Goal: Answer question/provide support: Answer question/provide support

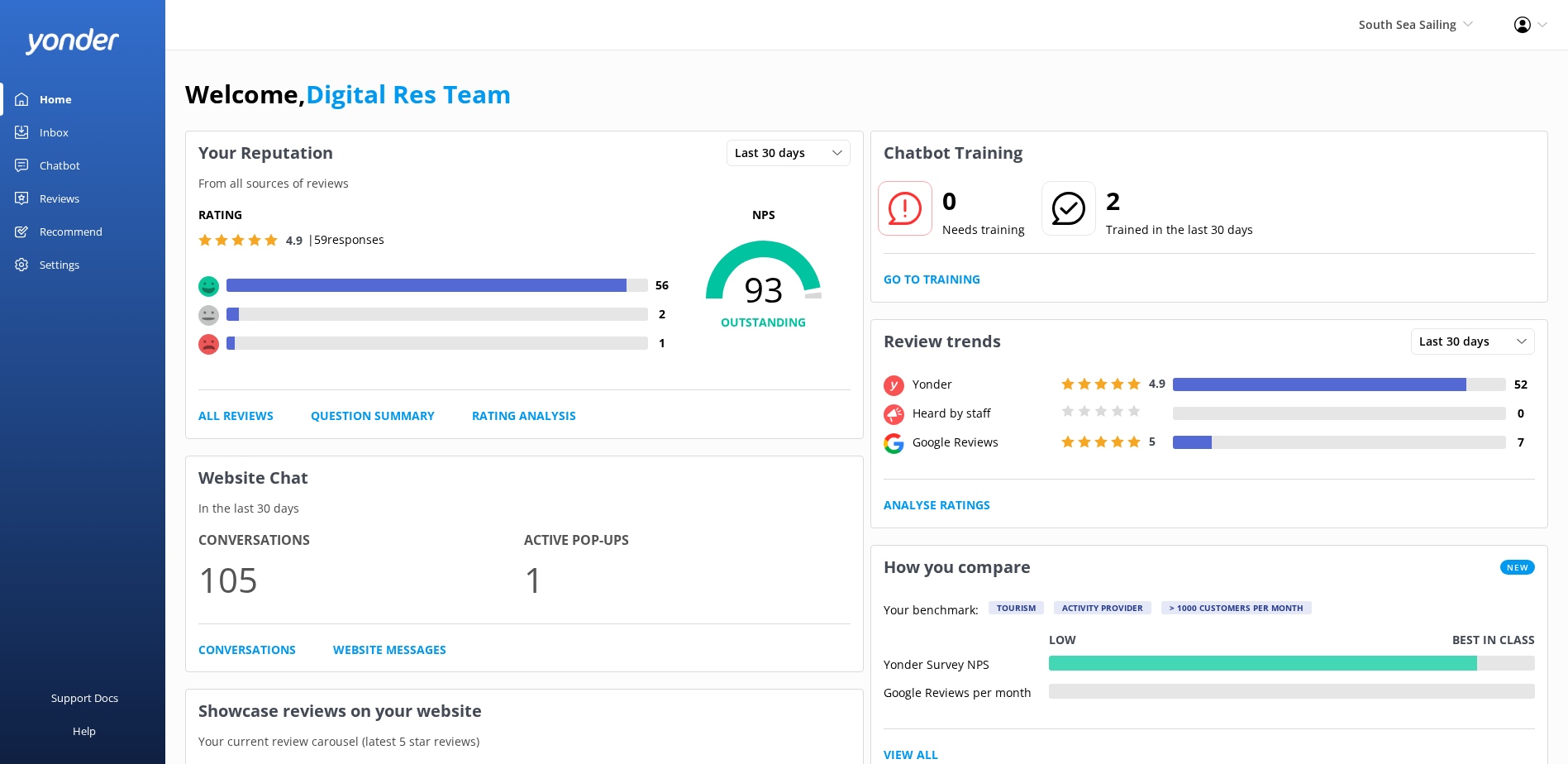
click at [1076, 525] on div "Yonder 4.9 52 Heard by staff 0 Google Reviews 5 7 Analyse Ratings" at bounding box center [1209, 445] width 677 height 164
drag, startPoint x: 1072, startPoint y: 537, endPoint x: 1265, endPoint y: 612, distance: 207.1
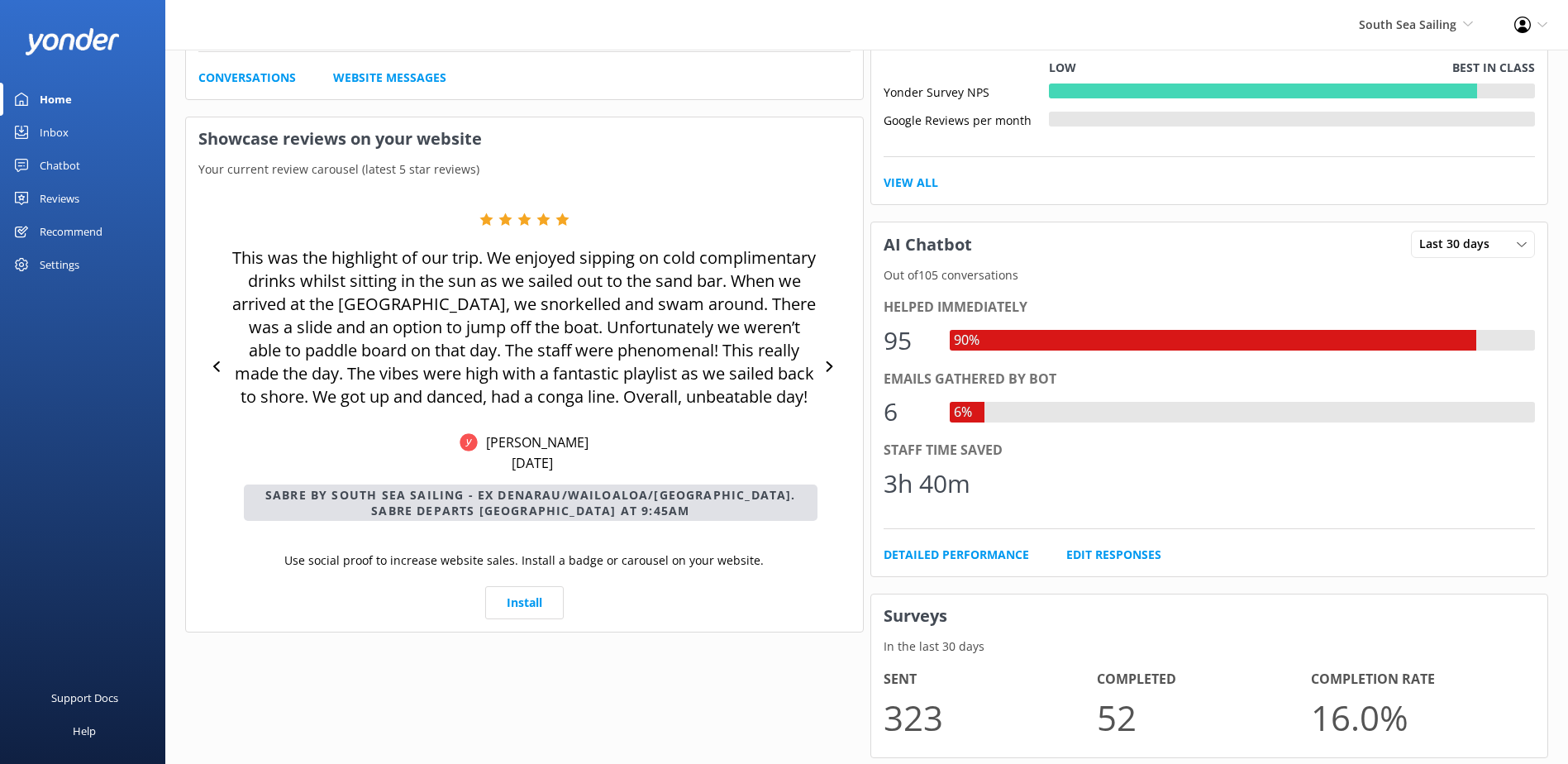
scroll to position [579, 0]
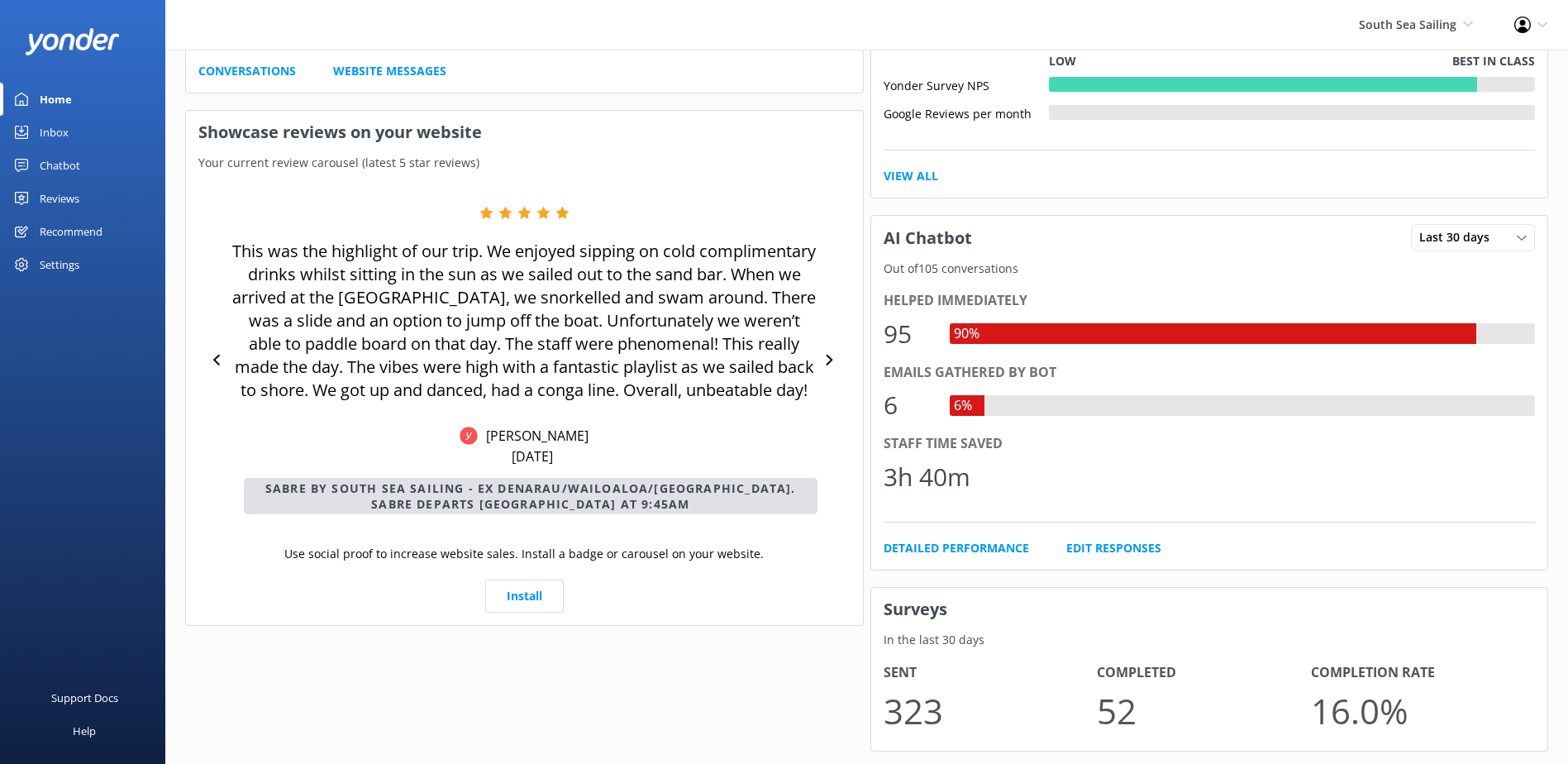
click at [736, 292] on p "This was the highlight of our trip. We enjoyed sipping on cold complimentary dr…" at bounding box center [524, 320] width 586 height 162
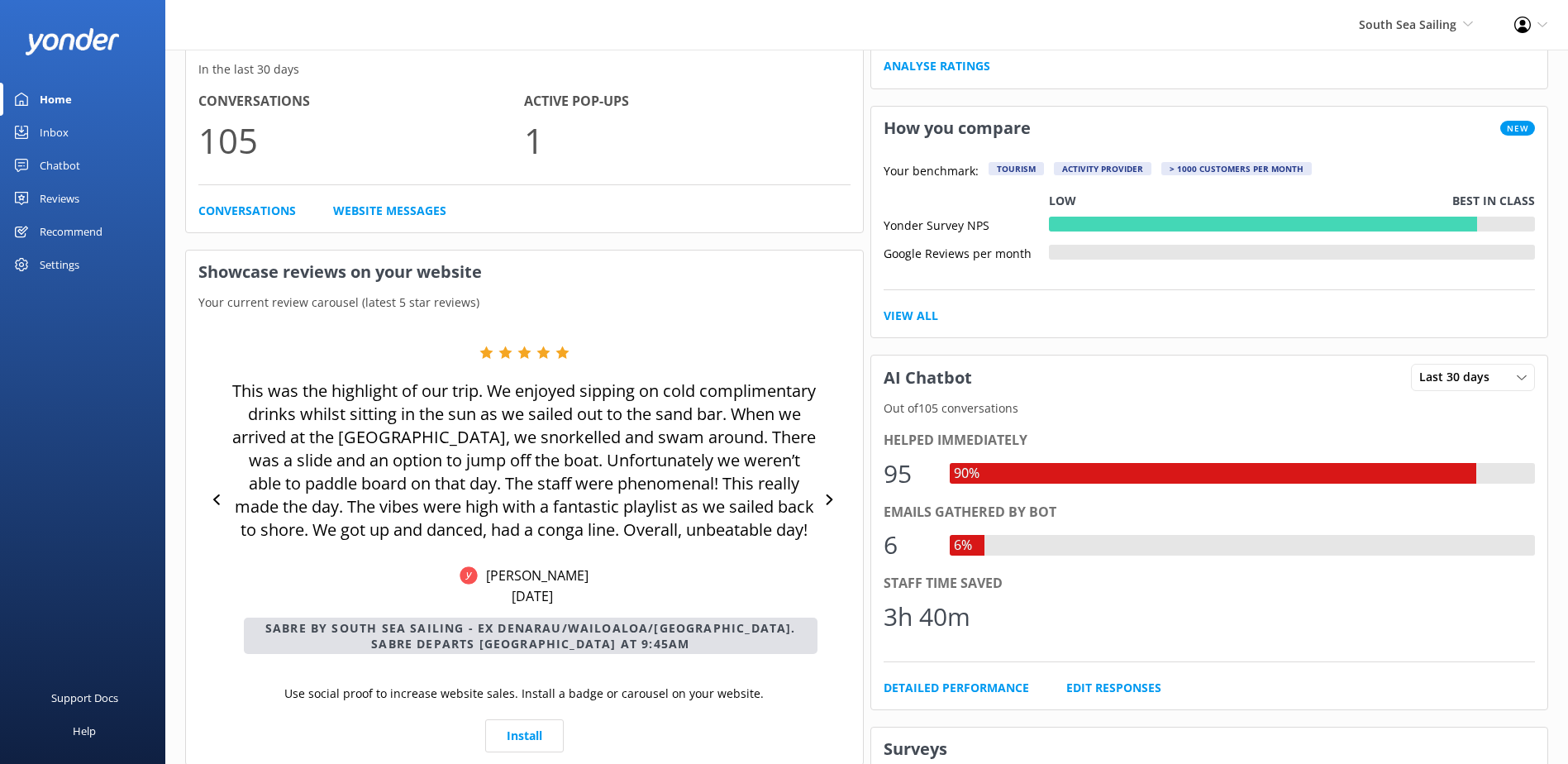
scroll to position [415, 0]
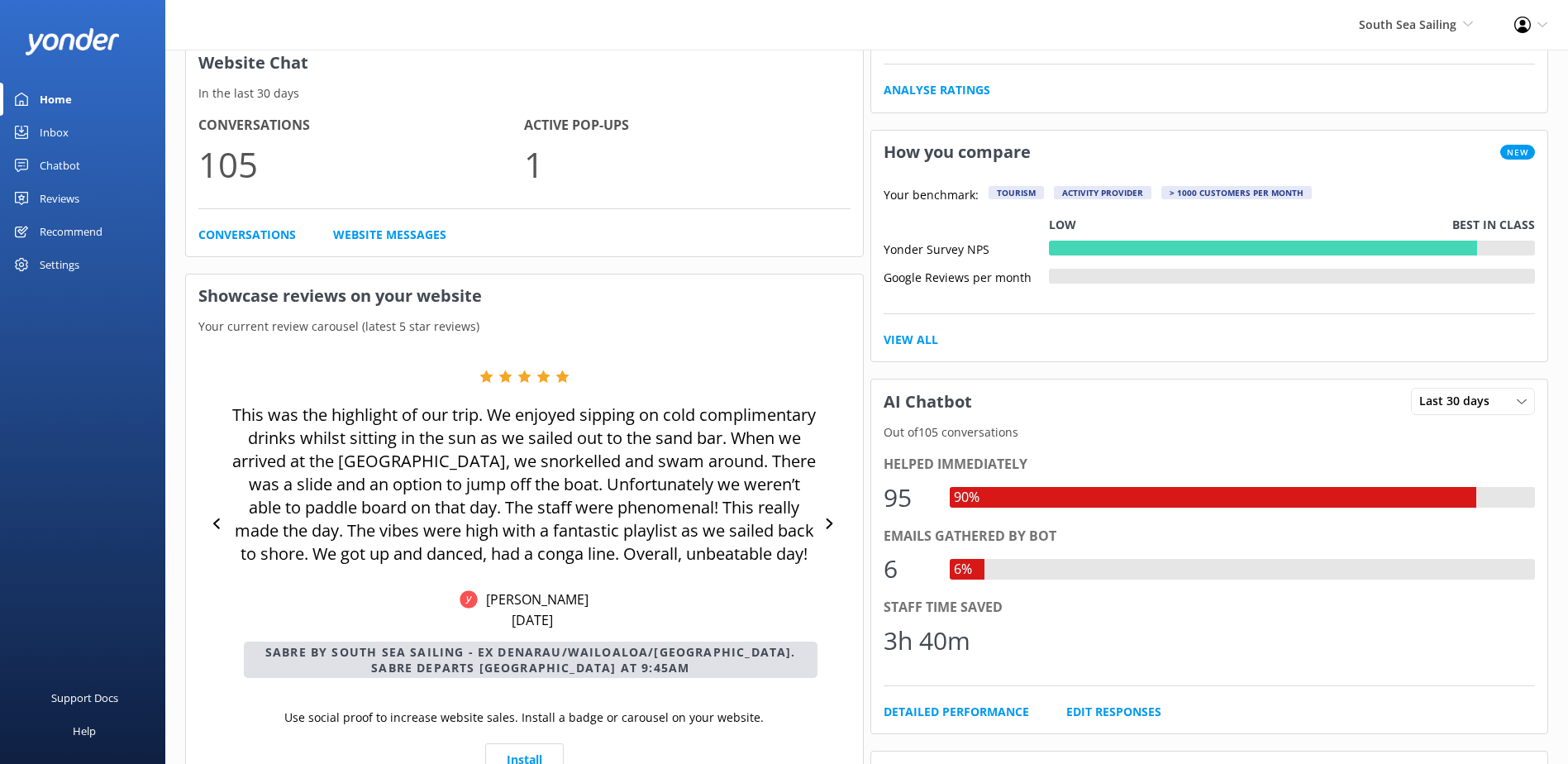
click at [1470, 271] on div at bounding box center [1293, 276] width 487 height 15
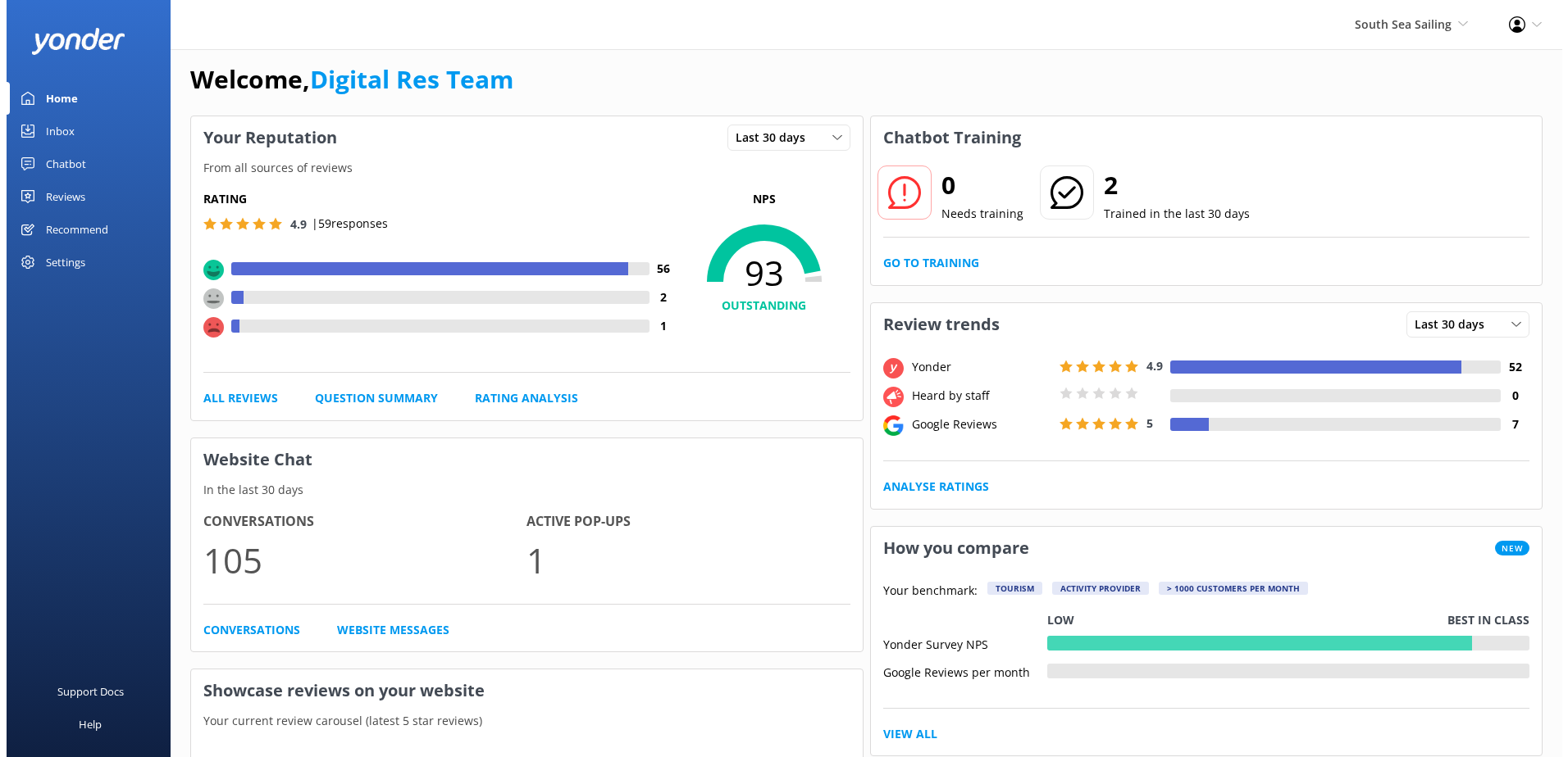
scroll to position [0, 0]
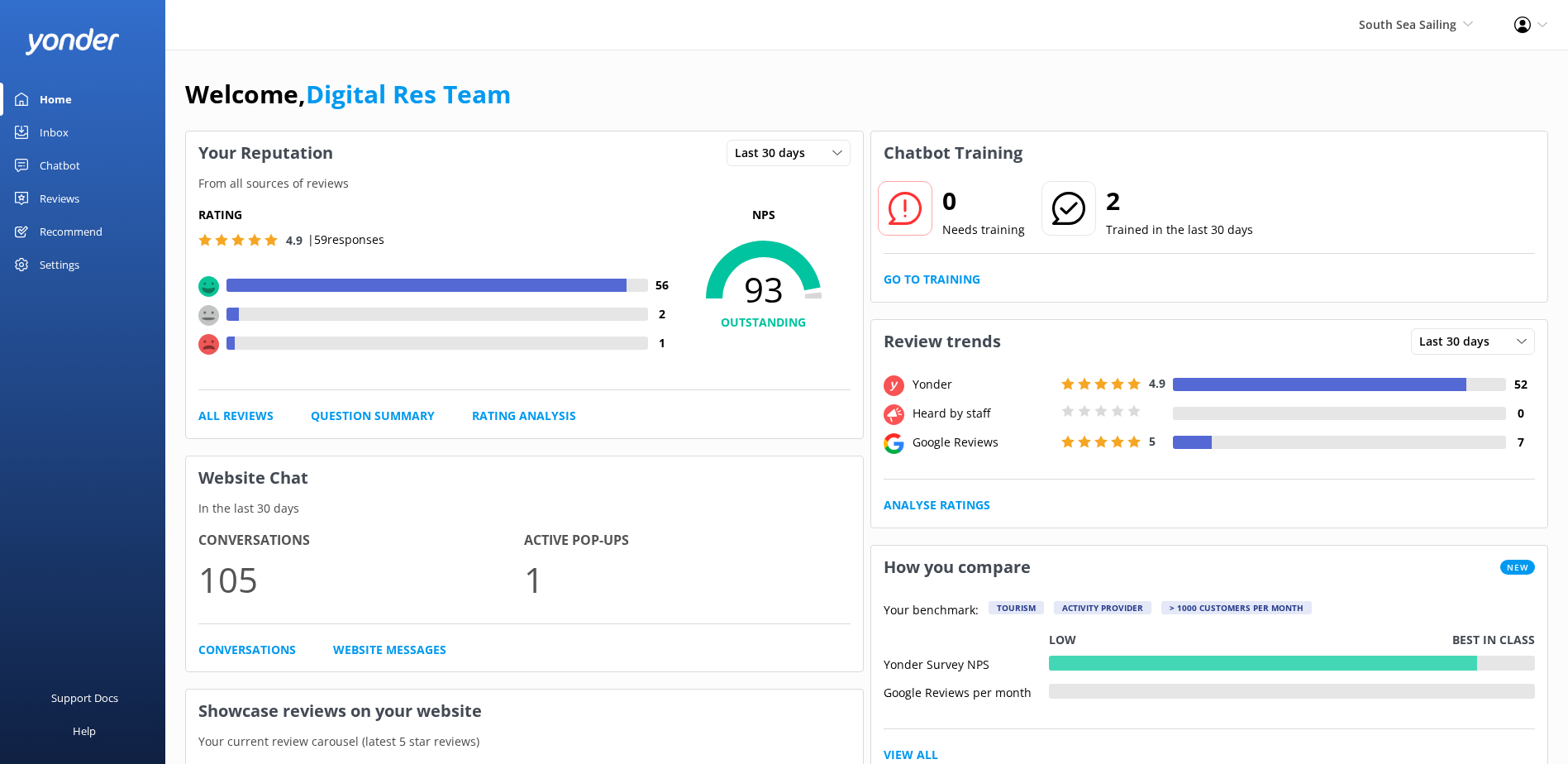
click at [1553, 31] on div "Profile Settings Logout" at bounding box center [1530, 25] width 75 height 50
click at [67, 138] on div "Inbox" at bounding box center [54, 131] width 29 height 33
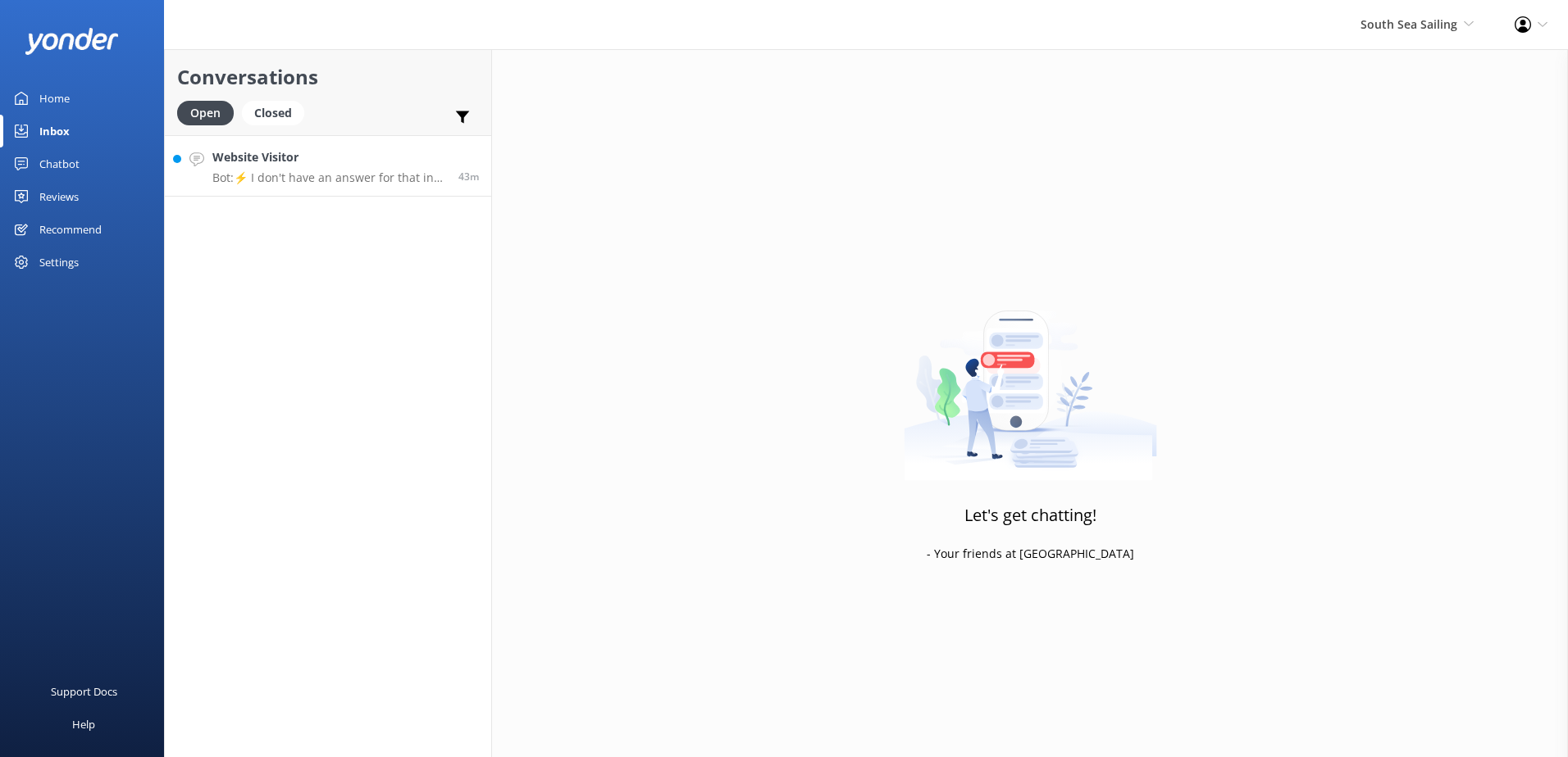
click at [369, 168] on div "Website Visitor Bot: ⚡ I don't have an answer for that in my knowledge base. Pl…" at bounding box center [328, 166] width 234 height 35
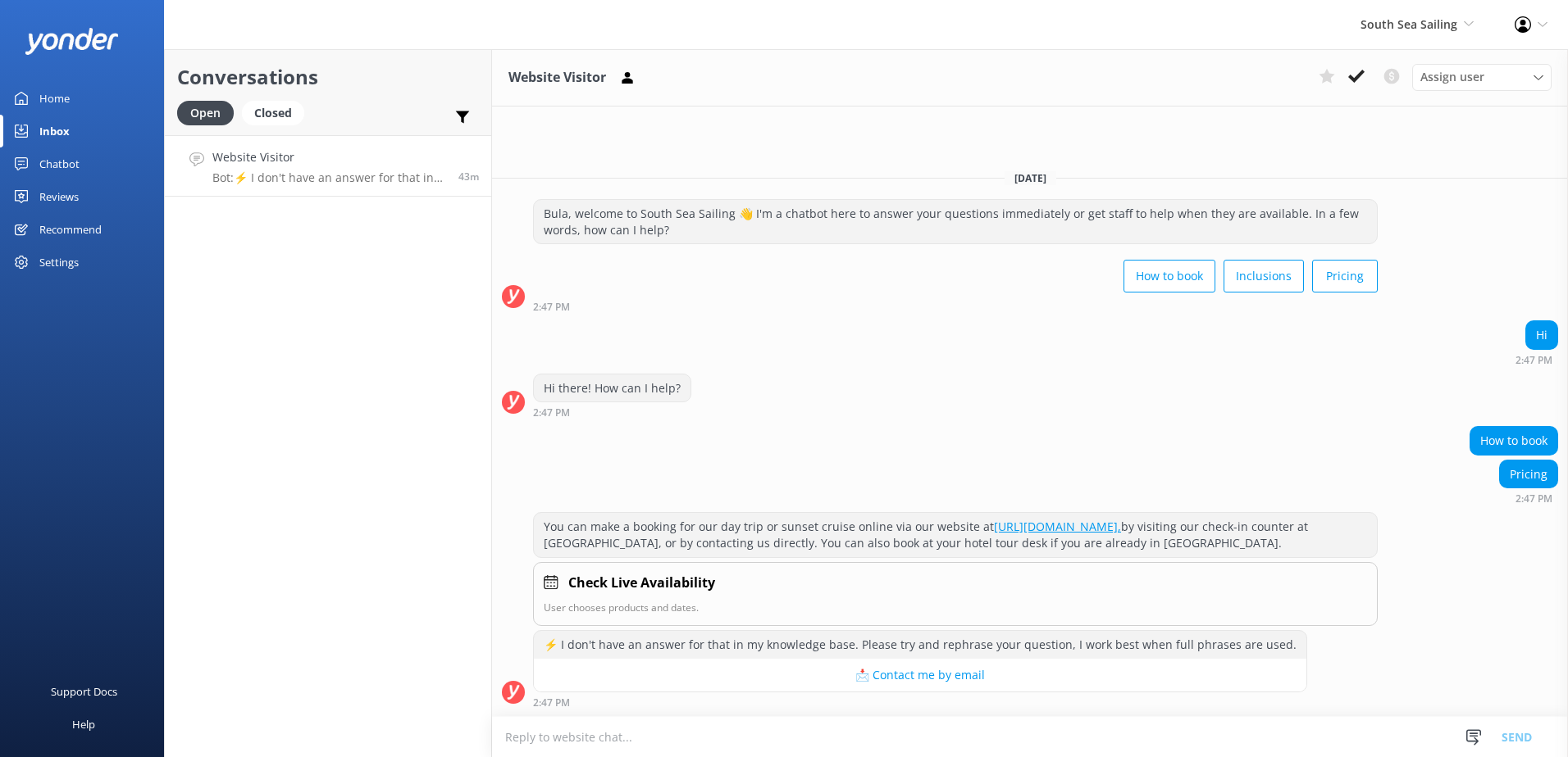
click at [1090, 528] on link "http://www.southseasailingfiji.com/book-now," at bounding box center [1057, 526] width 127 height 16
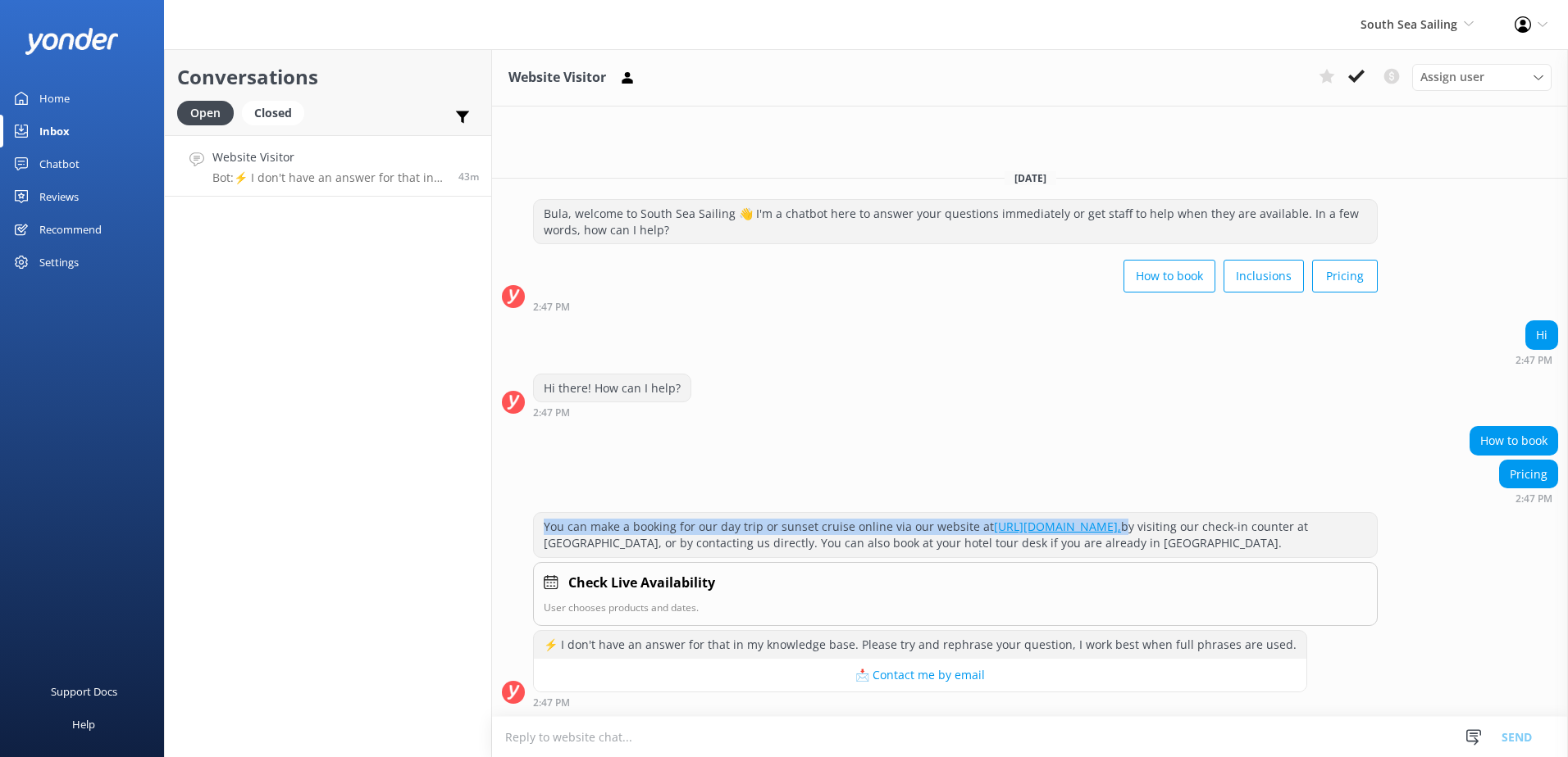
drag, startPoint x: 1229, startPoint y: 532, endPoint x: 536, endPoint y: 526, distance: 693.0
click at [536, 526] on div "You can make a booking for our day trip or sunset cruise online via our website…" at bounding box center [955, 534] width 843 height 43
copy div "You can make a booking for our day trip or sunset cruise online via our website…"
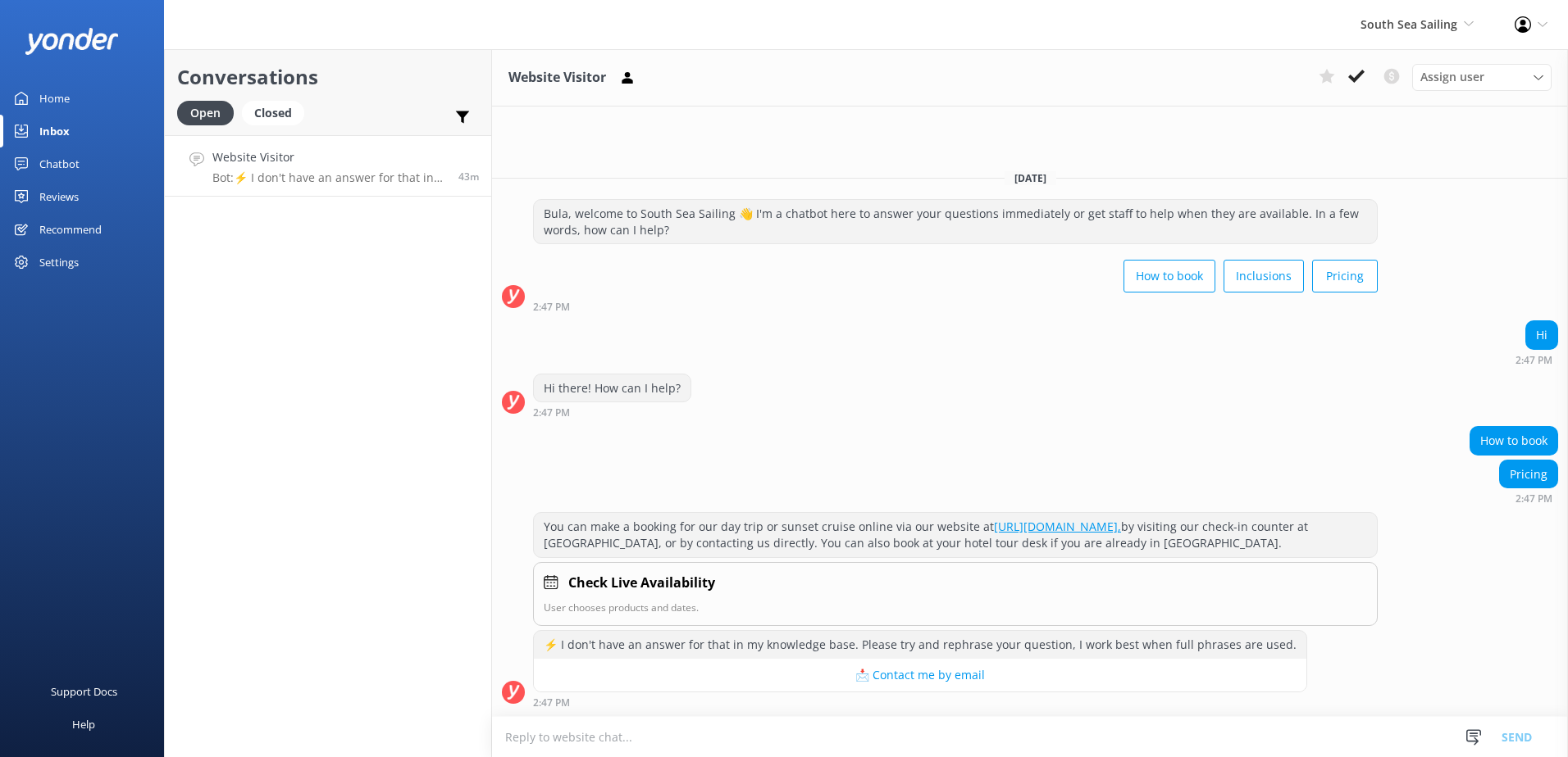
click at [840, 702] on div "2:47 PM" at bounding box center [919, 703] width 774 height 12
click at [840, 726] on textarea at bounding box center [1030, 736] width 1076 height 40
paste textarea "You can make a booking for our day trip or sunset cruise online via our website…"
type textarea "You can make a booking for our day trip or sunset cruise online via our website…"
click at [1500, 731] on button "Send" at bounding box center [1516, 737] width 61 height 41
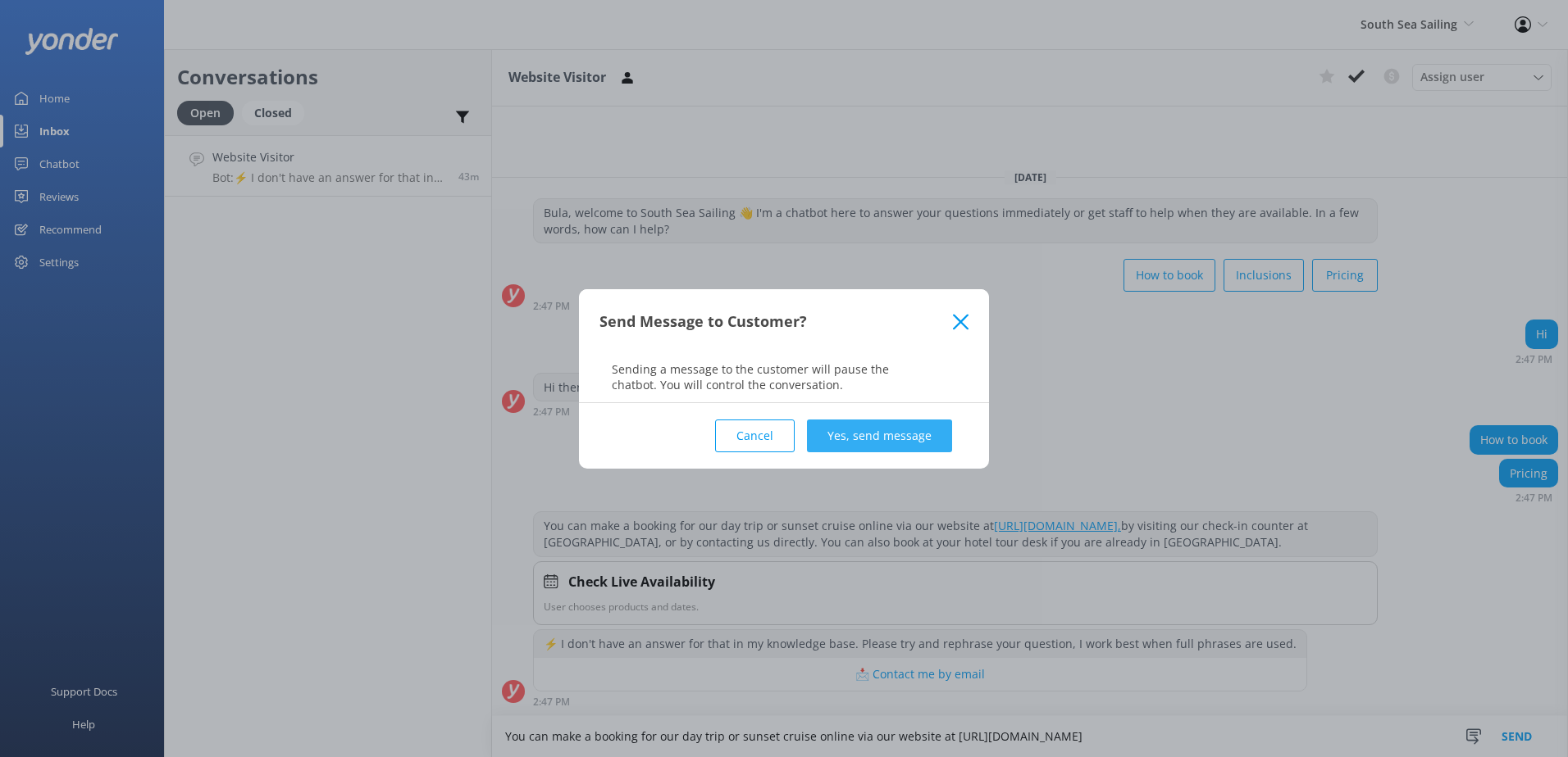
click at [883, 445] on button "Yes, send message" at bounding box center [879, 436] width 145 height 33
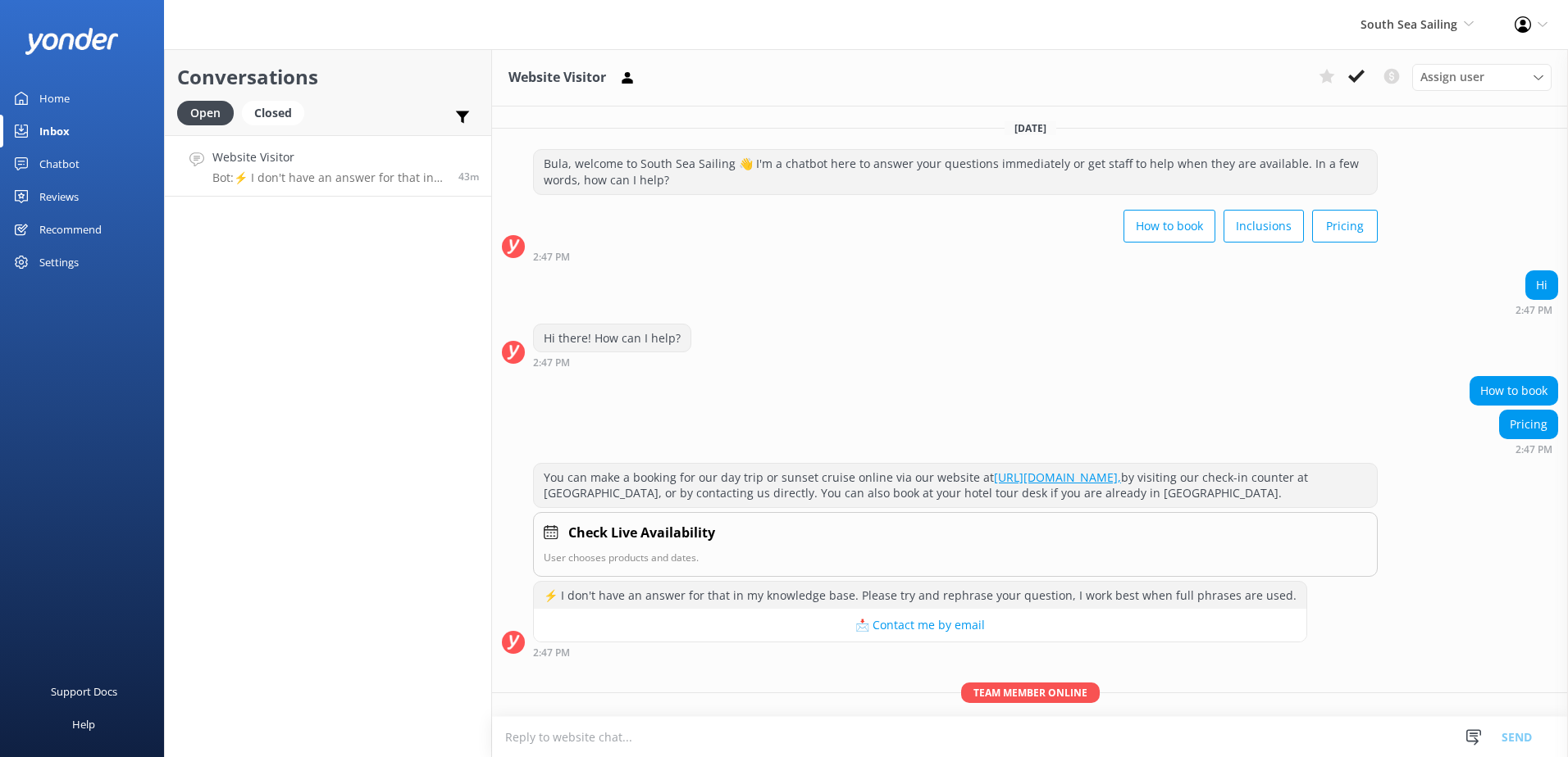
scroll to position [56, 0]
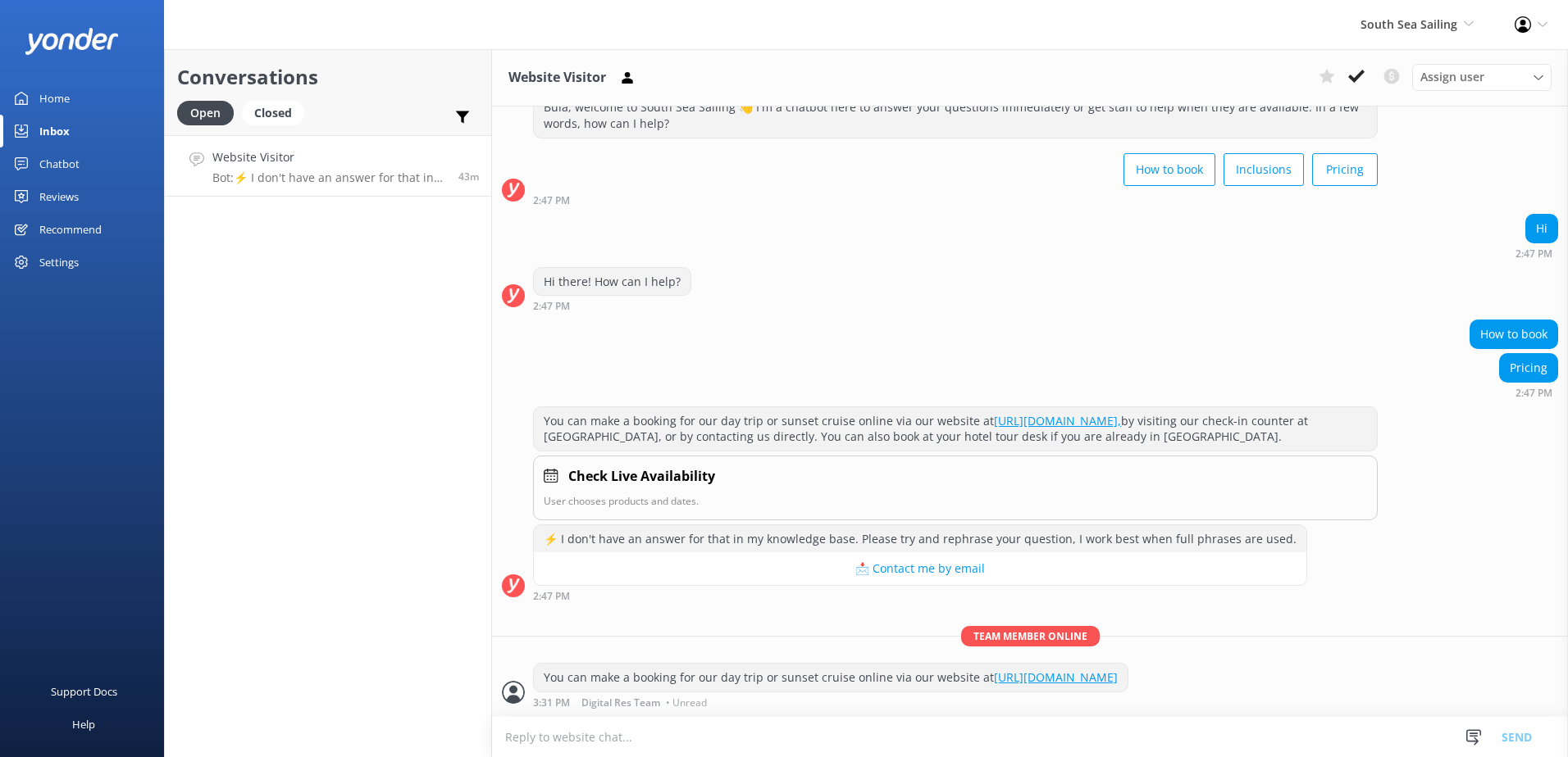
click at [1117, 678] on link "http://www.southseasailingfiji.com/book-now" at bounding box center [1056, 677] width 124 height 16
click at [1361, 78] on icon at bounding box center [1356, 76] width 17 height 17
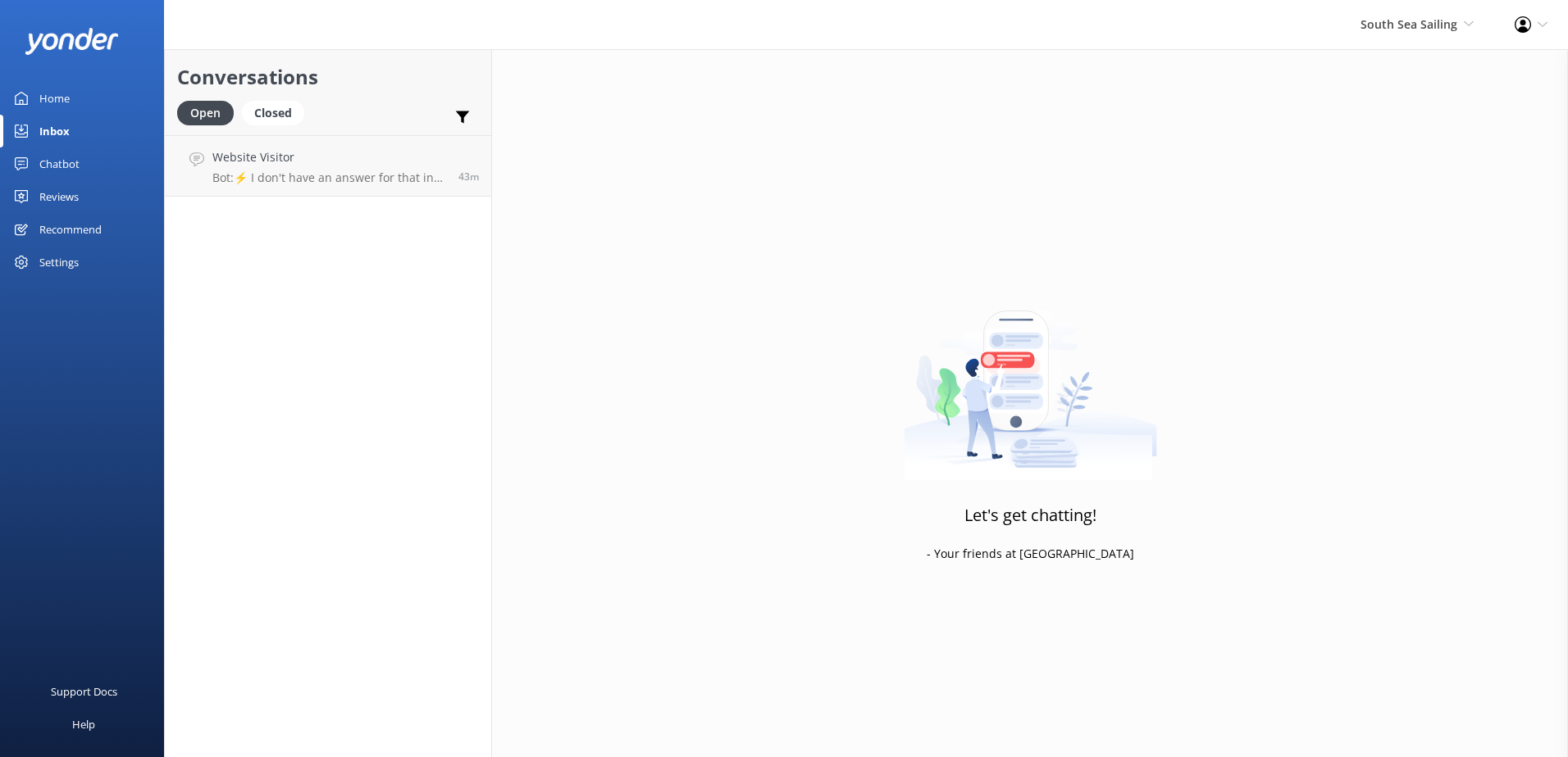
click at [1459, 6] on div "South Sea Sailing South Sea Sailing South Sea Cruises Malamala Beach Club Aweso…" at bounding box center [1416, 25] width 154 height 49
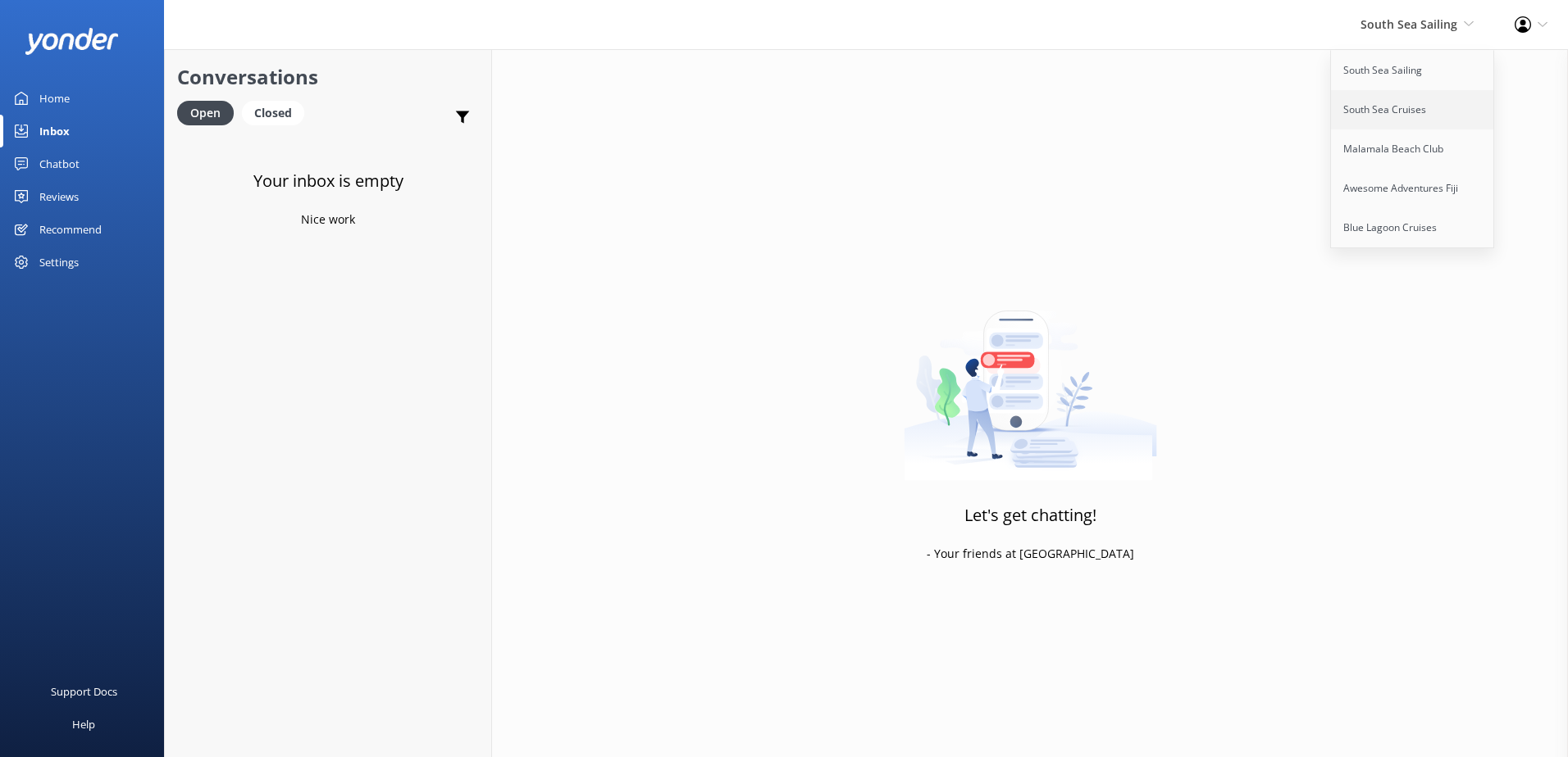
click at [1413, 98] on link "South Sea Cruises" at bounding box center [1412, 109] width 164 height 39
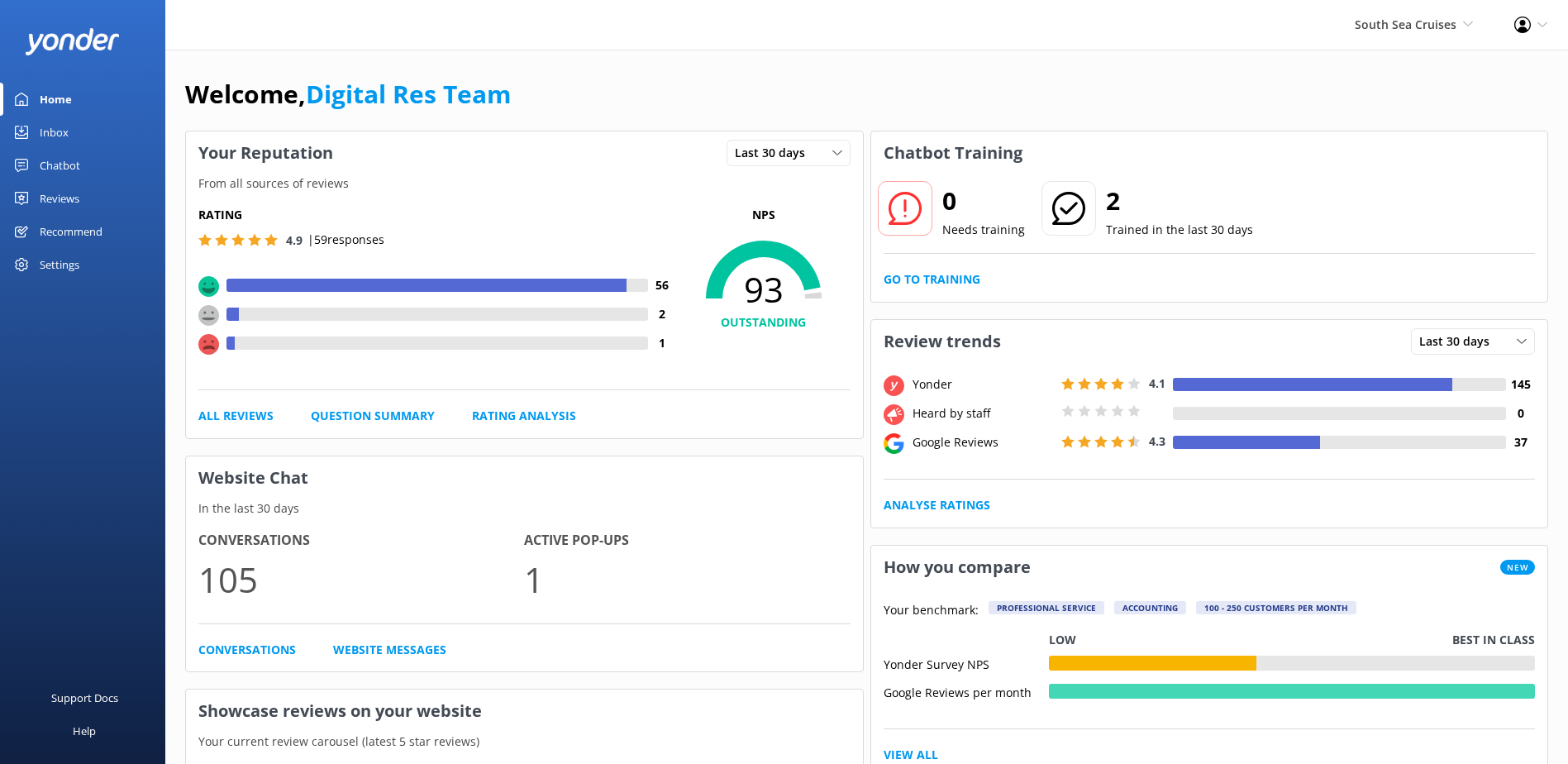
click at [79, 130] on link "Inbox" at bounding box center [83, 131] width 165 height 33
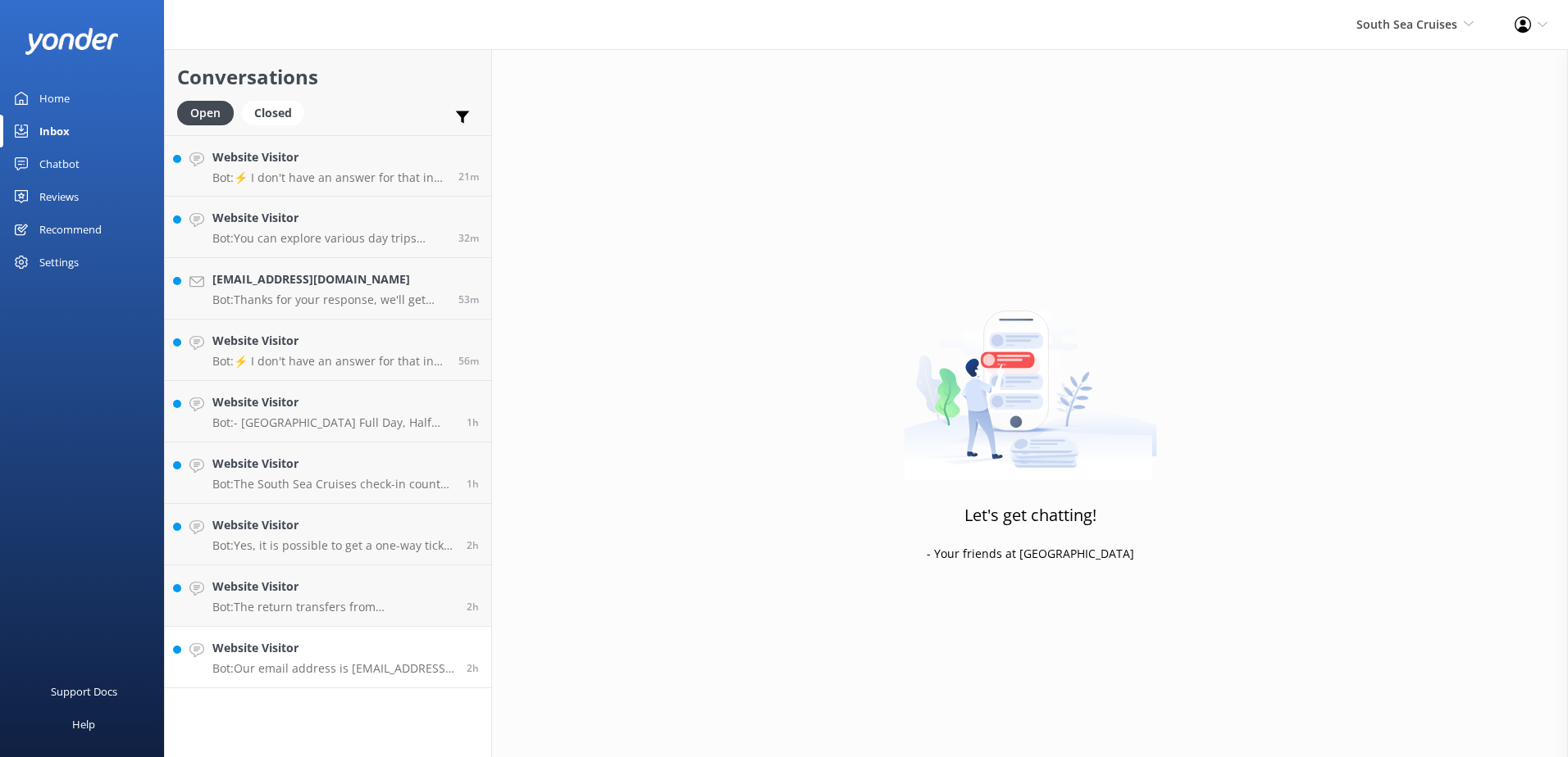
click at [351, 670] on p "Bot: Our email address is reservations@ssc.com.fj." at bounding box center [332, 668] width 242 height 15
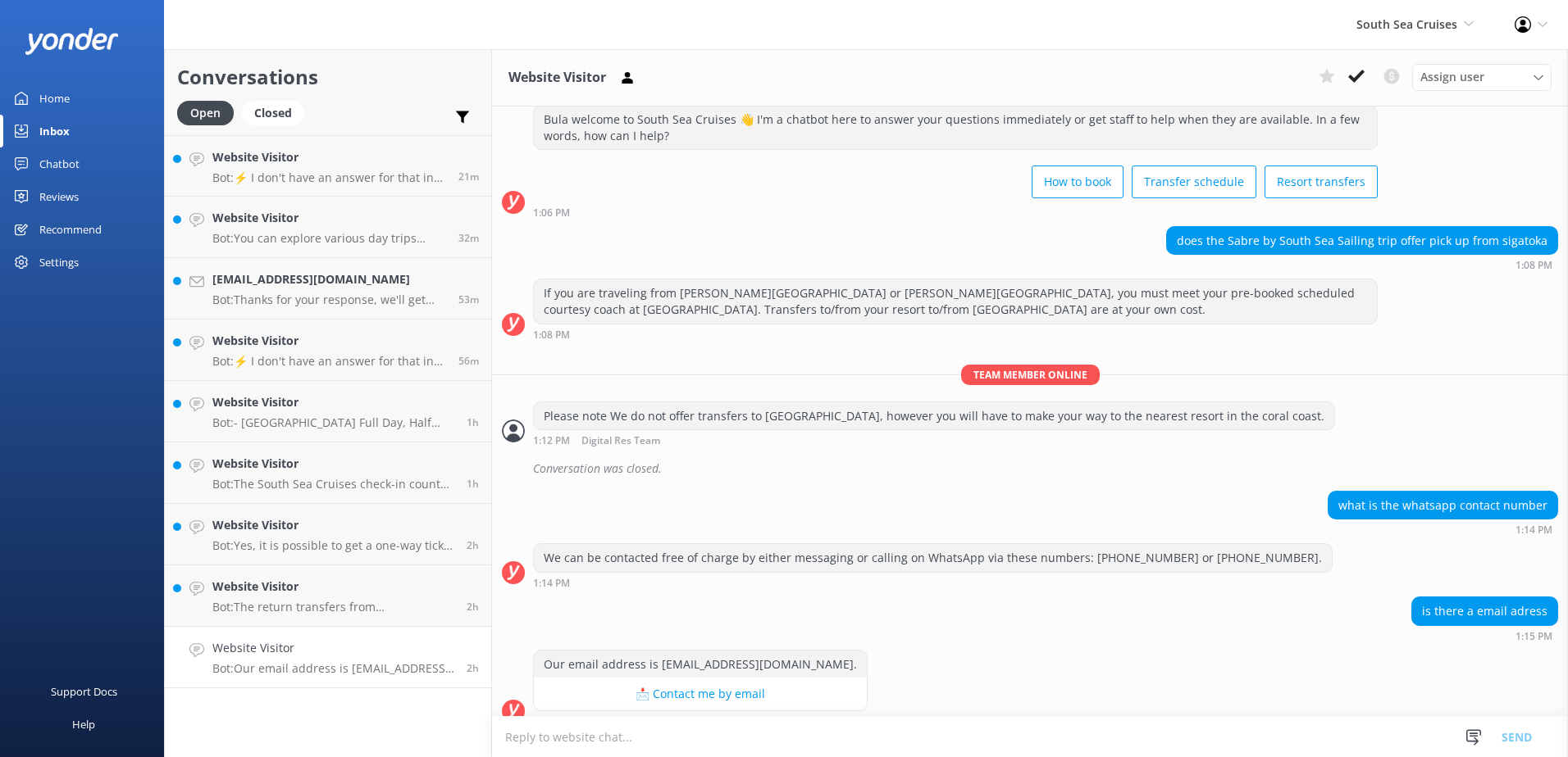
scroll to position [811, 0]
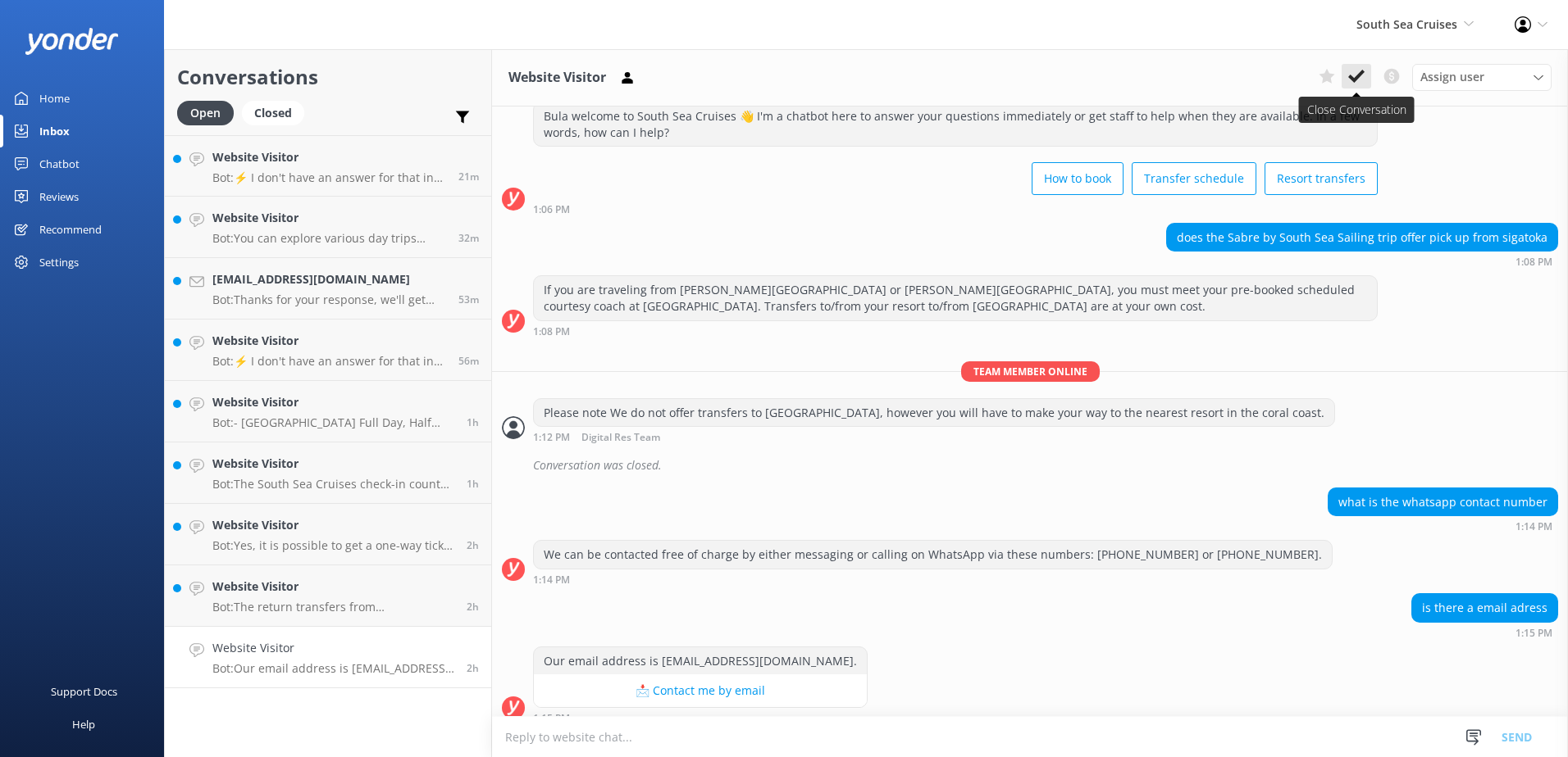
click at [1344, 76] on button at bounding box center [1356, 76] width 30 height 25
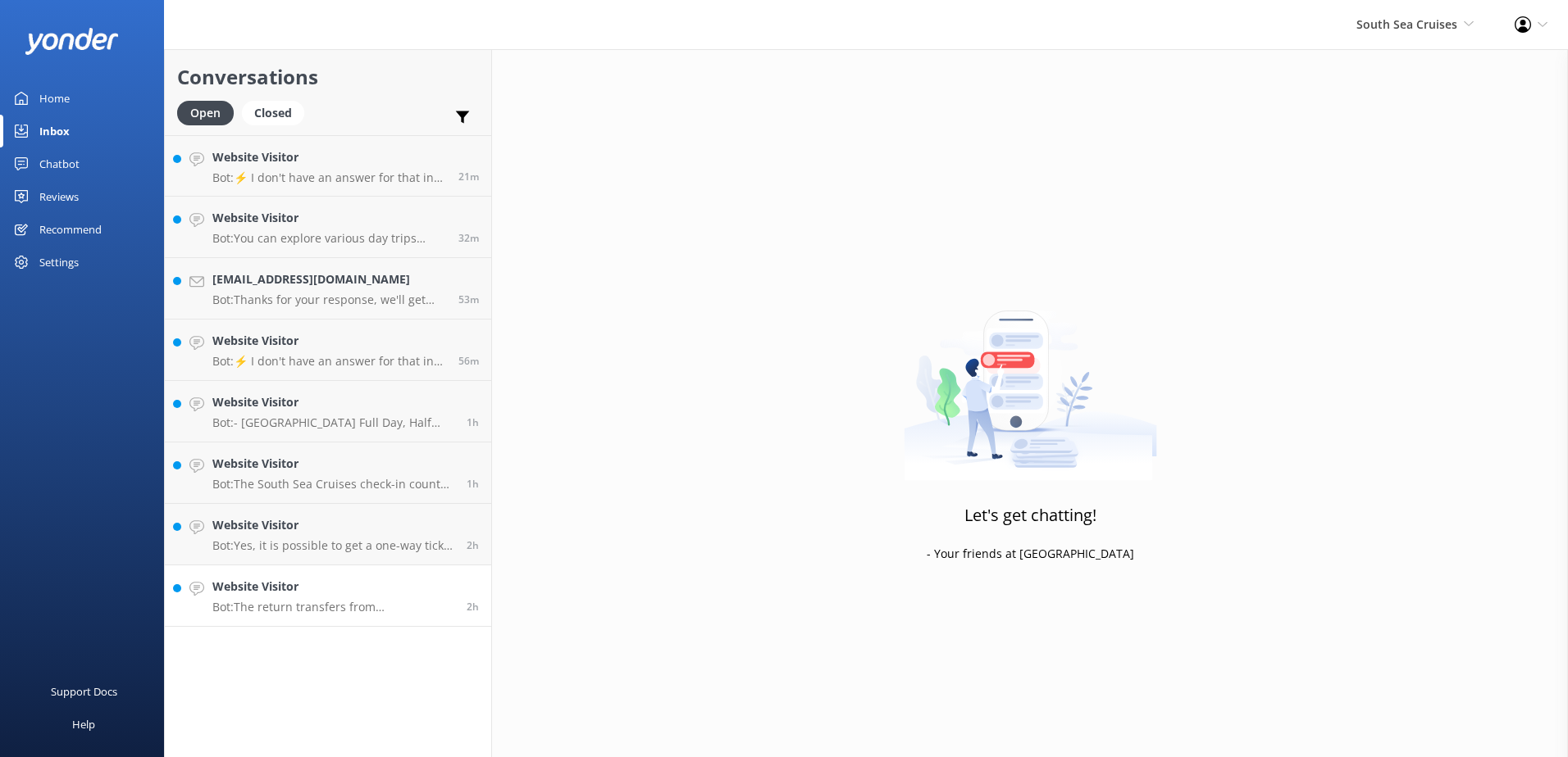
click at [367, 598] on div "Website Visitor Bot: The return transfers from Malamala Beach Club are at 4:15 …" at bounding box center [332, 595] width 242 height 36
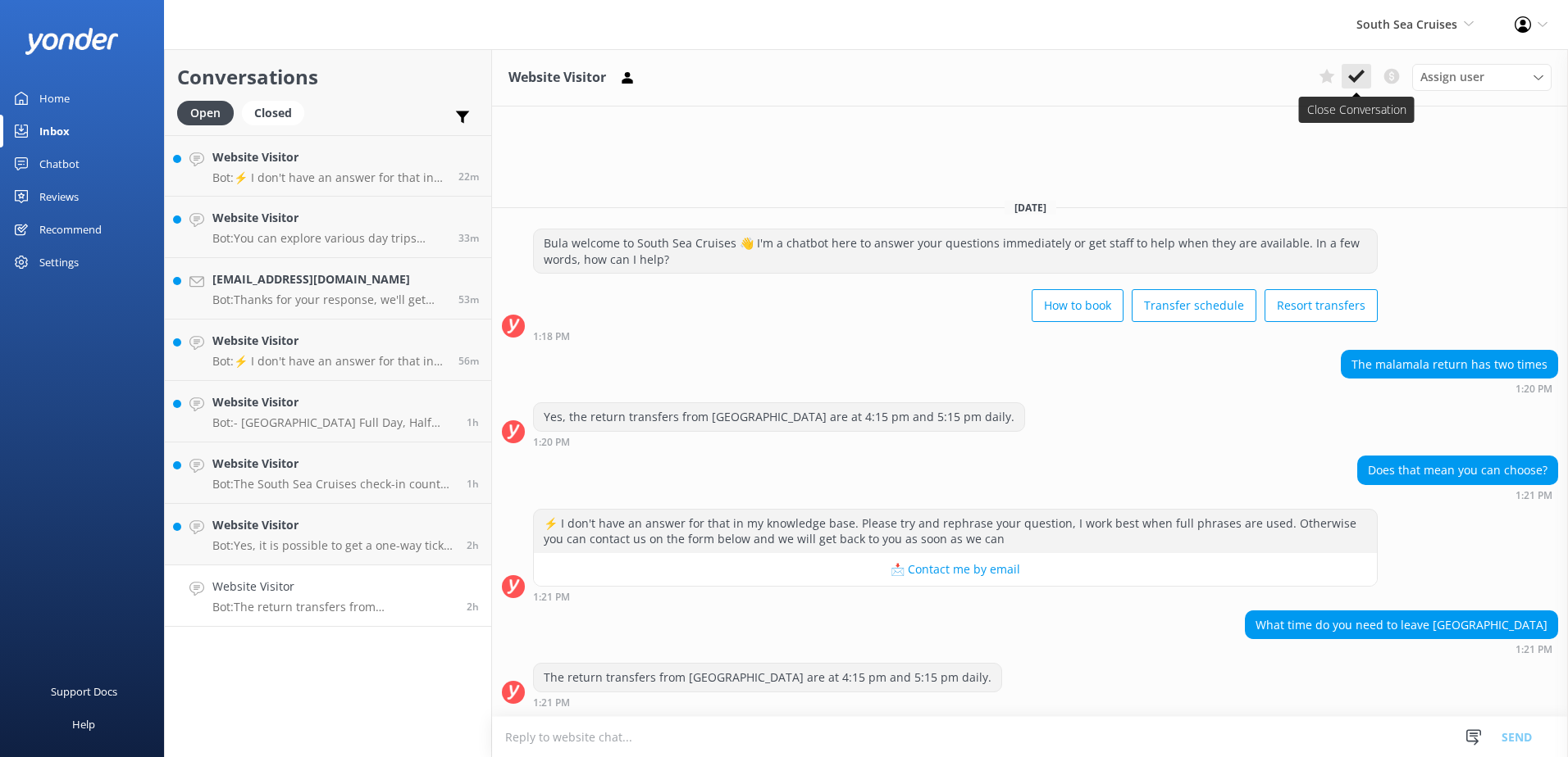
click at [1352, 82] on icon at bounding box center [1356, 76] width 17 height 17
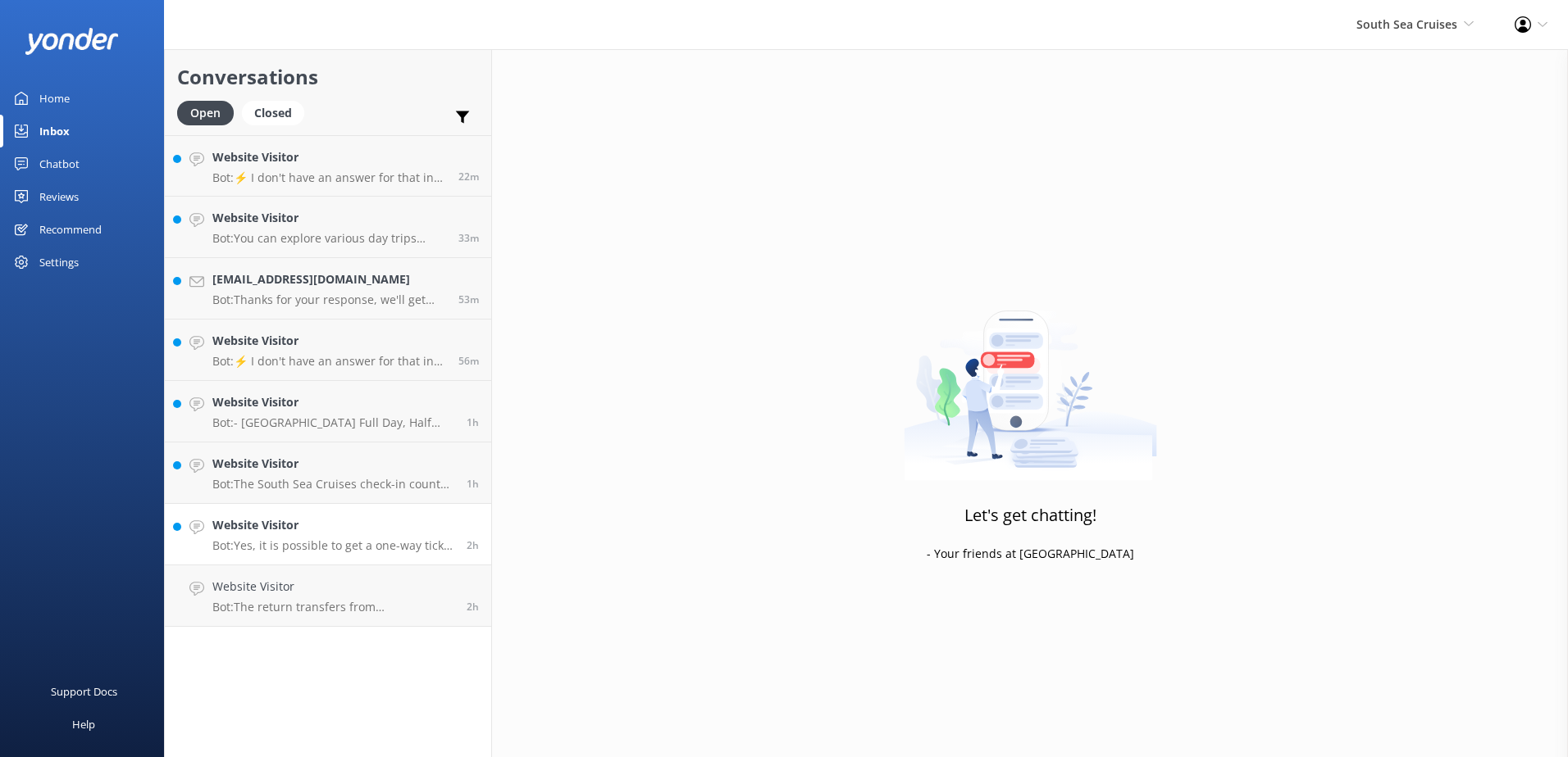
click at [344, 530] on h4 "Website Visitor" at bounding box center [332, 525] width 242 height 18
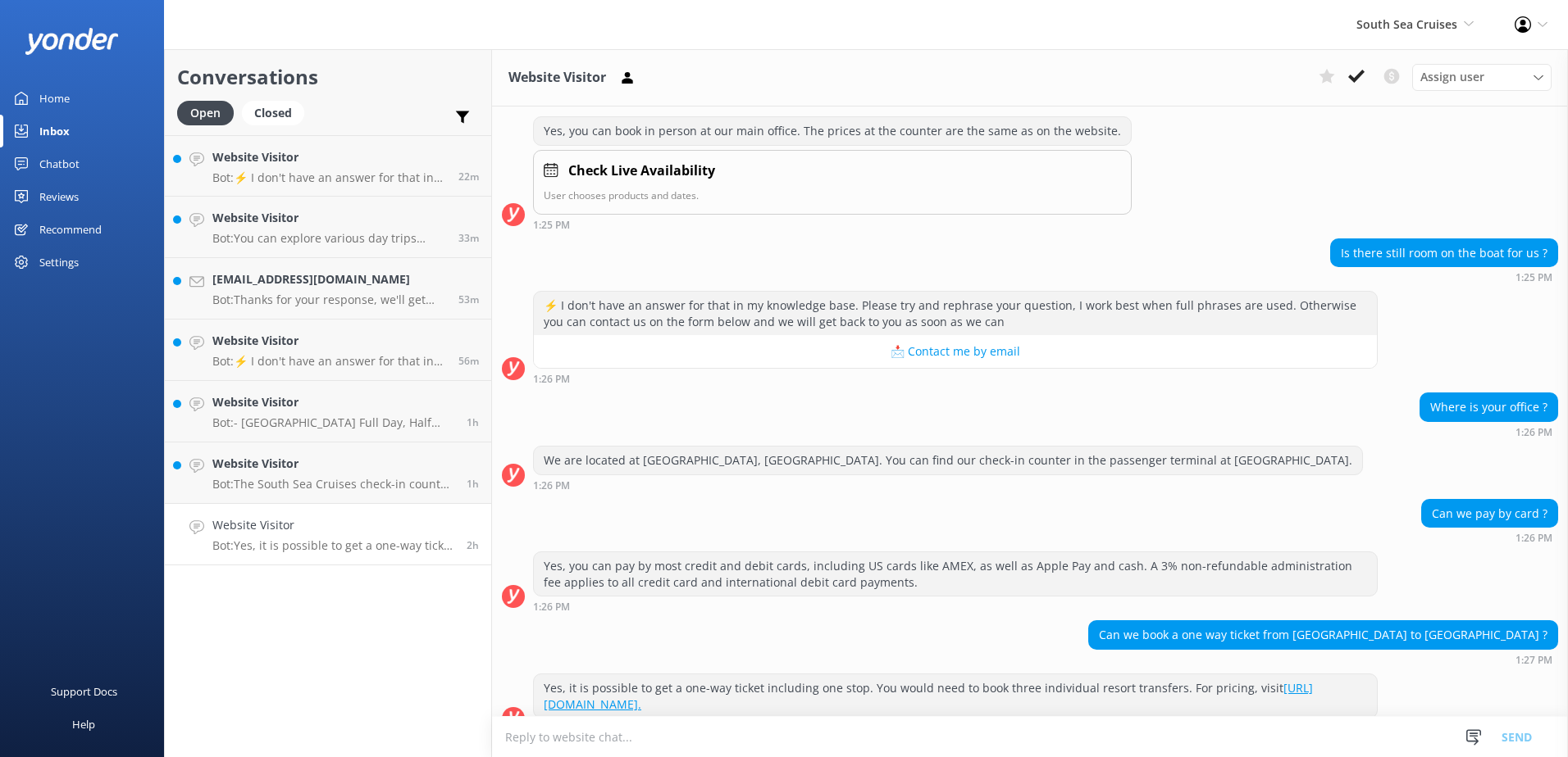
scroll to position [842, 0]
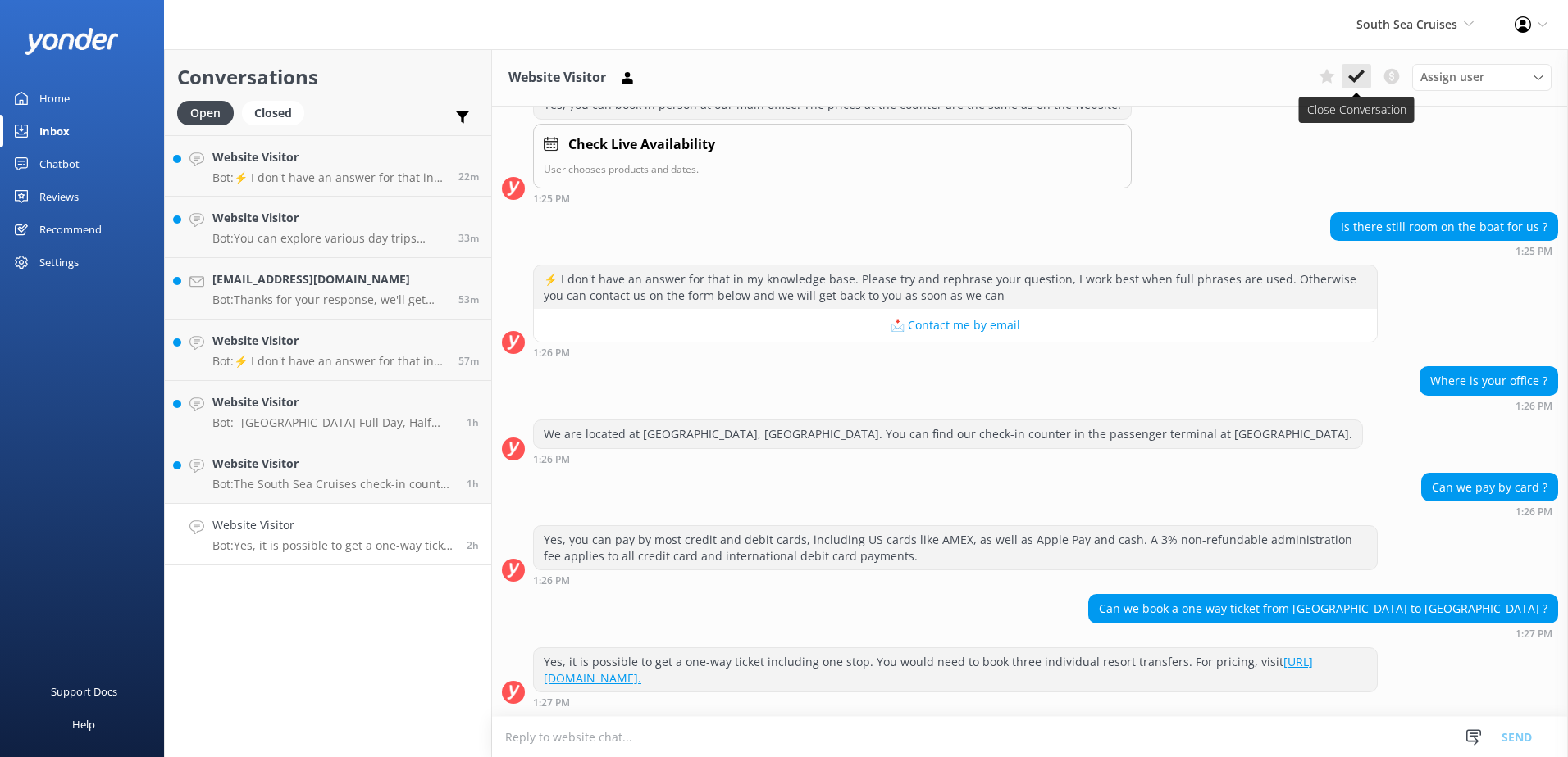
click at [1349, 81] on icon at bounding box center [1356, 76] width 17 height 17
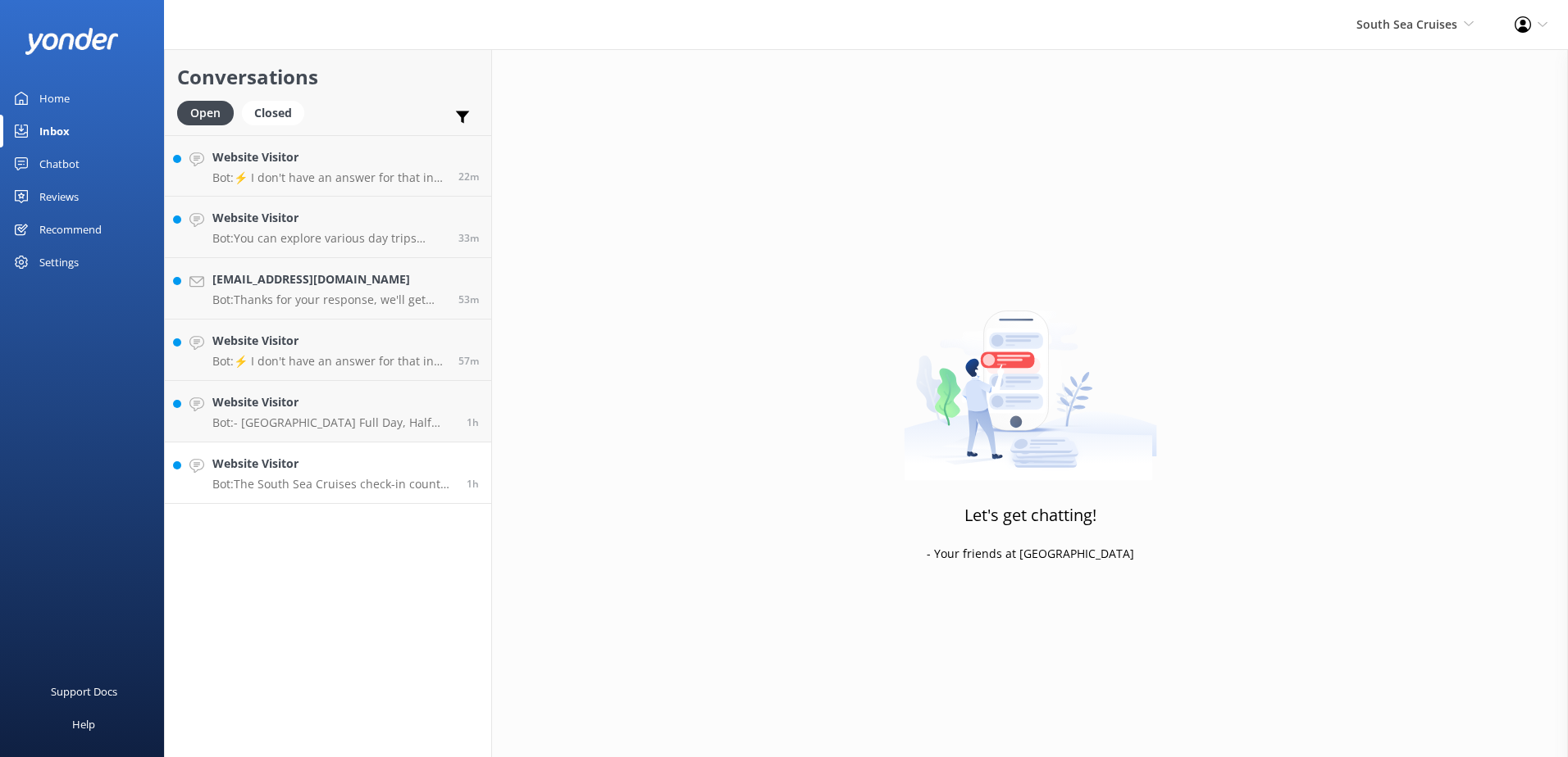
click at [370, 495] on link "Website Visitor Bot: The South Sea Cruises check-in counter is located in the p…" at bounding box center [327, 473] width 326 height 61
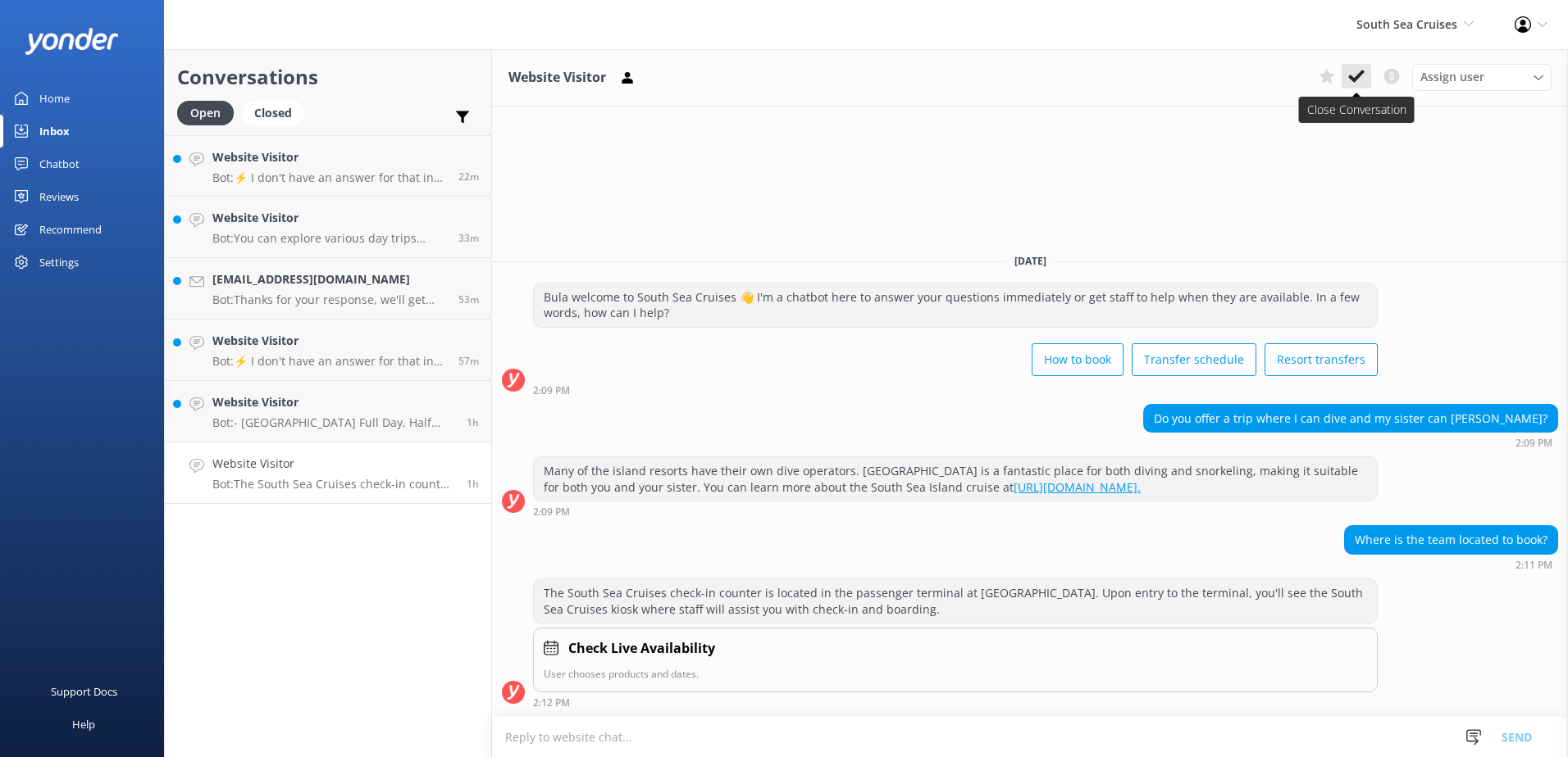
click at [1348, 84] on icon at bounding box center [1356, 76] width 17 height 17
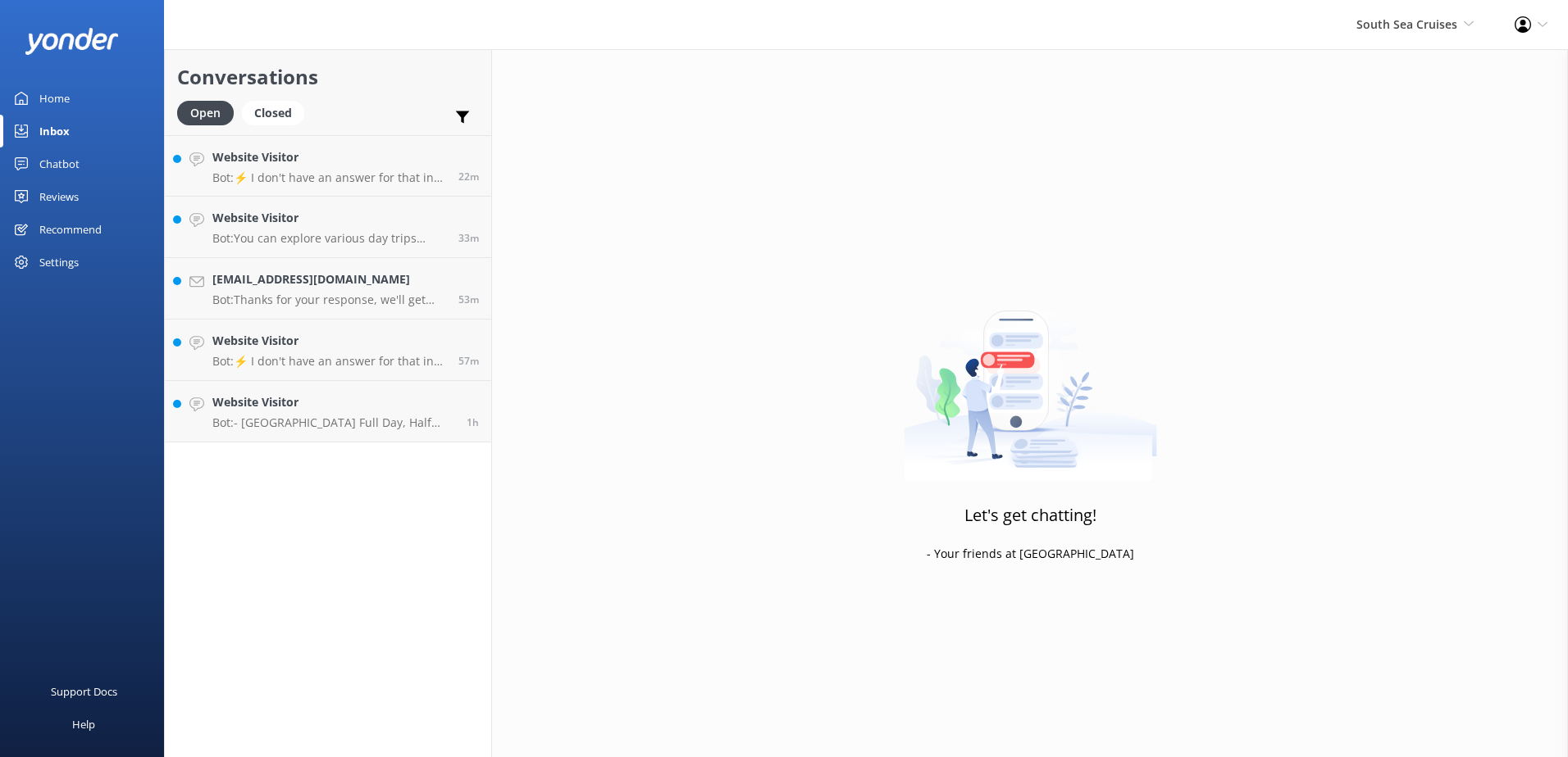
click at [357, 445] on div "Conversations Open Closed Important Converted Assigned to me Unassigned Website…" at bounding box center [327, 403] width 328 height 708
click at [357, 411] on h4 "Website Visitor" at bounding box center [332, 402] width 242 height 18
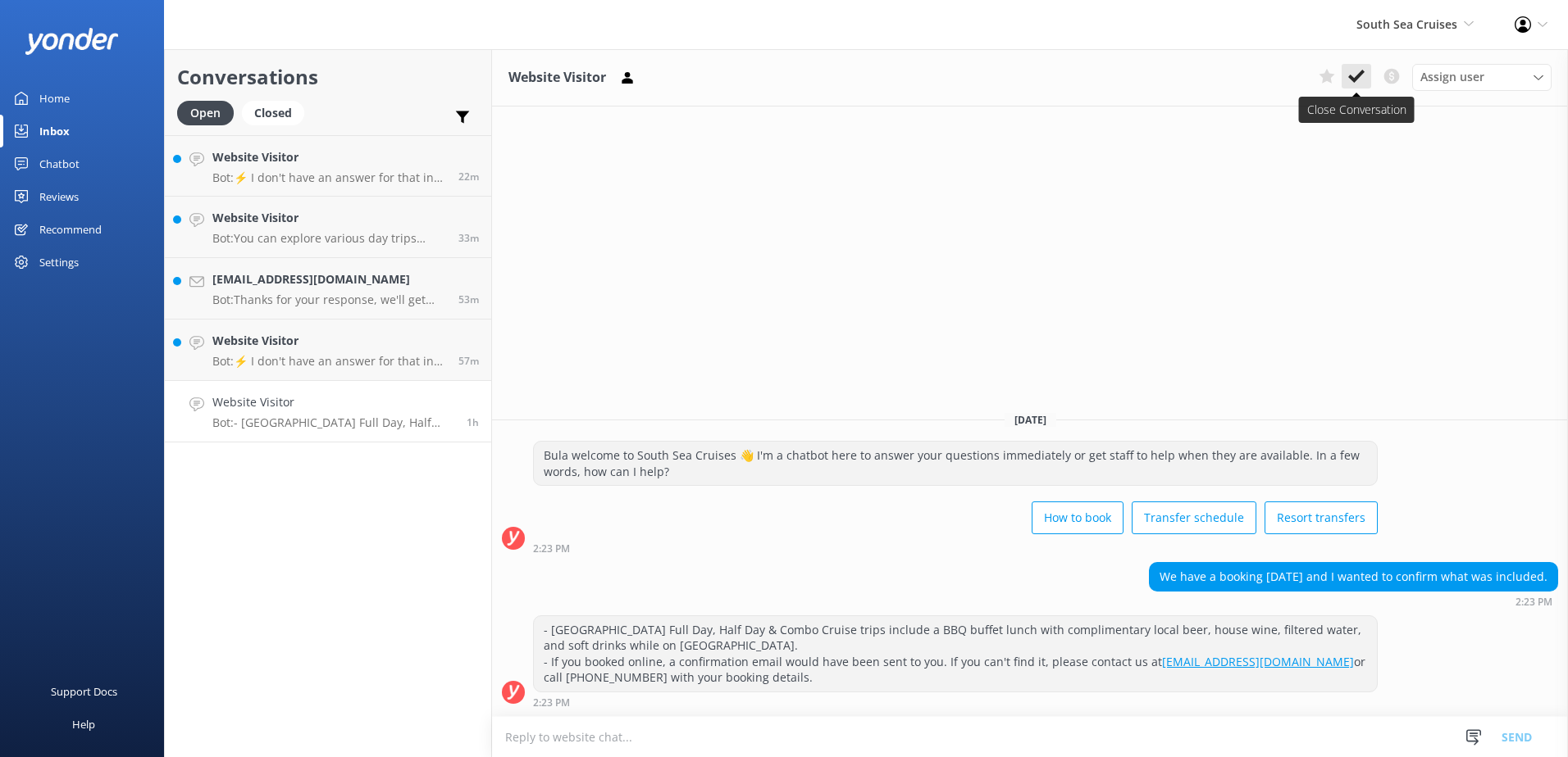
click at [1360, 78] on icon at bounding box center [1356, 76] width 17 height 17
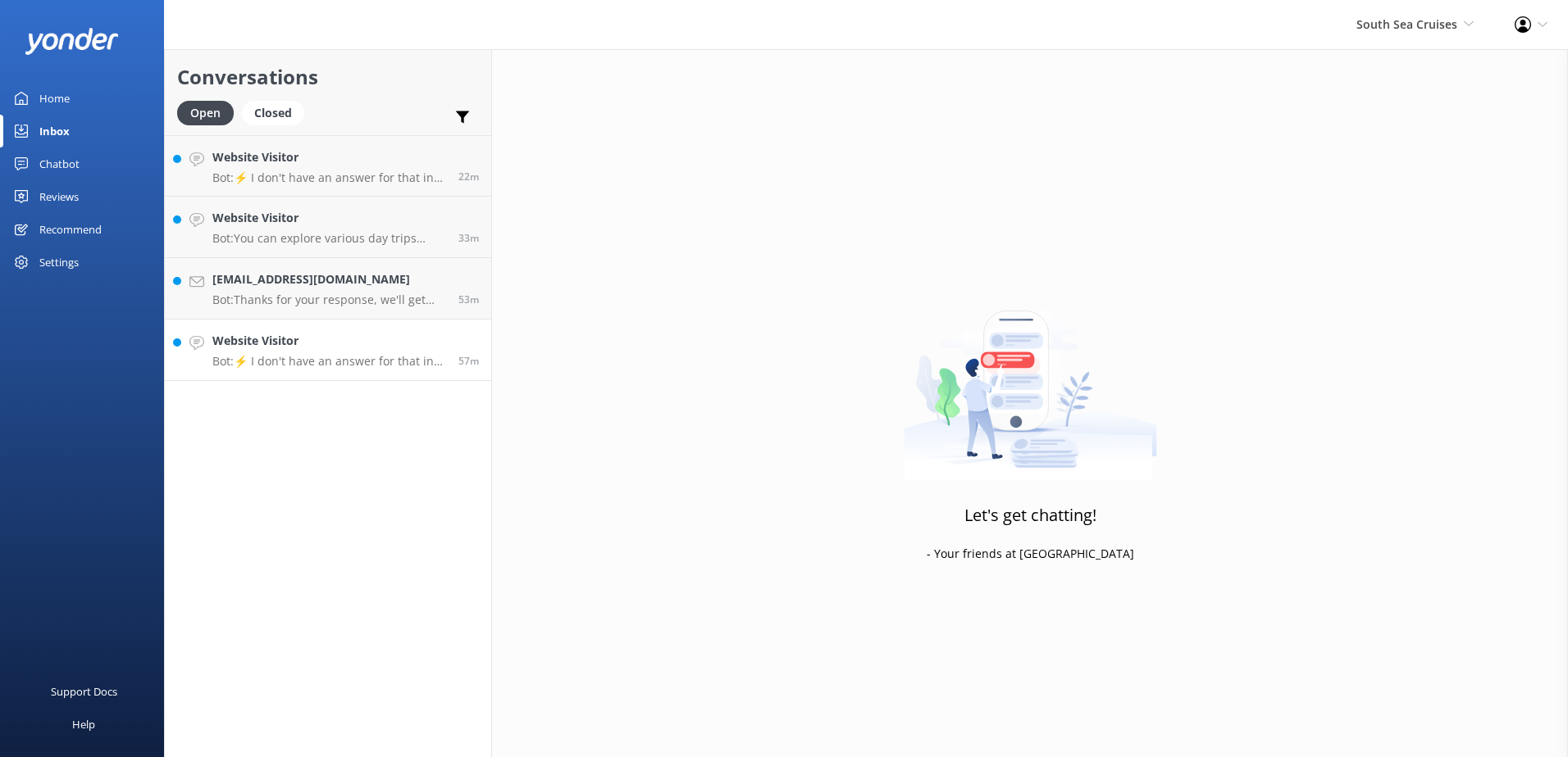
click at [378, 353] on div "Website Visitor Bot: ⚡ I don't have an answer for that in my knowledge base. Pl…" at bounding box center [328, 350] width 234 height 36
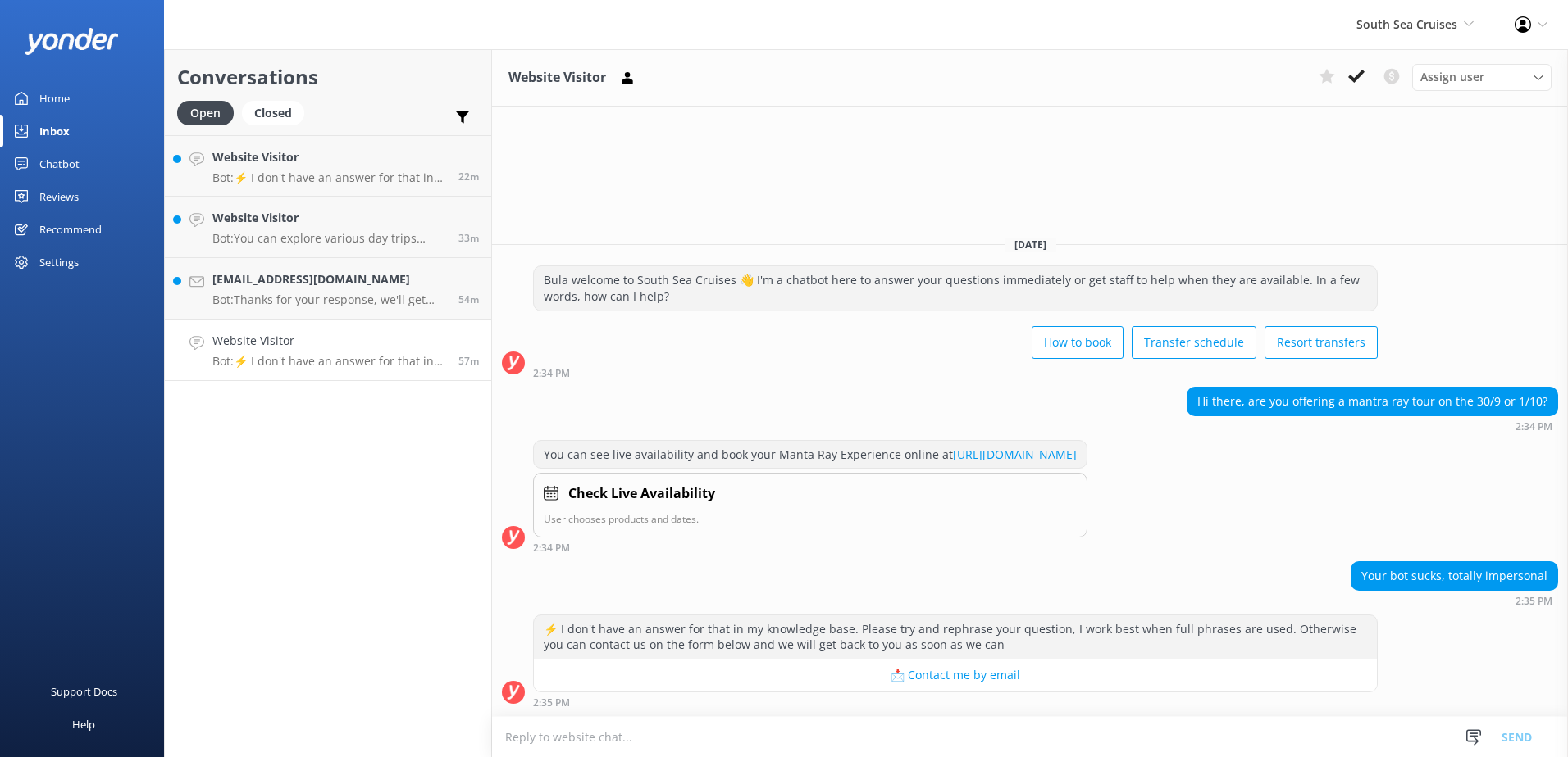
click at [1077, 450] on link "[URL][DOMAIN_NAME]" at bounding box center [1015, 454] width 124 height 16
click at [339, 290] on div "[EMAIL_ADDRESS][DOMAIN_NAME] Bot: Thanks for your response, we'll get back to y…" at bounding box center [328, 288] width 234 height 36
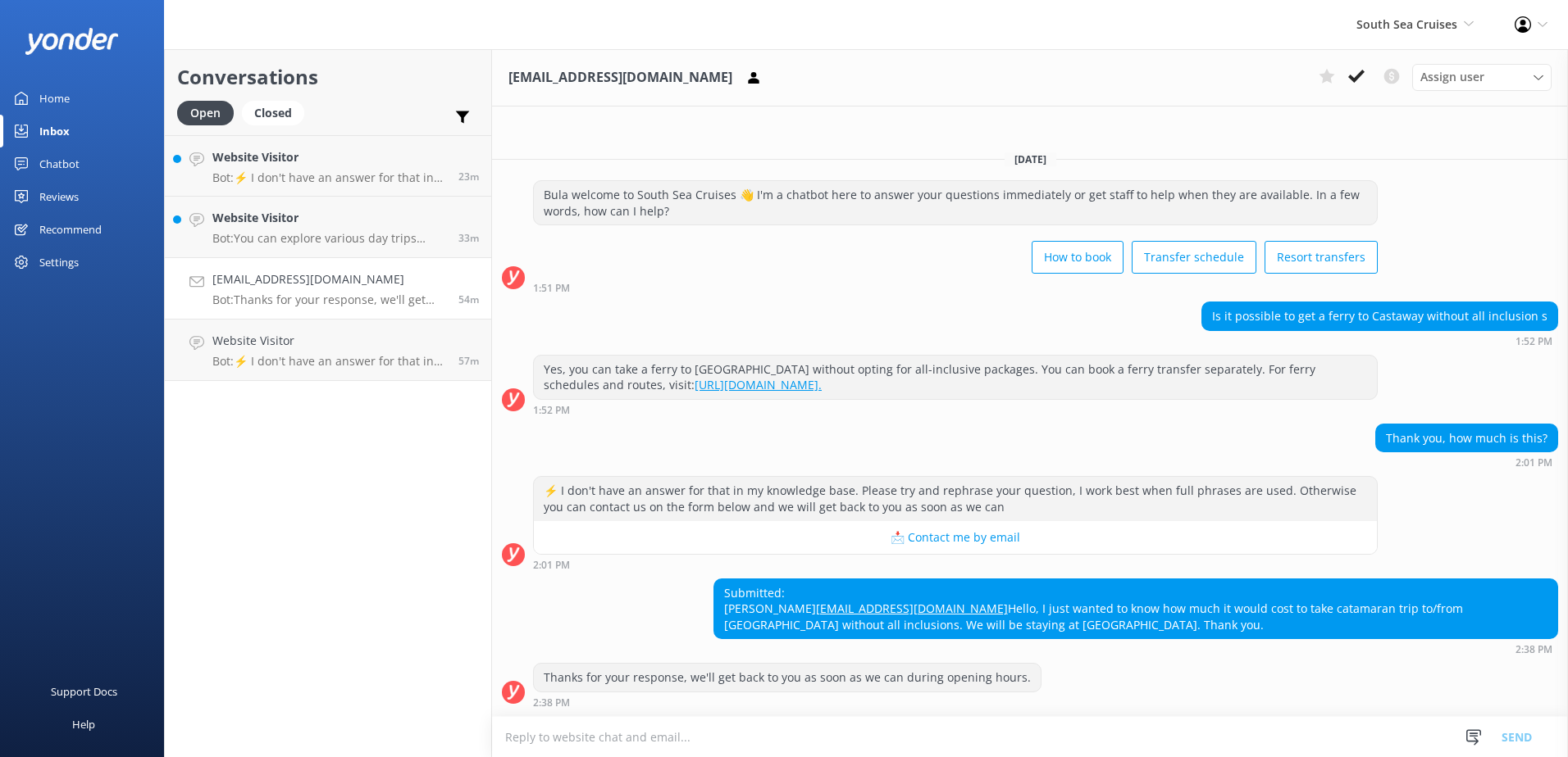
scroll to position [1, 0]
click at [908, 737] on textarea at bounding box center [1030, 736] width 1076 height 40
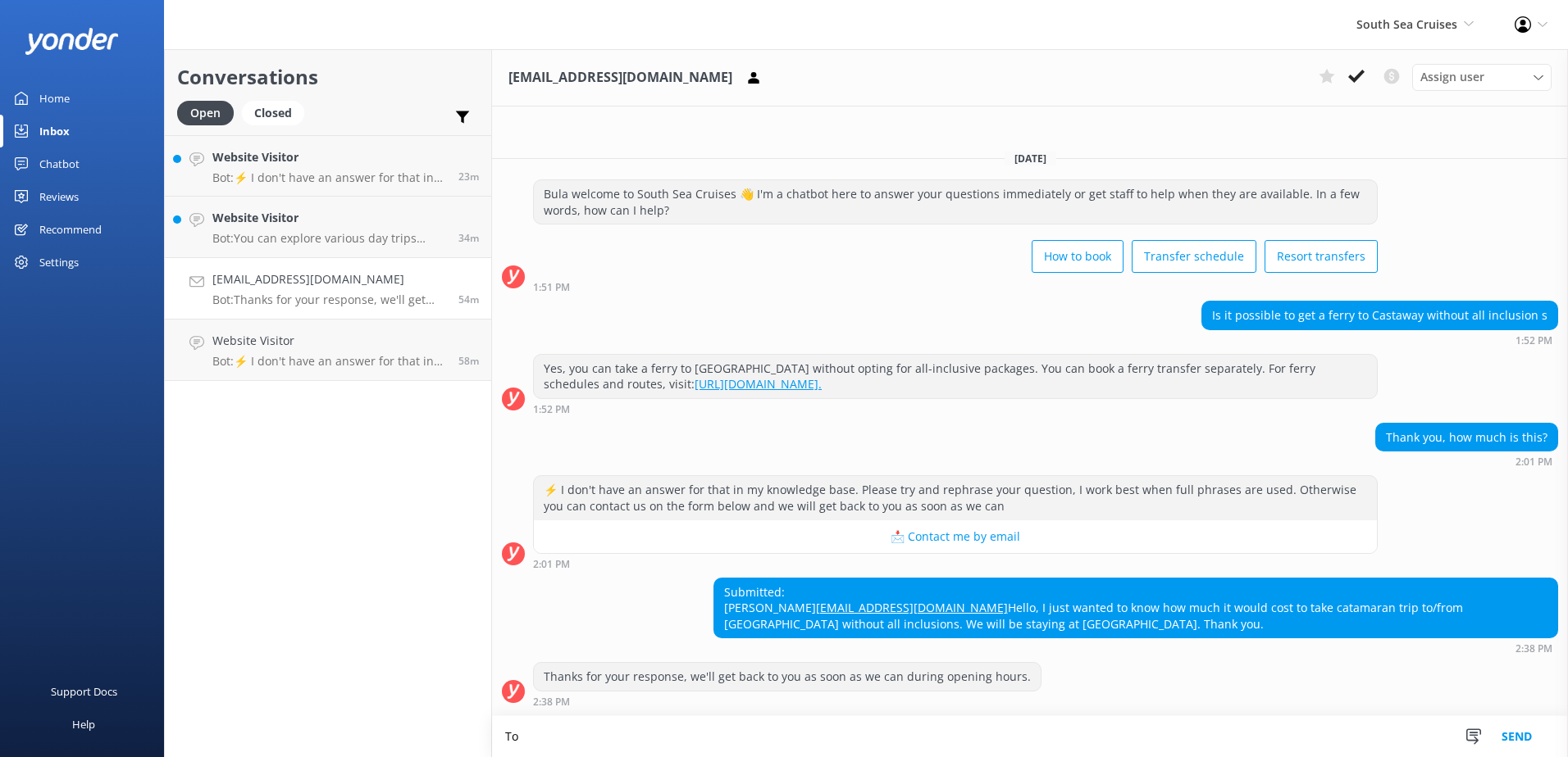
scroll to position [2, 0]
type textarea "T"
click at [941, 735] on textarea "A one-way ferry to [GEOGRAPHIC_DATA] is $152.00 FJD per person." at bounding box center [1030, 737] width 1076 height 41
type textarea "A one-way ferry to [GEOGRAPHIC_DATA] is $152.00 FJD per person."
click at [1530, 734] on button "Send" at bounding box center [1516, 737] width 61 height 41
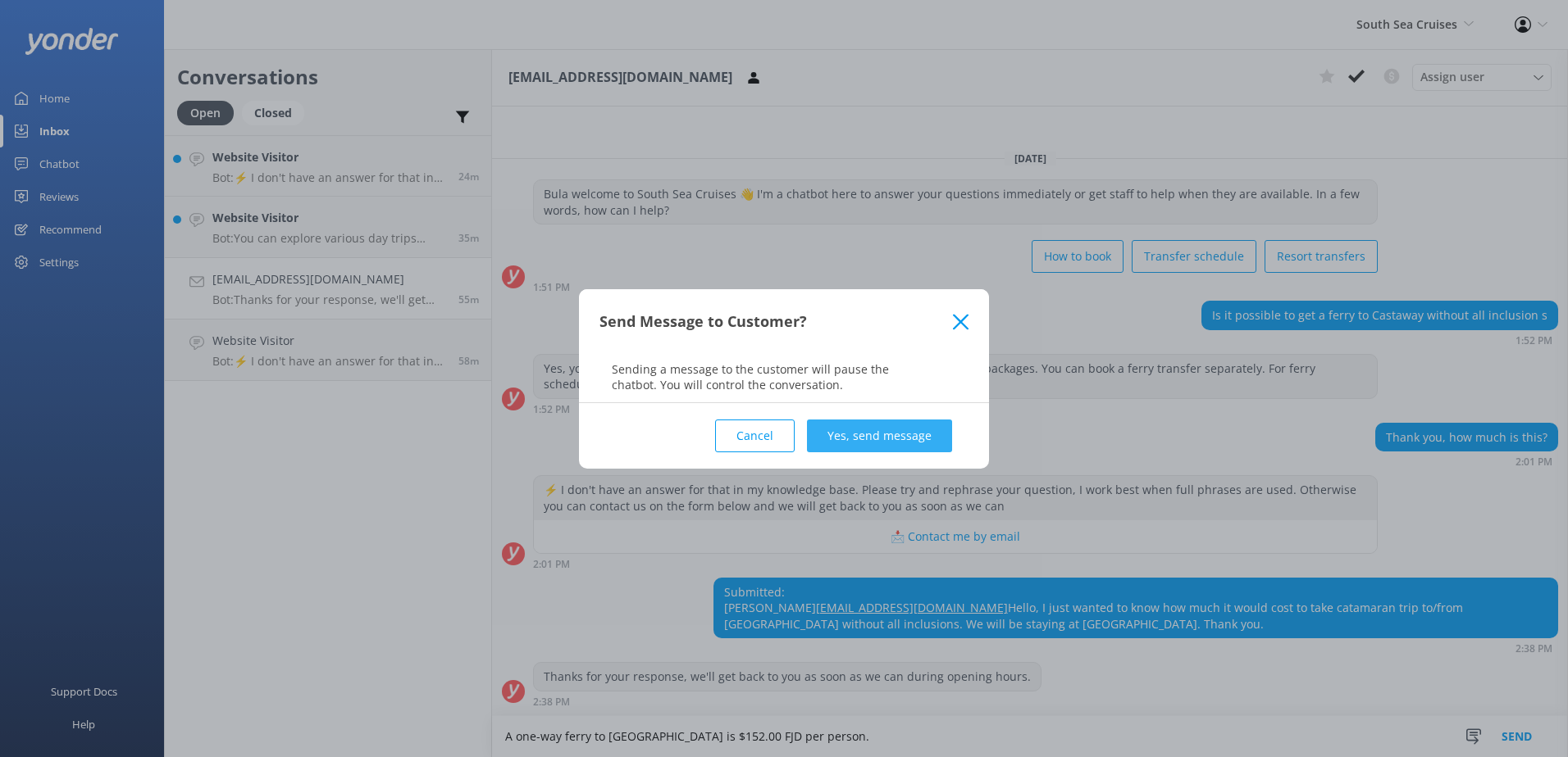
click at [873, 435] on button "Yes, send message" at bounding box center [879, 436] width 145 height 33
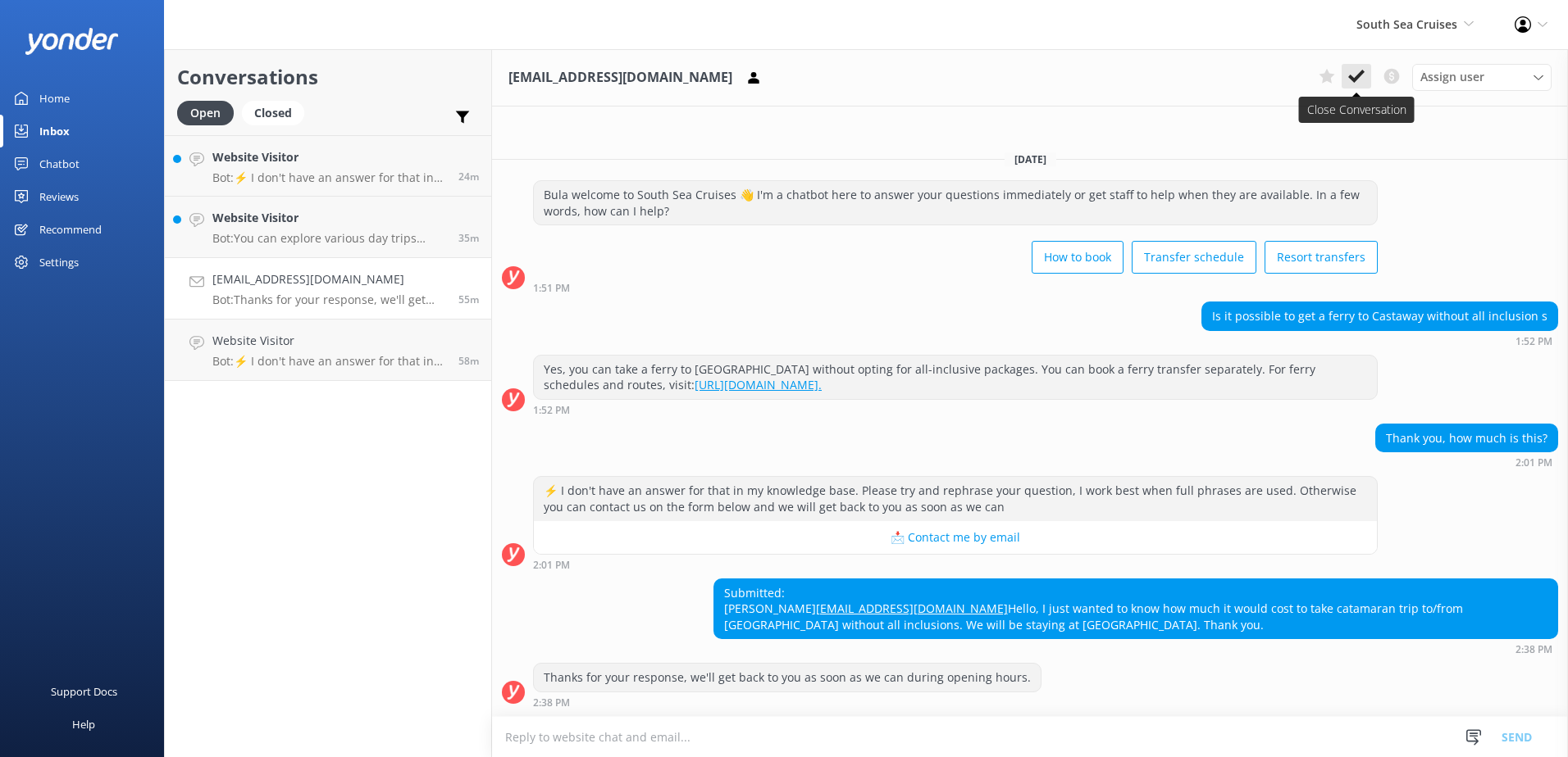
click at [1361, 70] on icon at bounding box center [1356, 76] width 17 height 17
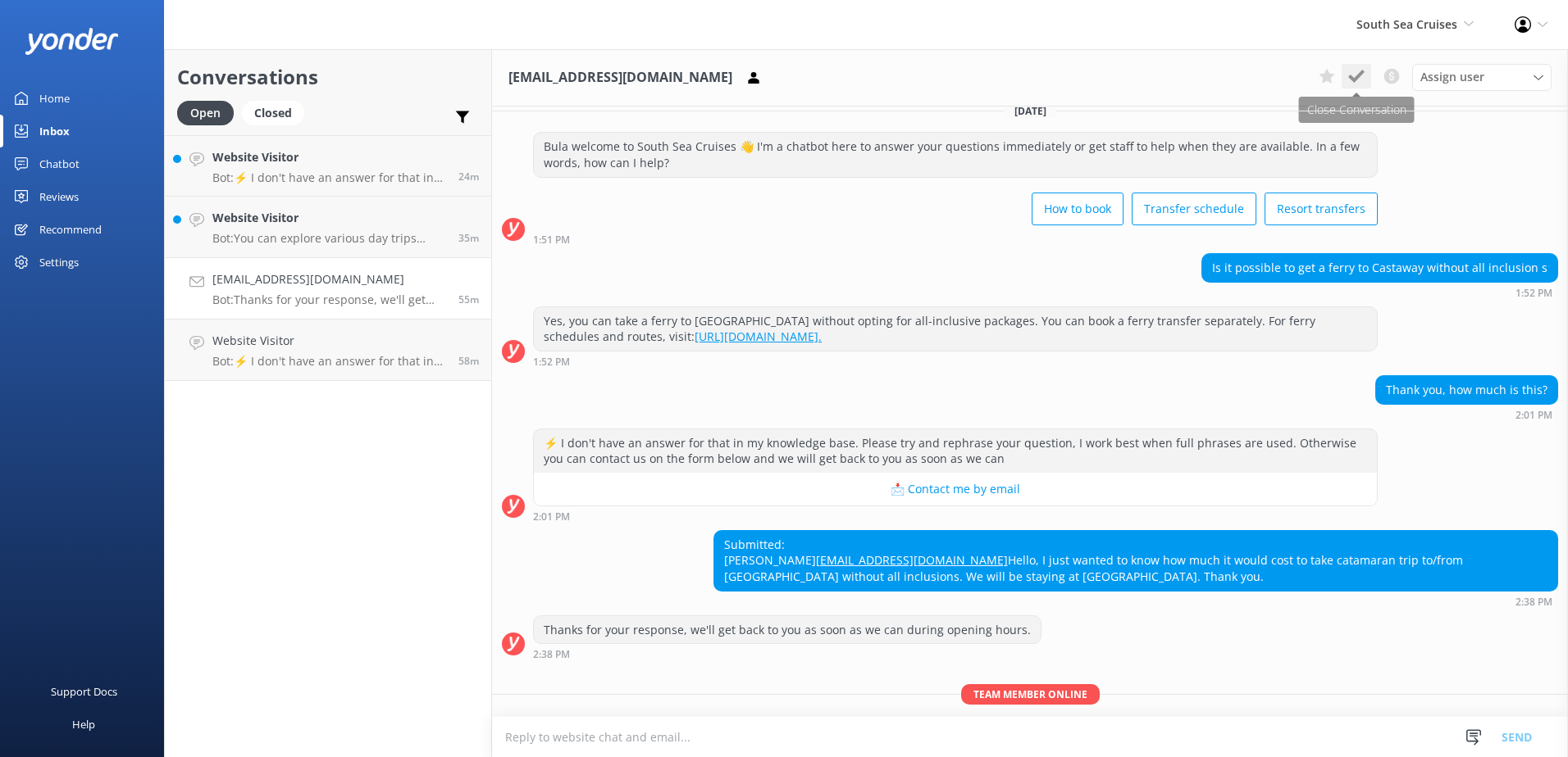
scroll to position [99, 0]
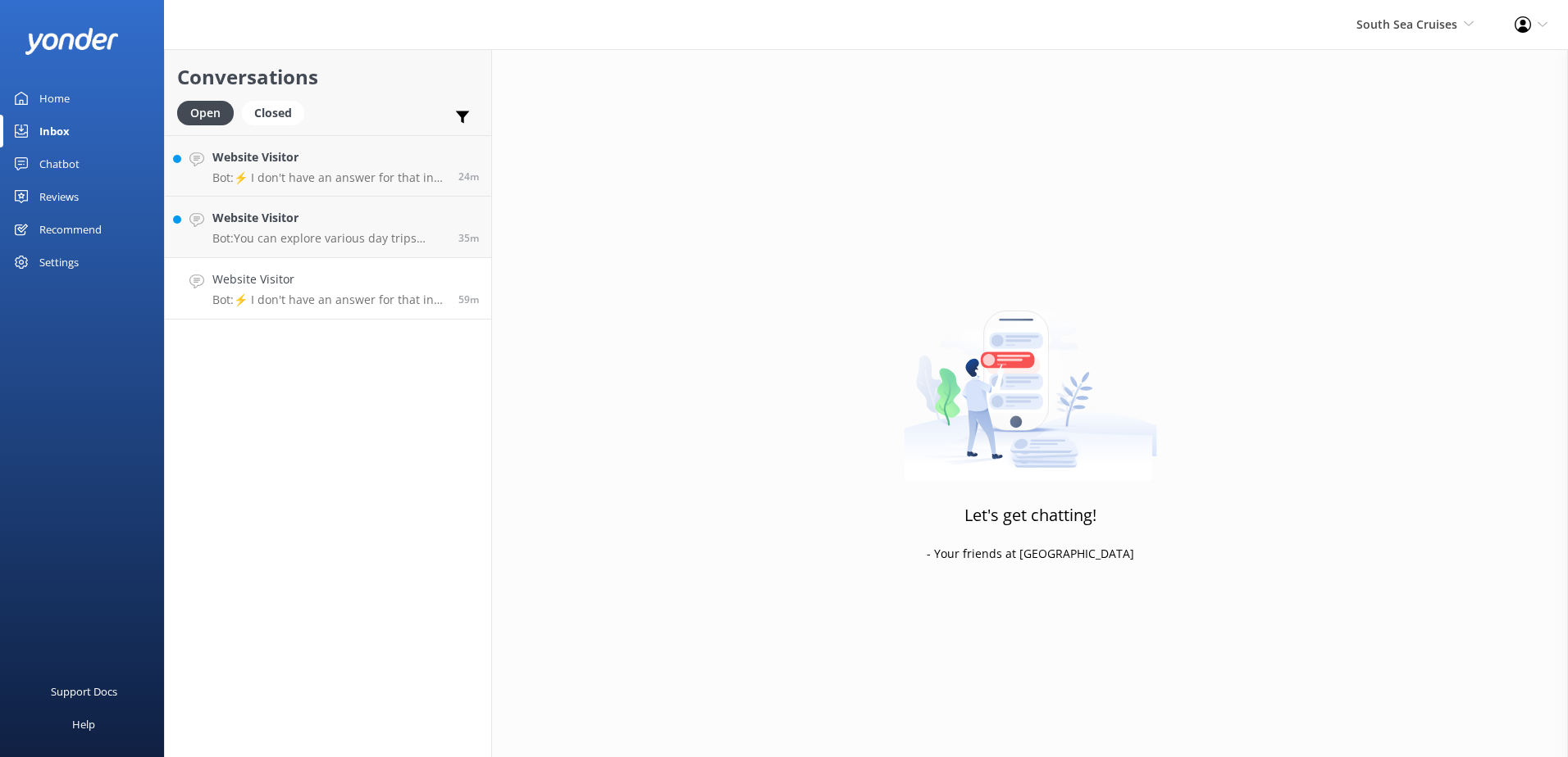
click at [328, 304] on p "Bot: ⚡ I don't have an answer for that in my knowledge base. Please try and rep…" at bounding box center [328, 300] width 234 height 15
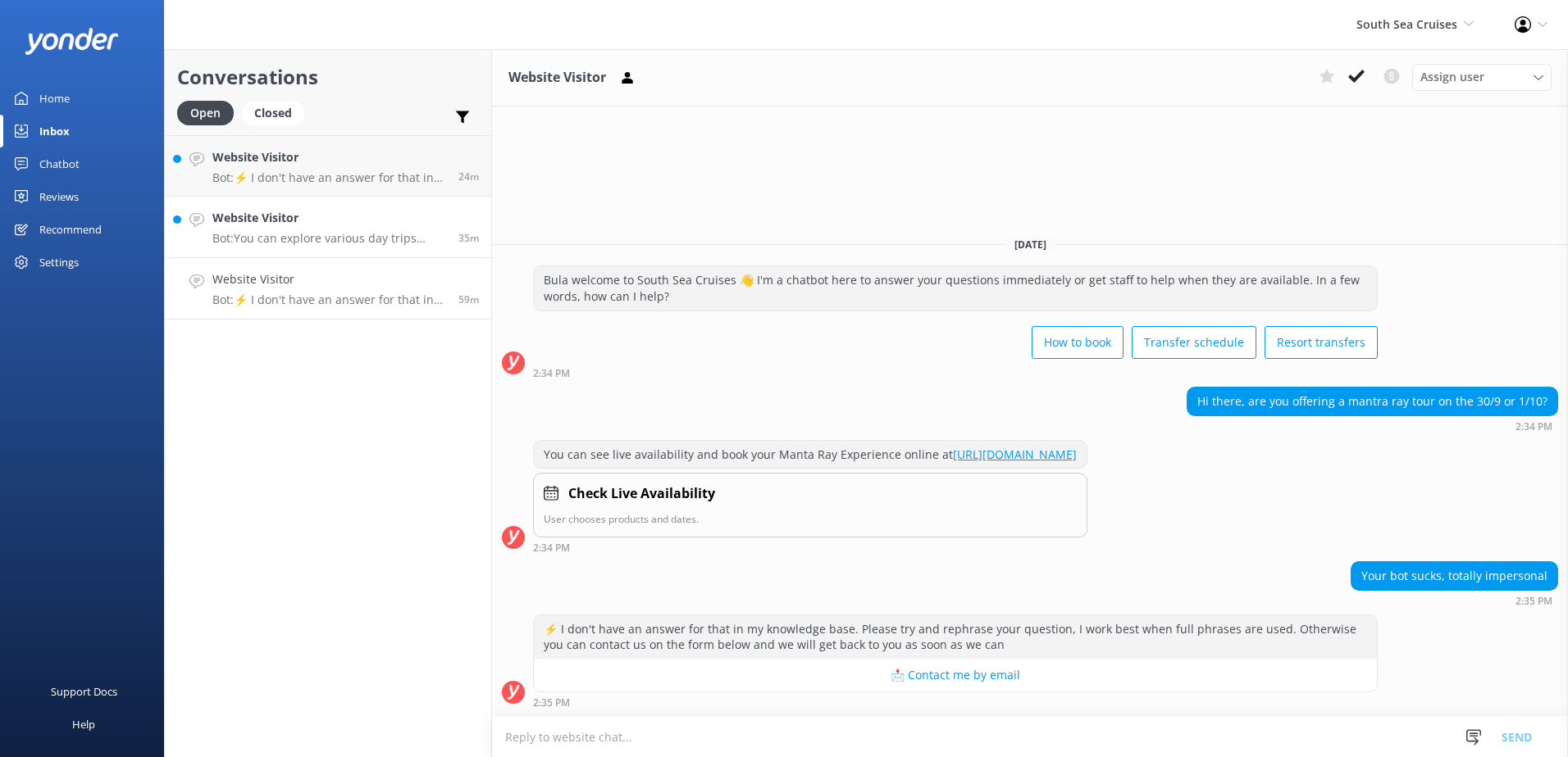
click at [320, 221] on h4 "Website Visitor" at bounding box center [328, 218] width 234 height 18
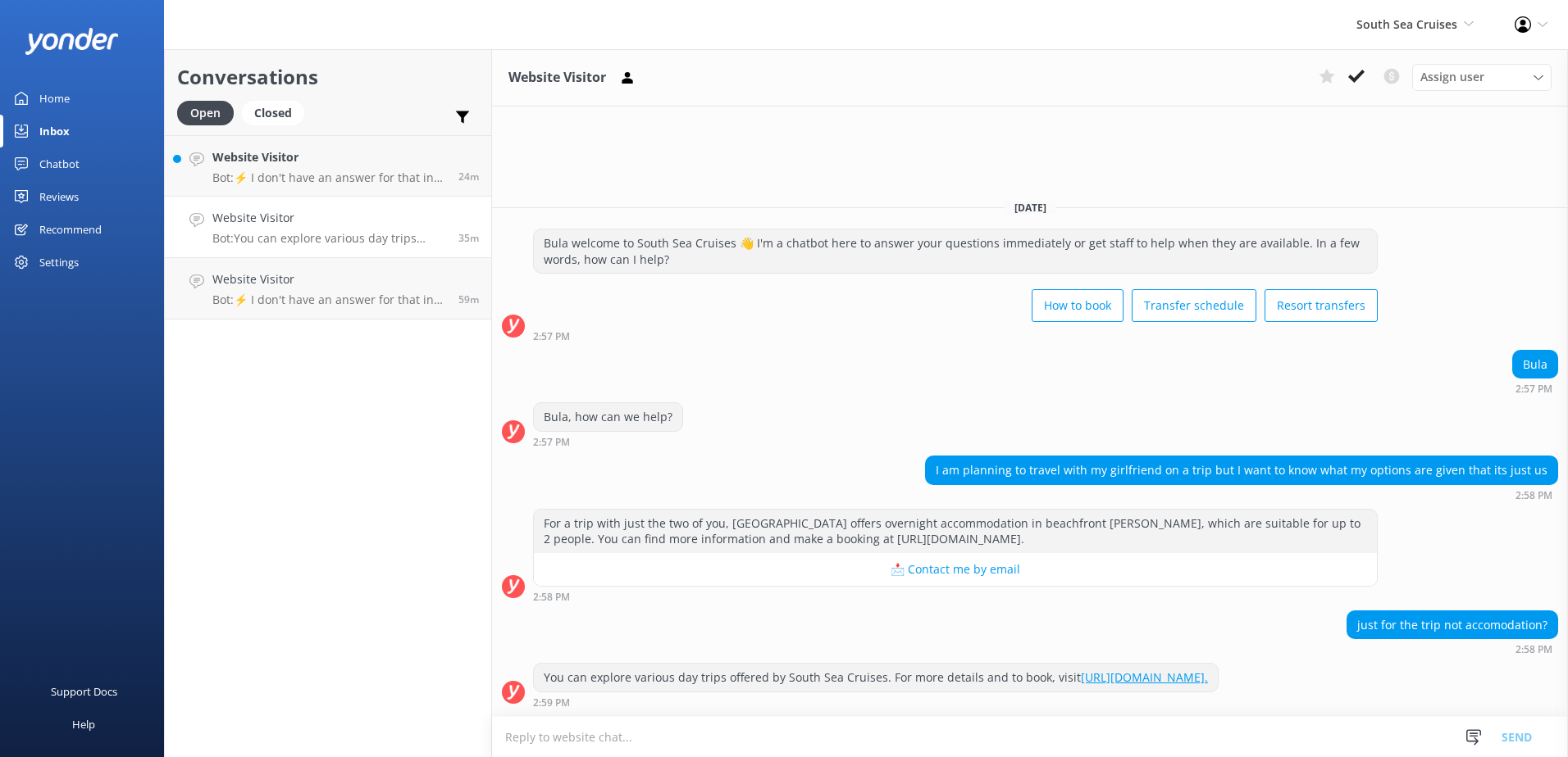
click at [1145, 677] on link "[URL][DOMAIN_NAME]." at bounding box center [1144, 677] width 127 height 16
click at [1350, 75] on use at bounding box center [1356, 76] width 17 height 13
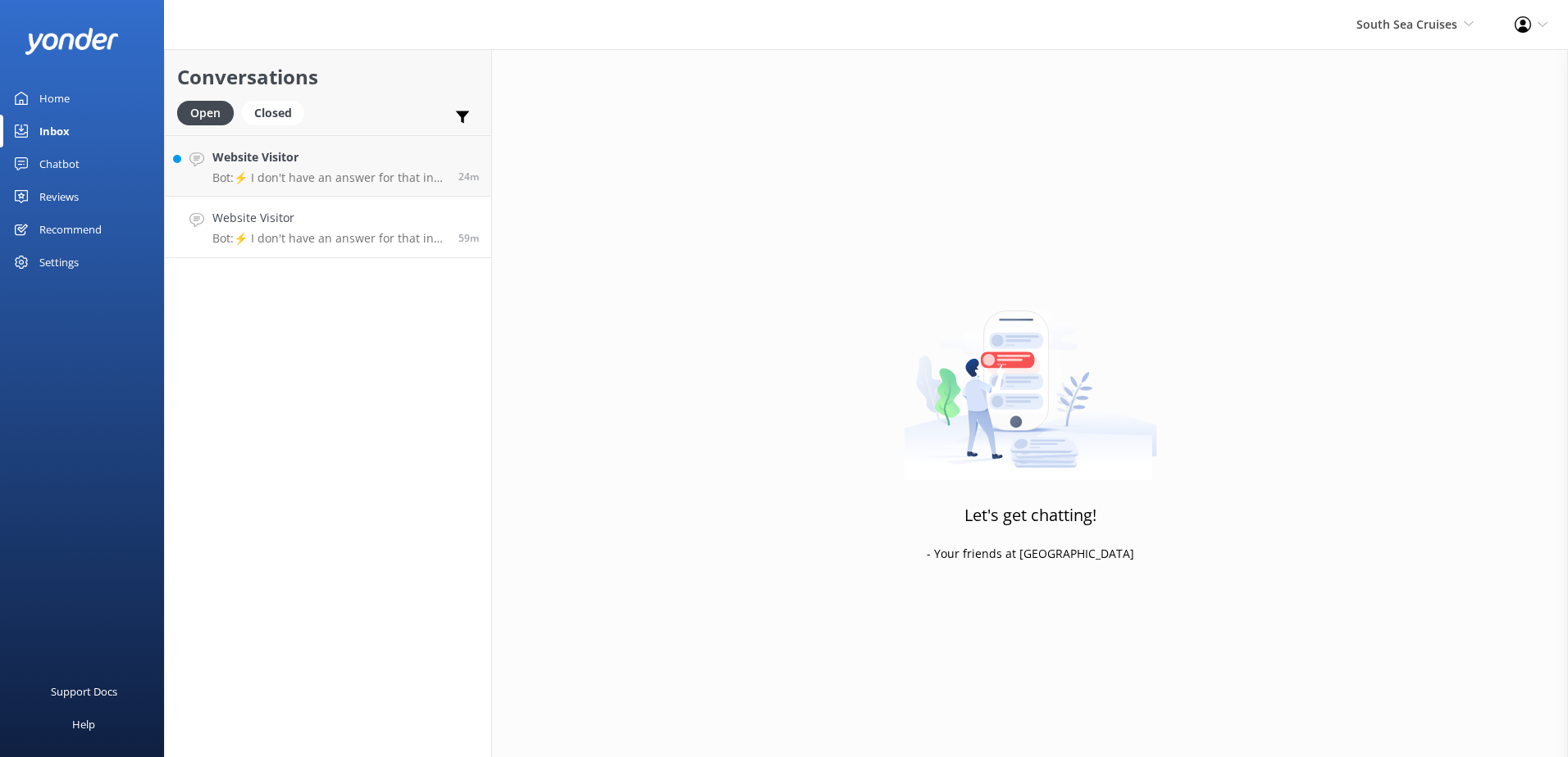
click at [378, 233] on p "Bot: ⚡ I don't have an answer for that in my knowledge base. Please try and rep…" at bounding box center [328, 238] width 234 height 15
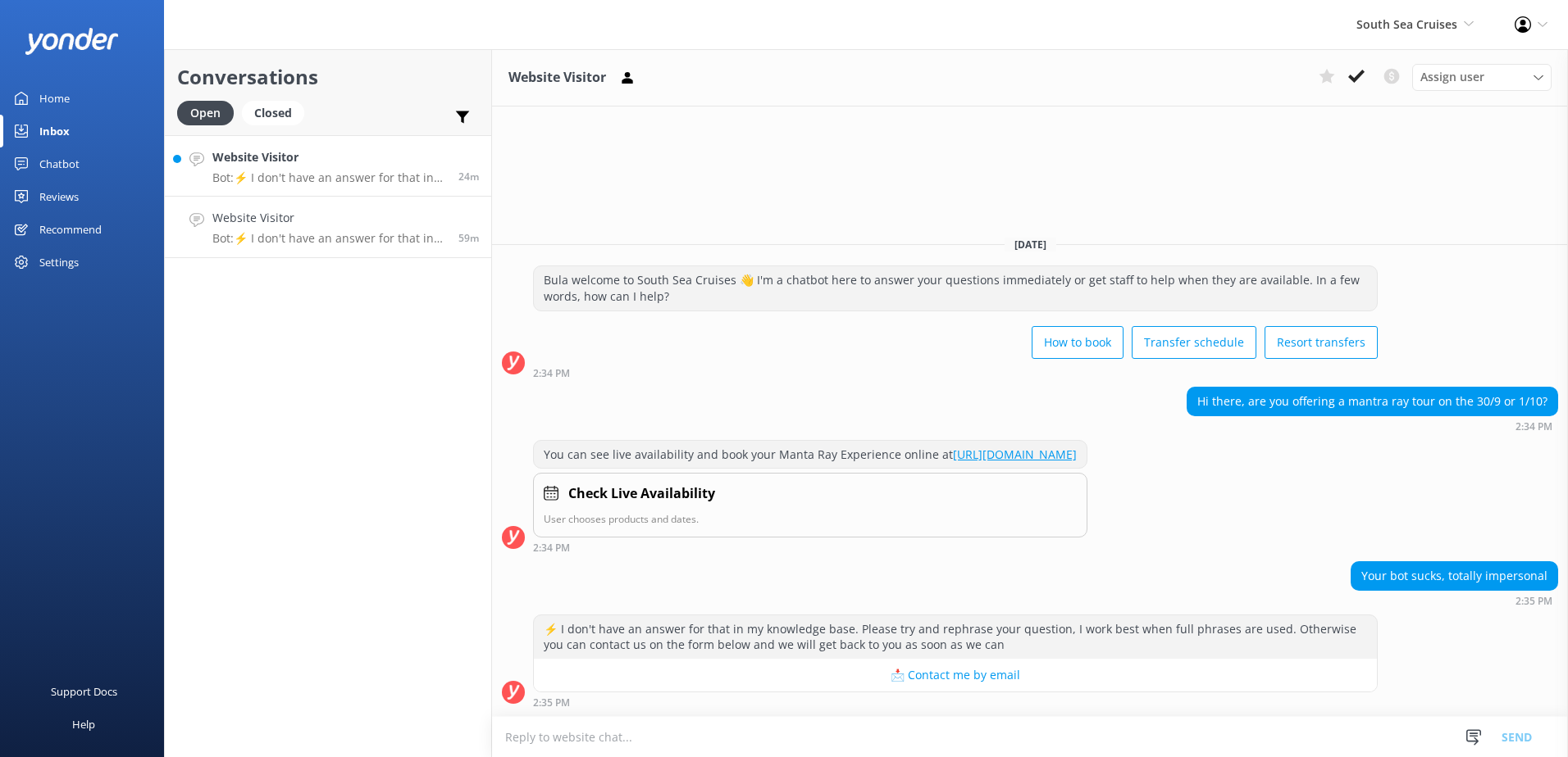
click at [433, 182] on p "Bot: ⚡ I don't have an answer for that in my knowledge base. Please try and rep…" at bounding box center [328, 177] width 234 height 15
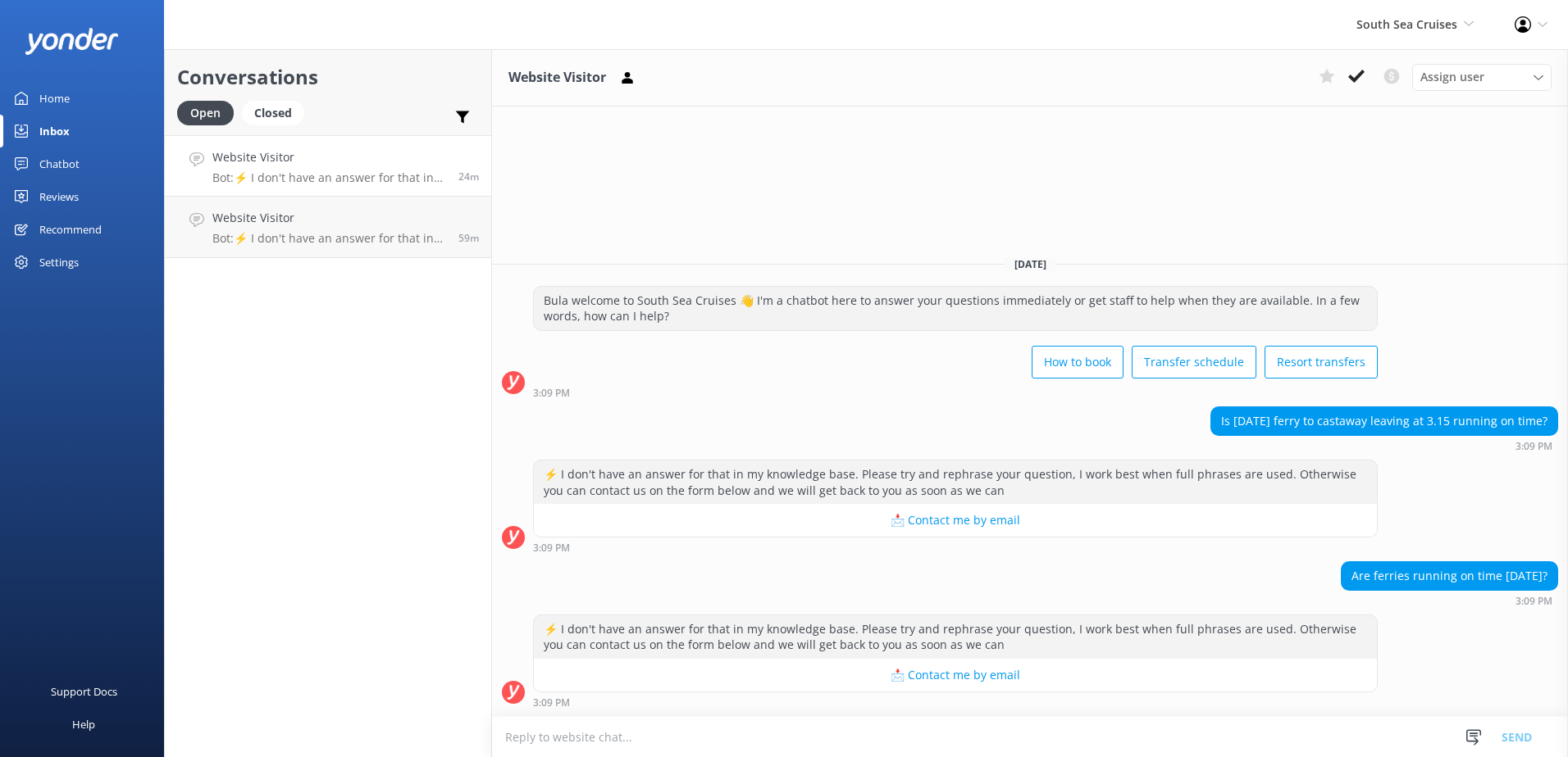
click at [723, 731] on textarea at bounding box center [1030, 736] width 1076 height 40
type textarea "T"
type textarea "y"
click at [788, 741] on textarea "Yes, our Departures depart on time" at bounding box center [1030, 737] width 1076 height 41
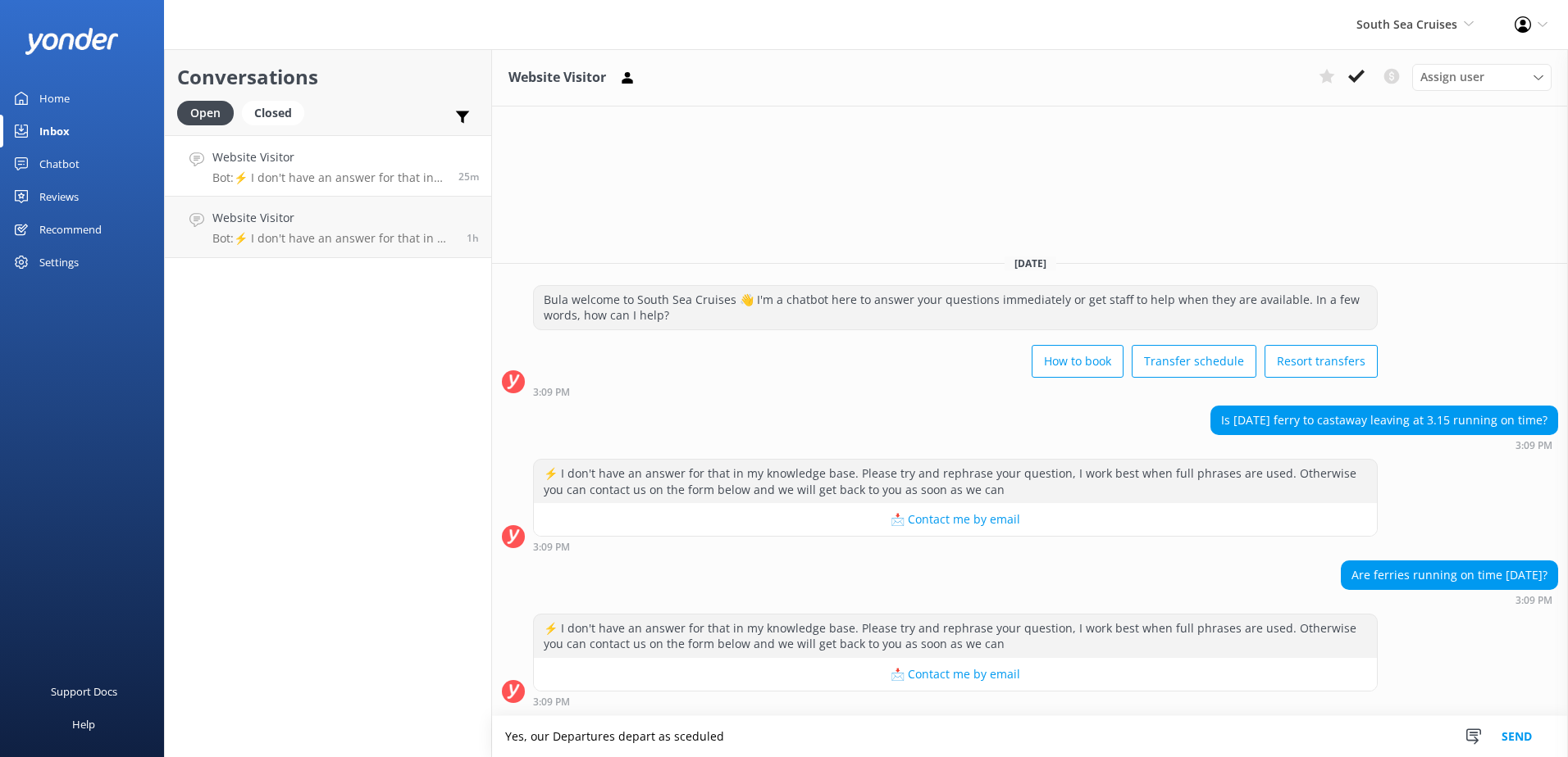
click at [659, 735] on textarea "Yes, our Departures depart as sceduled" at bounding box center [1030, 737] width 1076 height 41
click at [819, 715] on div "⚡ I don't have an answer for that in my knowledge base. Please try and rephrase…" at bounding box center [1030, 664] width 1076 height 102
click at [831, 746] on textarea "Yes, our Departures depart as scheduled" at bounding box center [1030, 737] width 1076 height 41
type textarea "Yes, our Departures depart as scheduled daily."
click at [1497, 723] on button "Send" at bounding box center [1516, 737] width 61 height 41
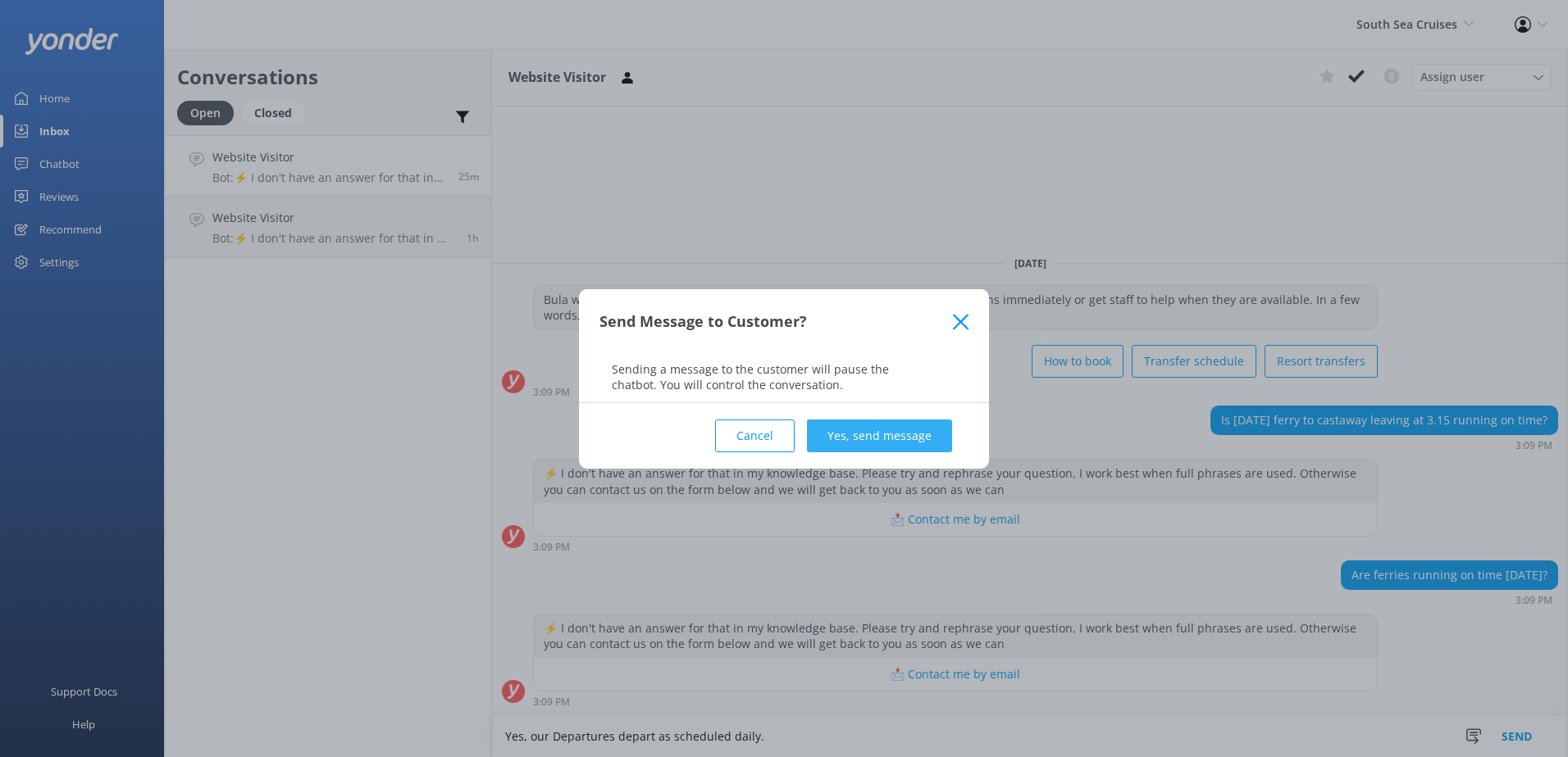
click at [894, 446] on button "Yes, send message" at bounding box center [879, 436] width 145 height 33
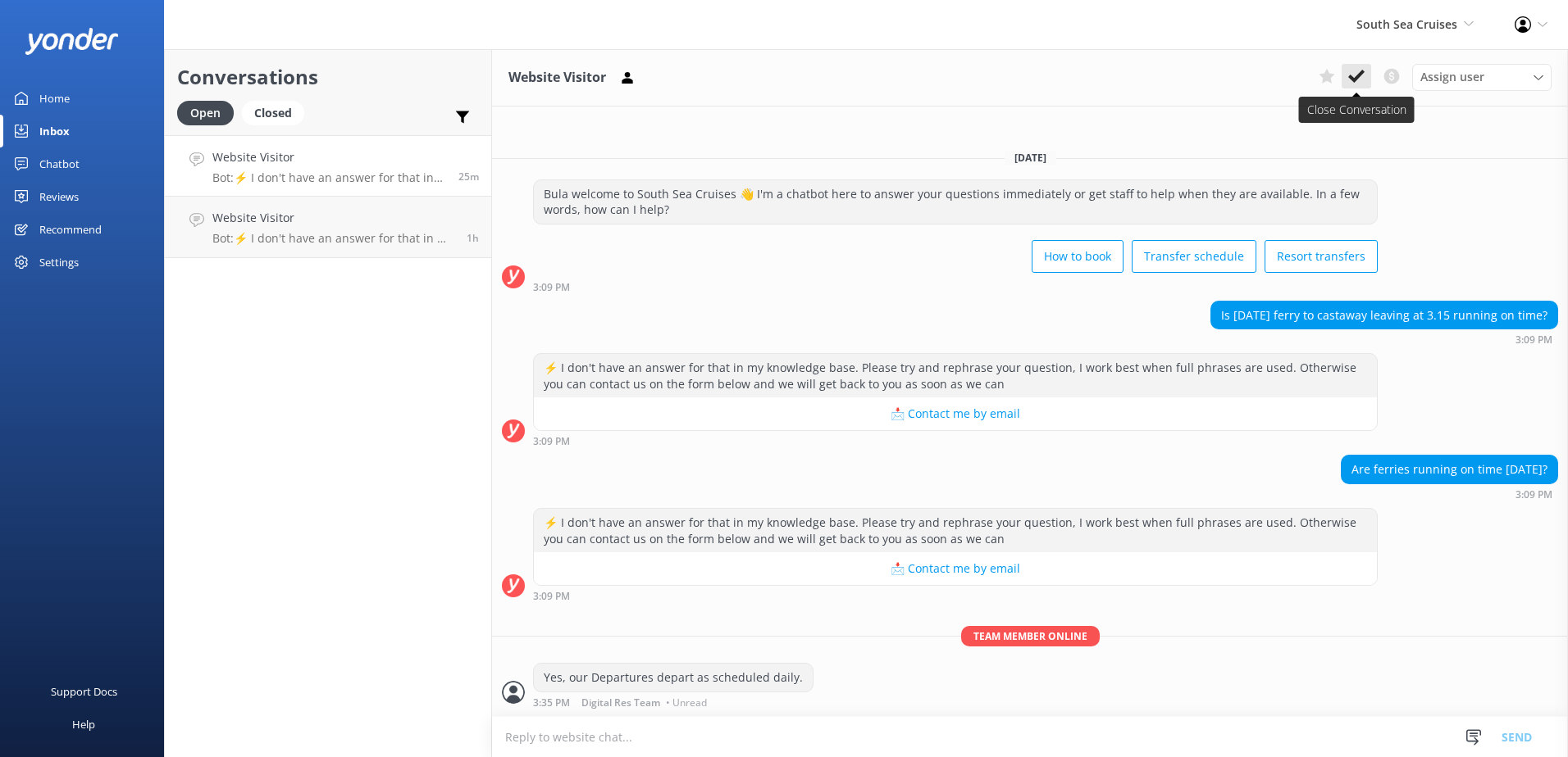
click at [1354, 78] on icon at bounding box center [1356, 76] width 17 height 17
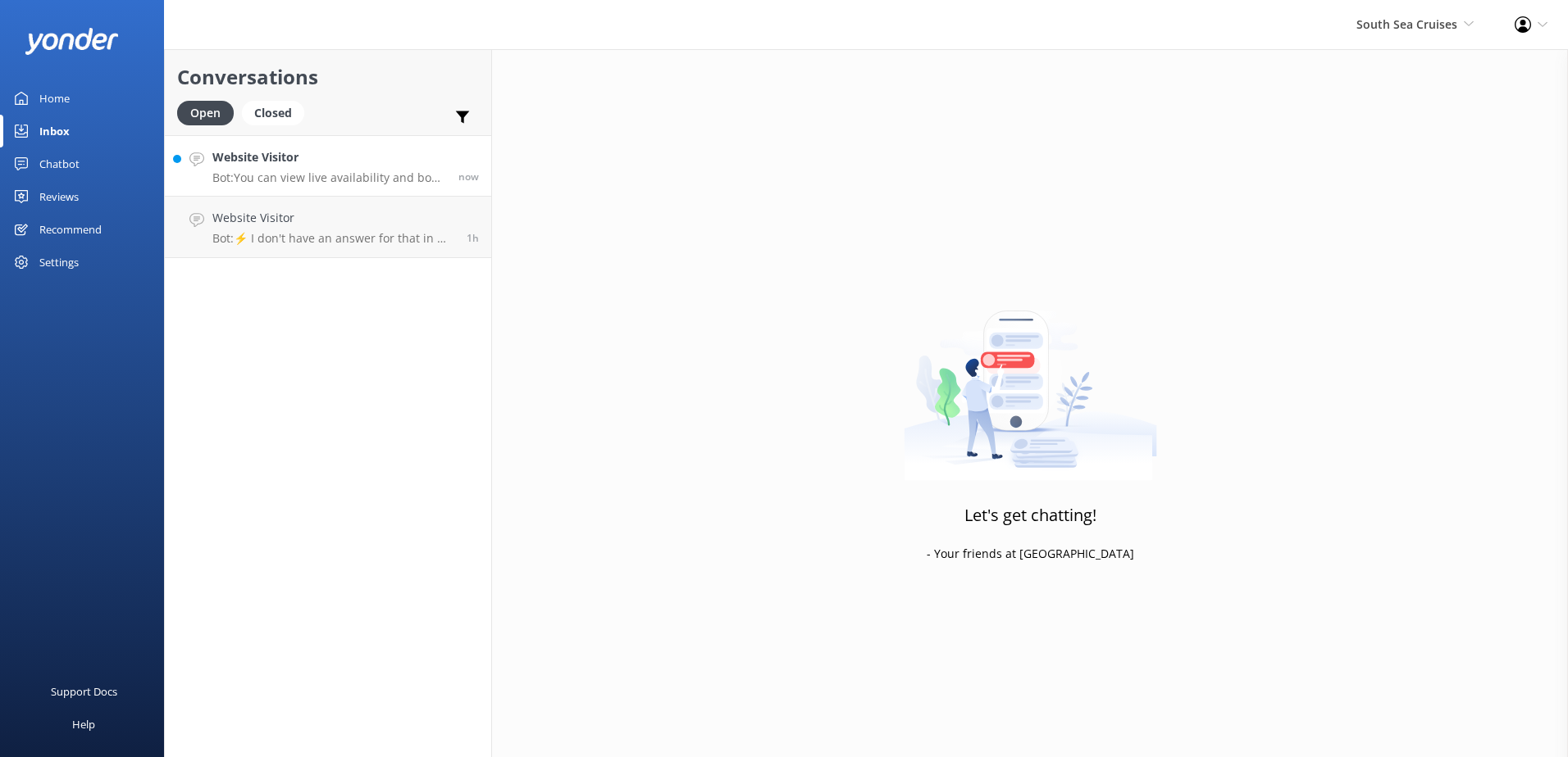
click at [392, 172] on p "Bot: You can view live availability and book your South Sea Island experience o…" at bounding box center [328, 177] width 234 height 15
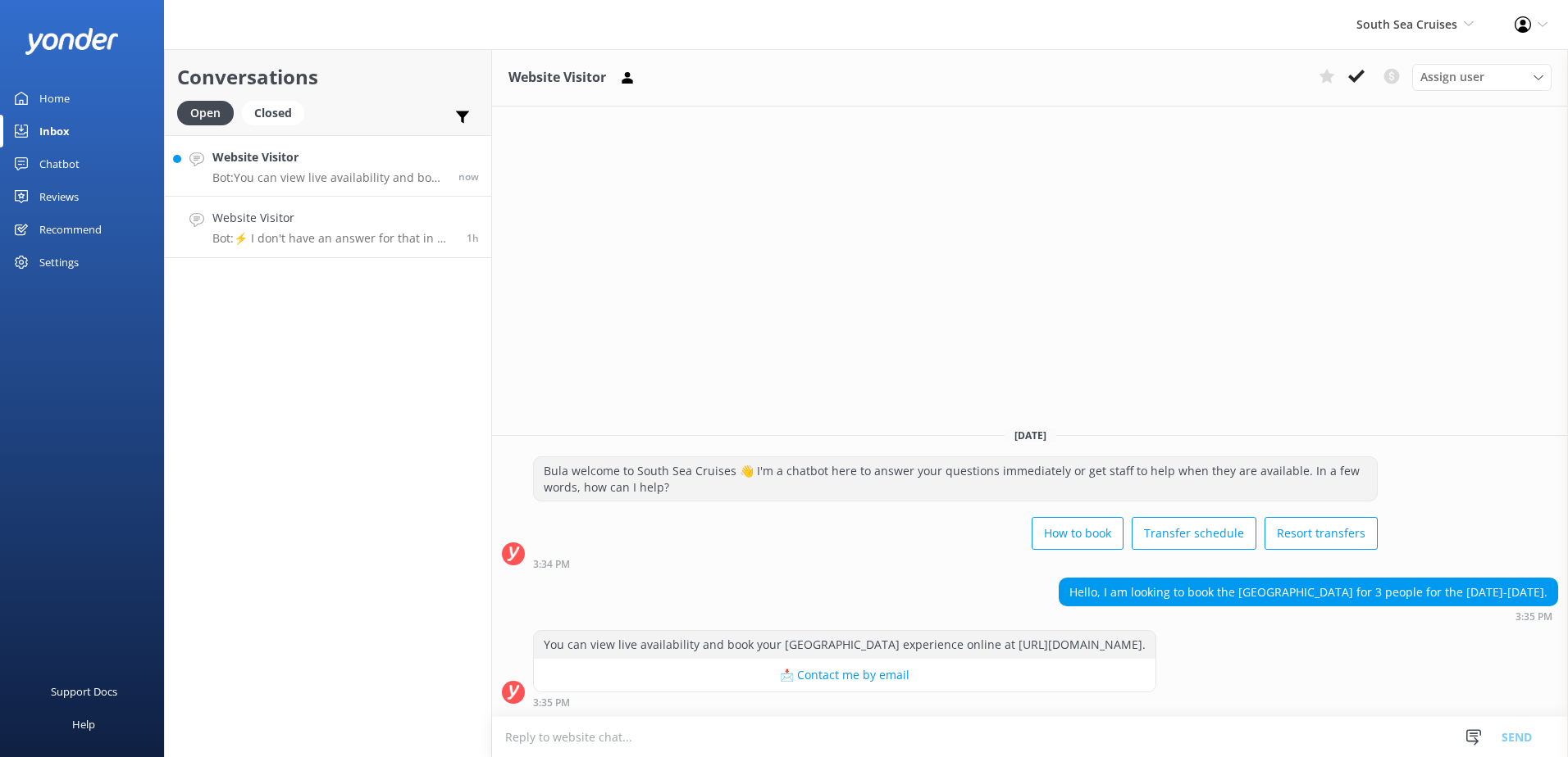
click at [395, 211] on h4 "Website Visitor" at bounding box center [332, 218] width 242 height 18
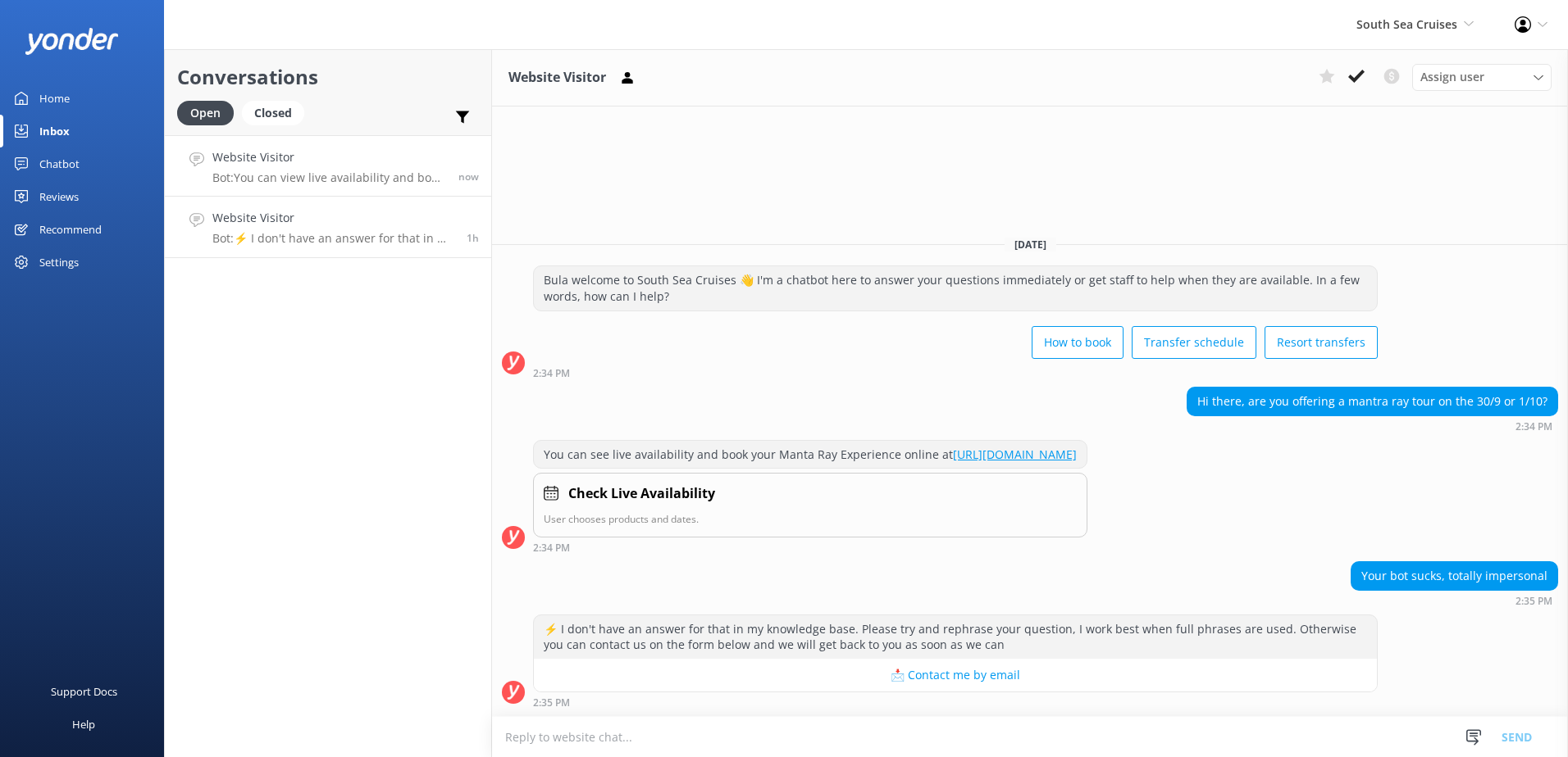
click at [402, 184] on p "Bot: You can view live availability and book your South Sea Island experience o…" at bounding box center [328, 177] width 234 height 15
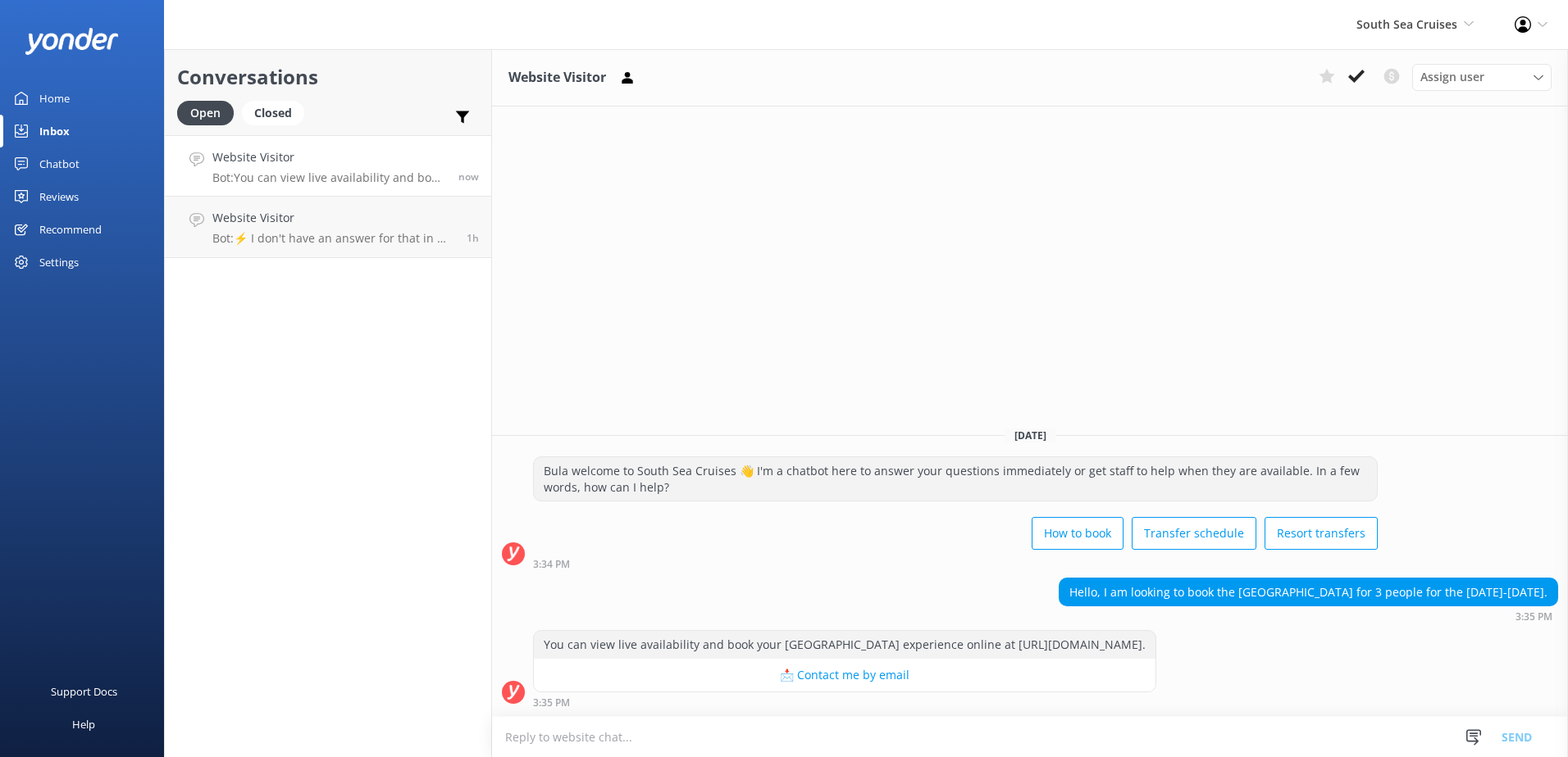
click at [712, 733] on textarea at bounding box center [1030, 736] width 1076 height 40
paste textarea "[URL][DOMAIN_NAME]"
type textarea "You can book online through our website: [URL][DOMAIN_NAME]"
click at [1526, 739] on button "Send" at bounding box center [1516, 737] width 61 height 41
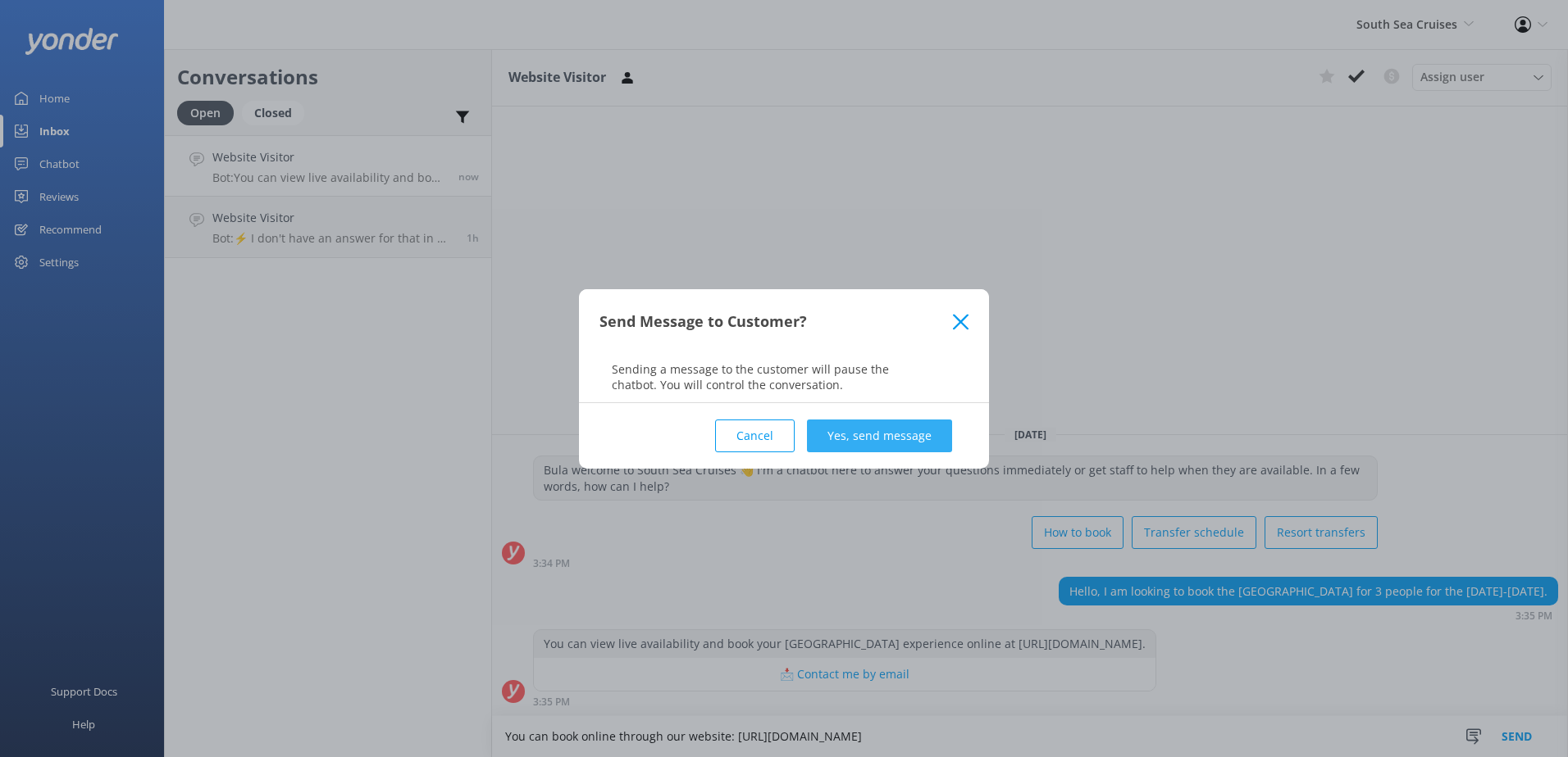
click at [884, 433] on button "Yes, send message" at bounding box center [879, 436] width 145 height 33
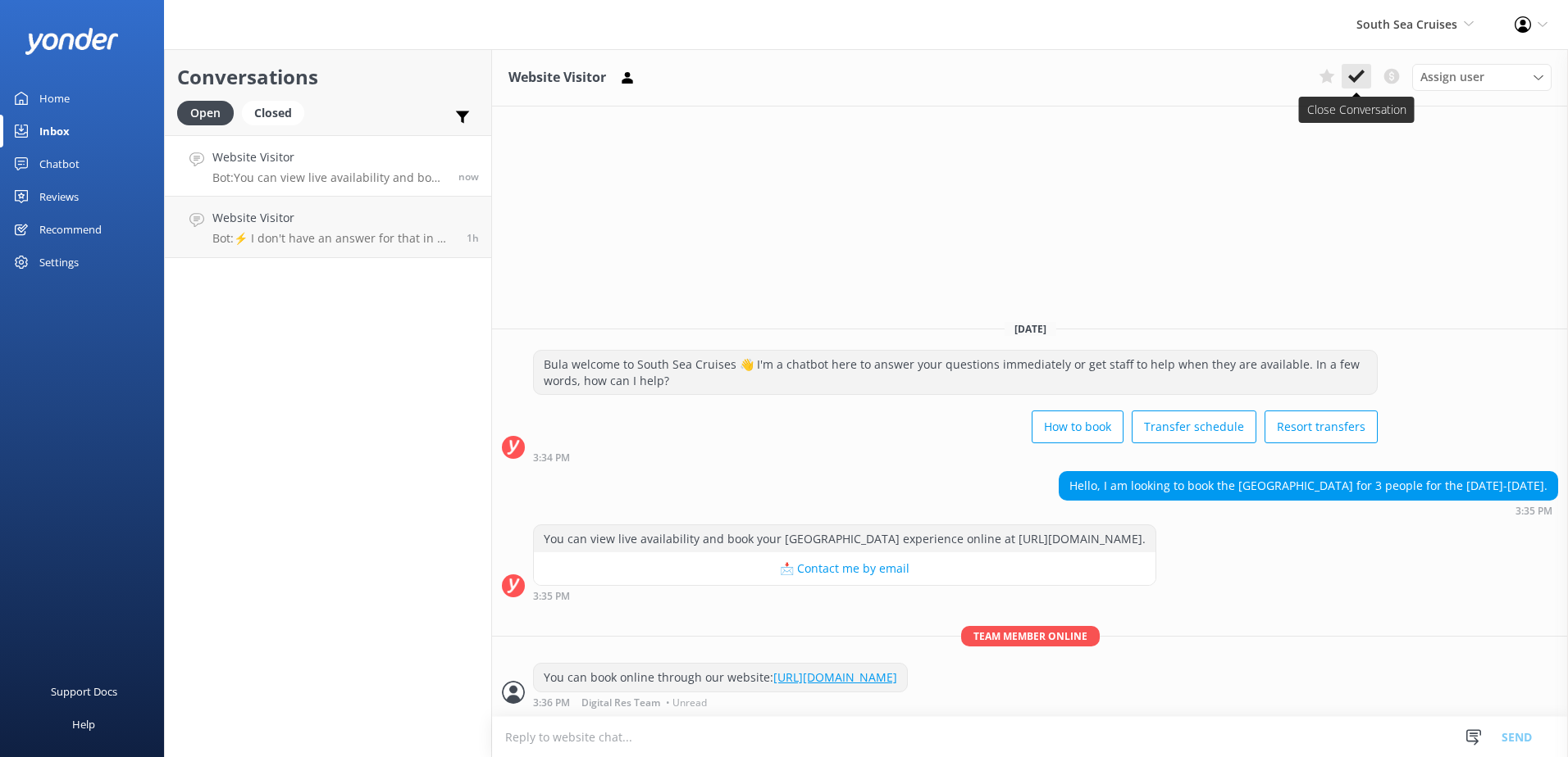
click at [1354, 84] on icon at bounding box center [1356, 76] width 17 height 17
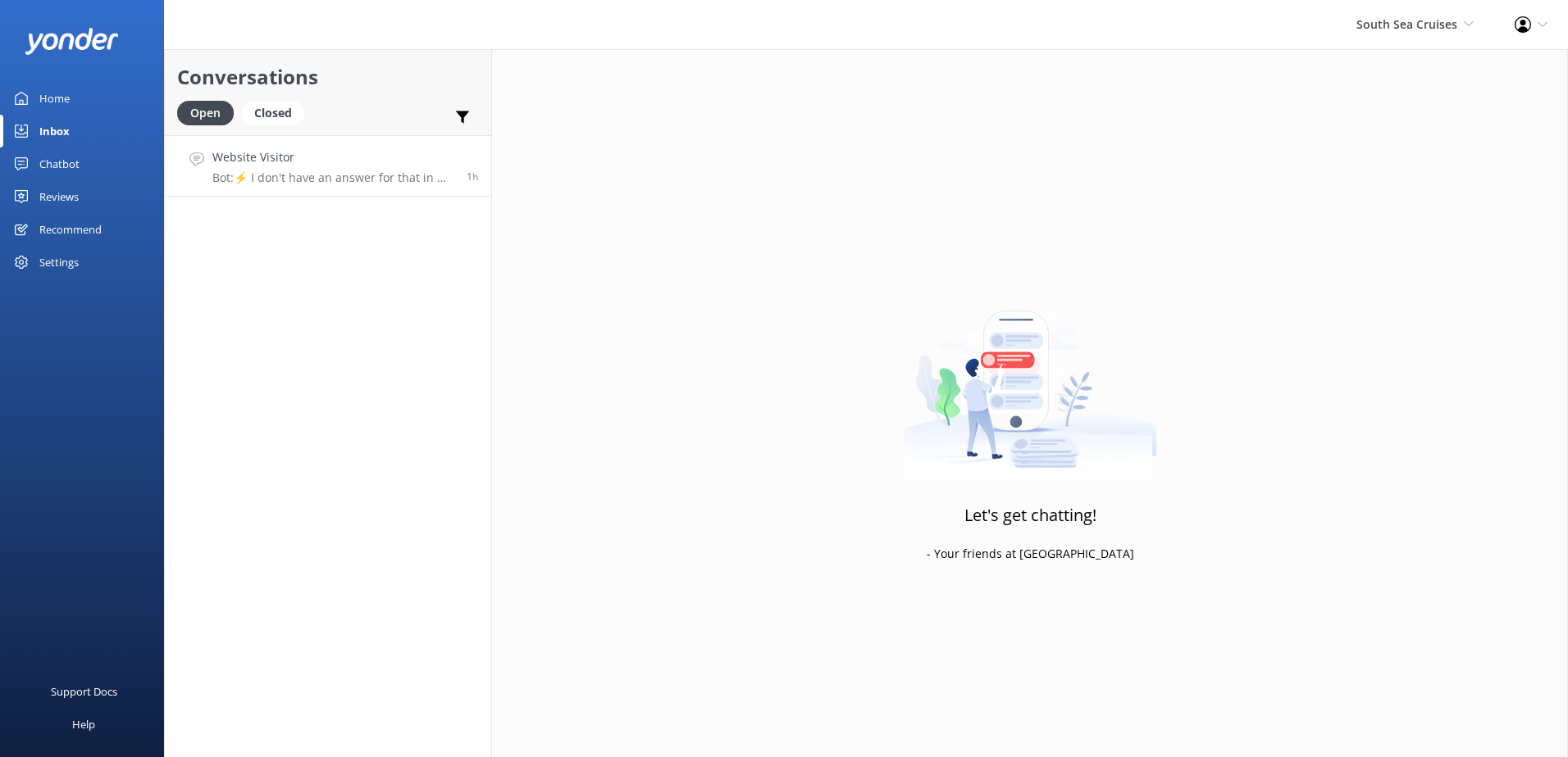
click at [344, 186] on link "Website Visitor Bot: ⚡ I don't have an answer for that in my knowledge base. Pl…" at bounding box center [327, 166] width 326 height 61
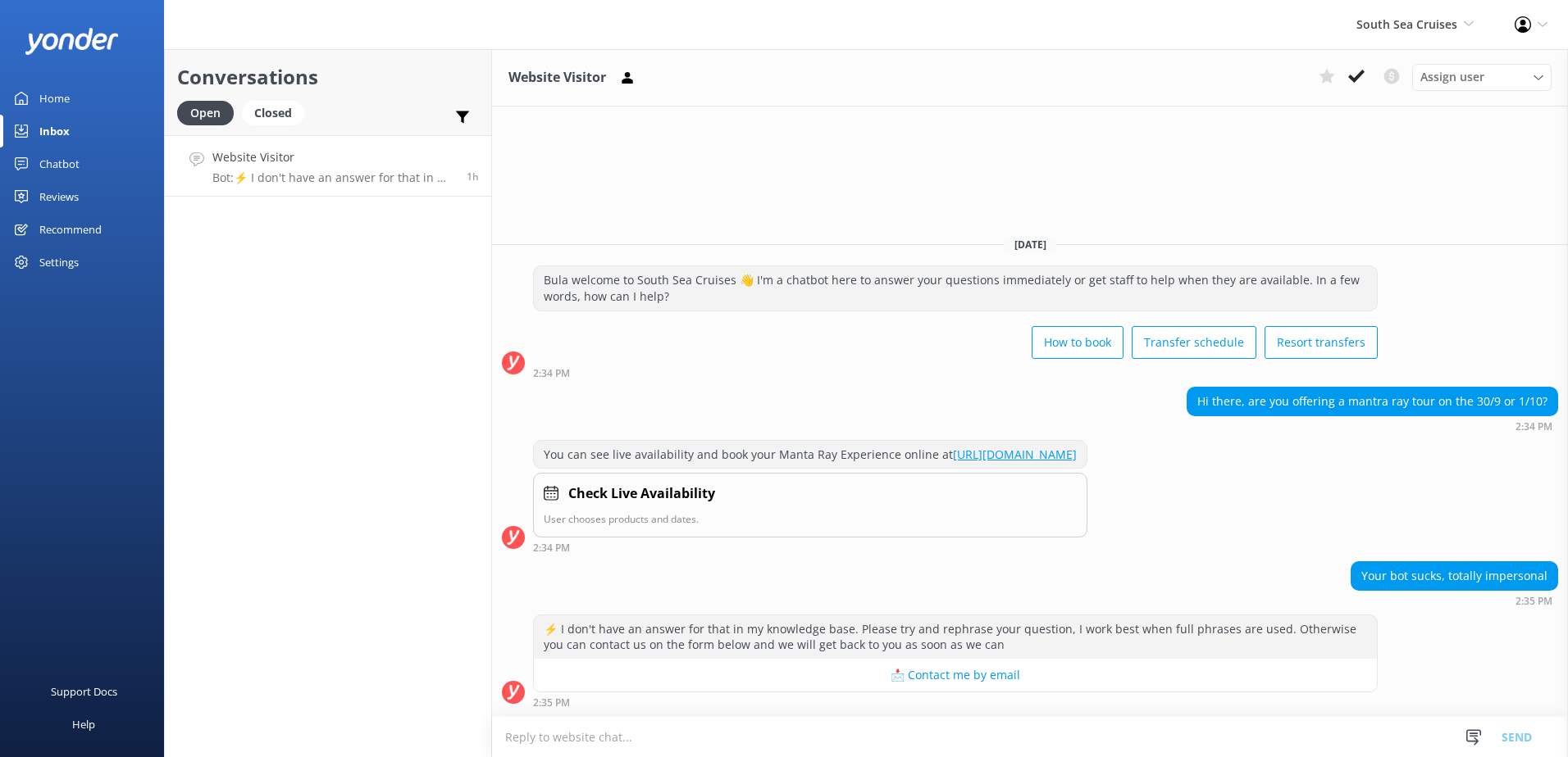
click at [677, 736] on textarea at bounding box center [1030, 736] width 1076 height 40
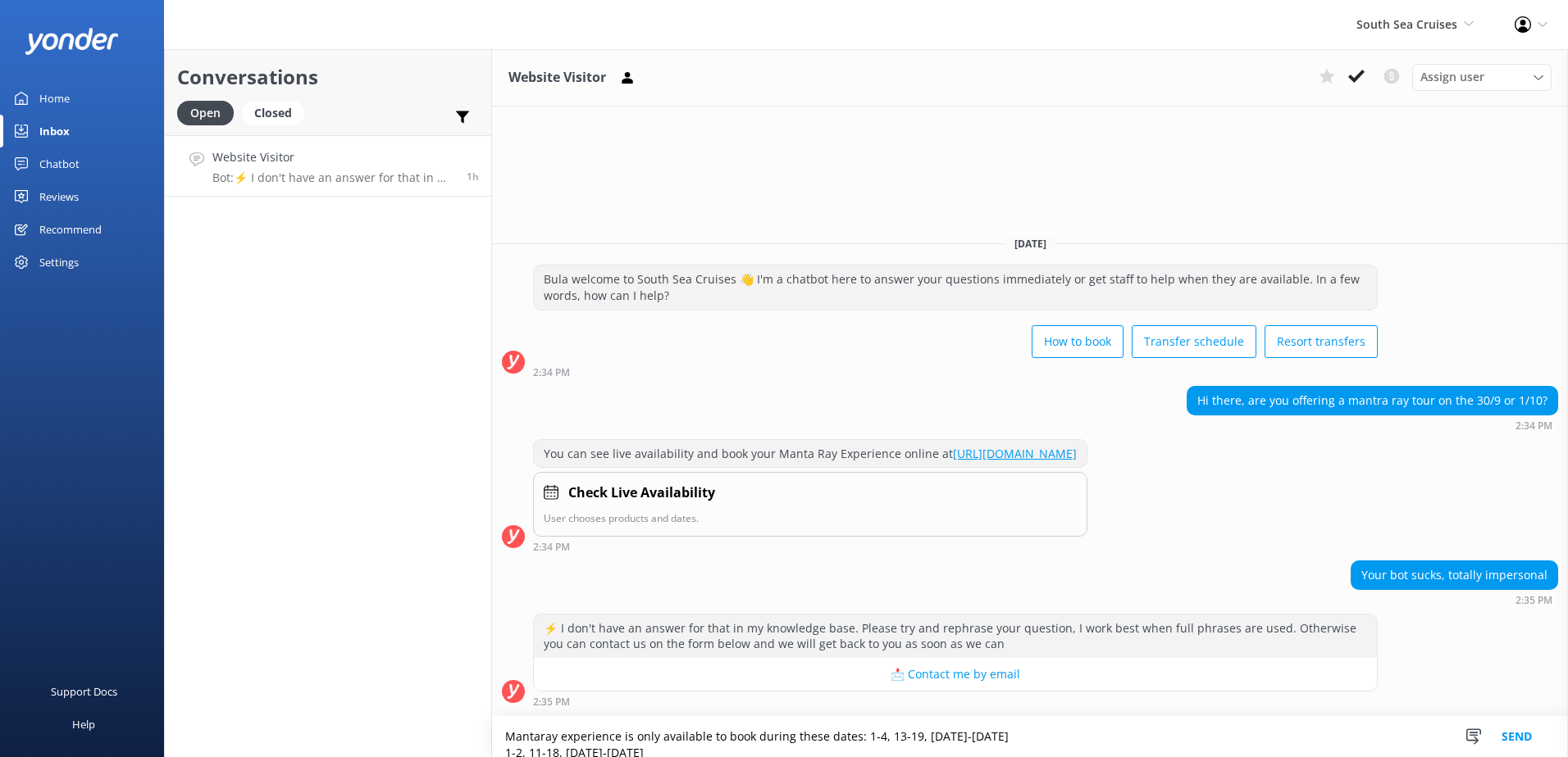
scroll to position [11, 0]
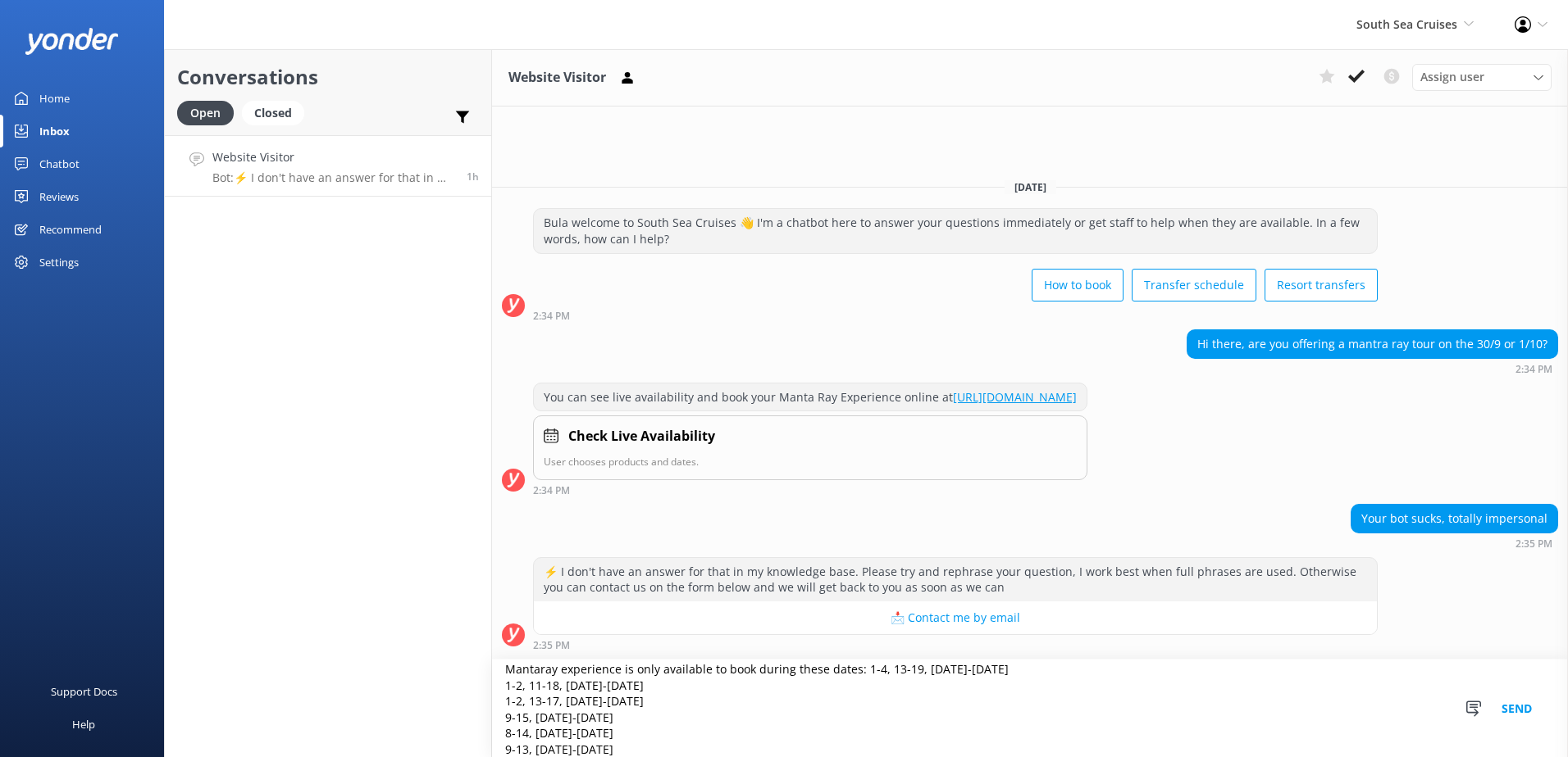
type textarea "Mantaray experience is only available to book during these dates: 1-4, 13-19, […"
click at [1501, 706] on button "Send" at bounding box center [1516, 708] width 61 height 98
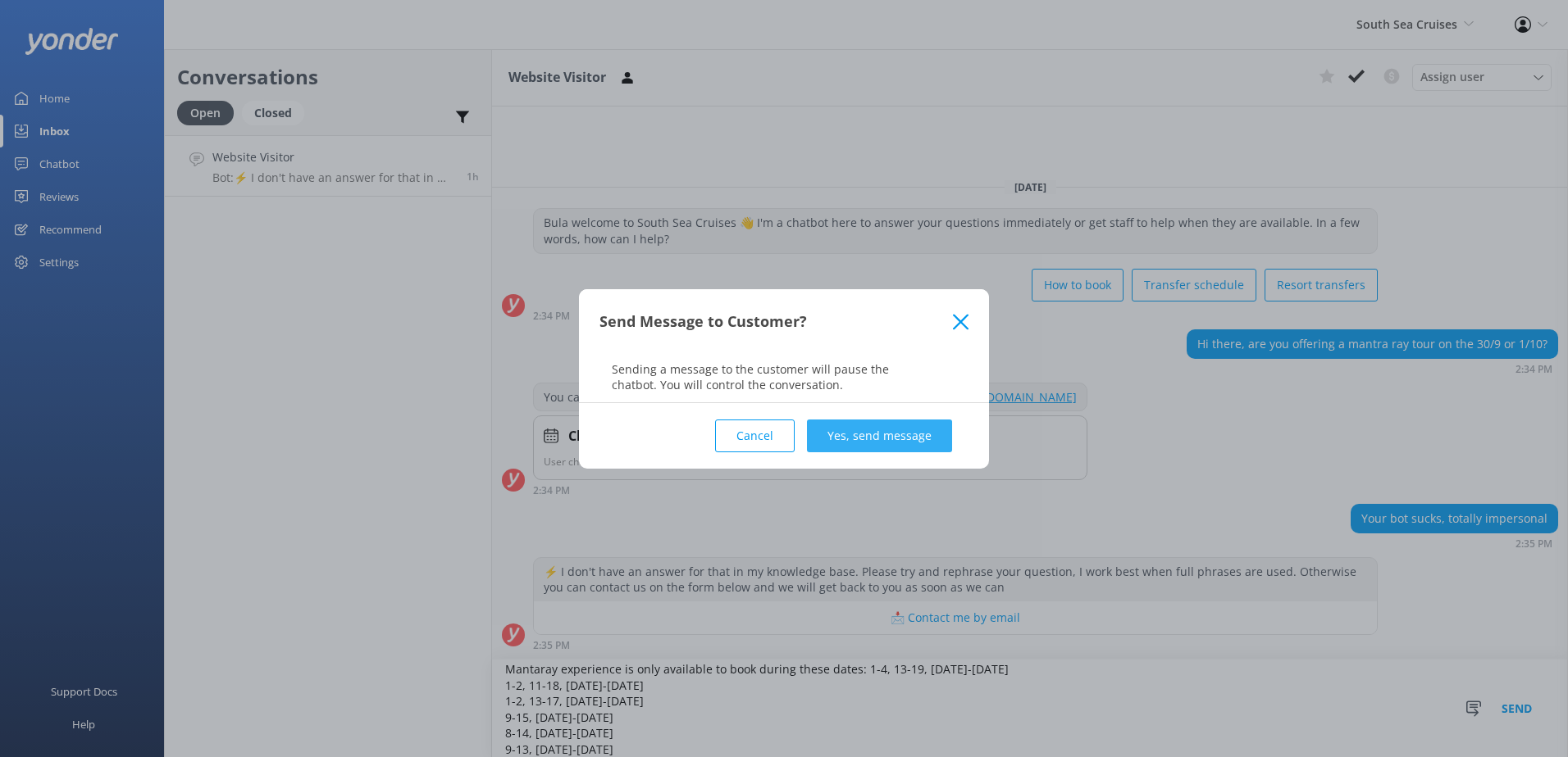
click at [931, 440] on button "Yes, send message" at bounding box center [879, 436] width 145 height 33
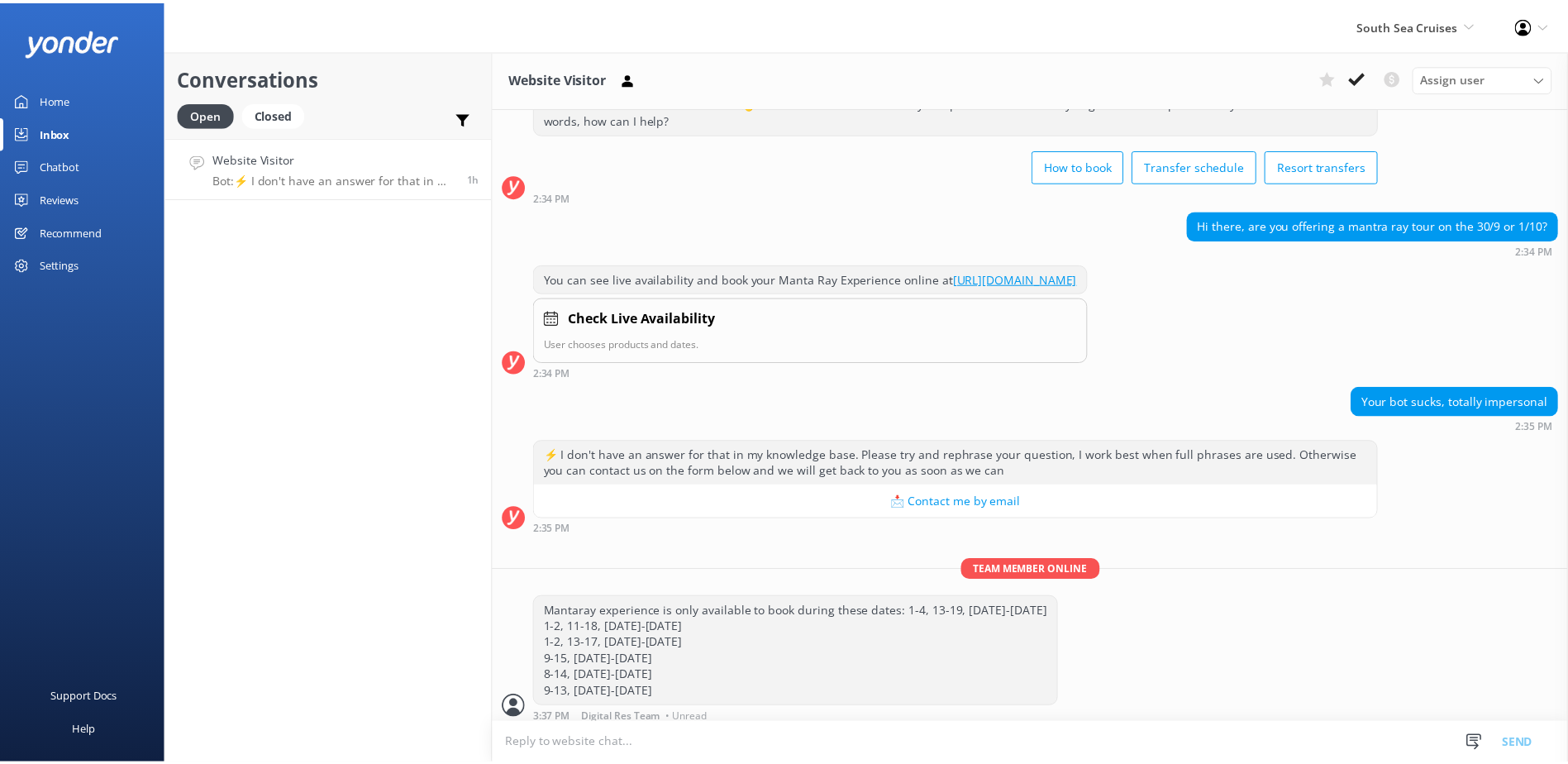
scroll to position [71, 0]
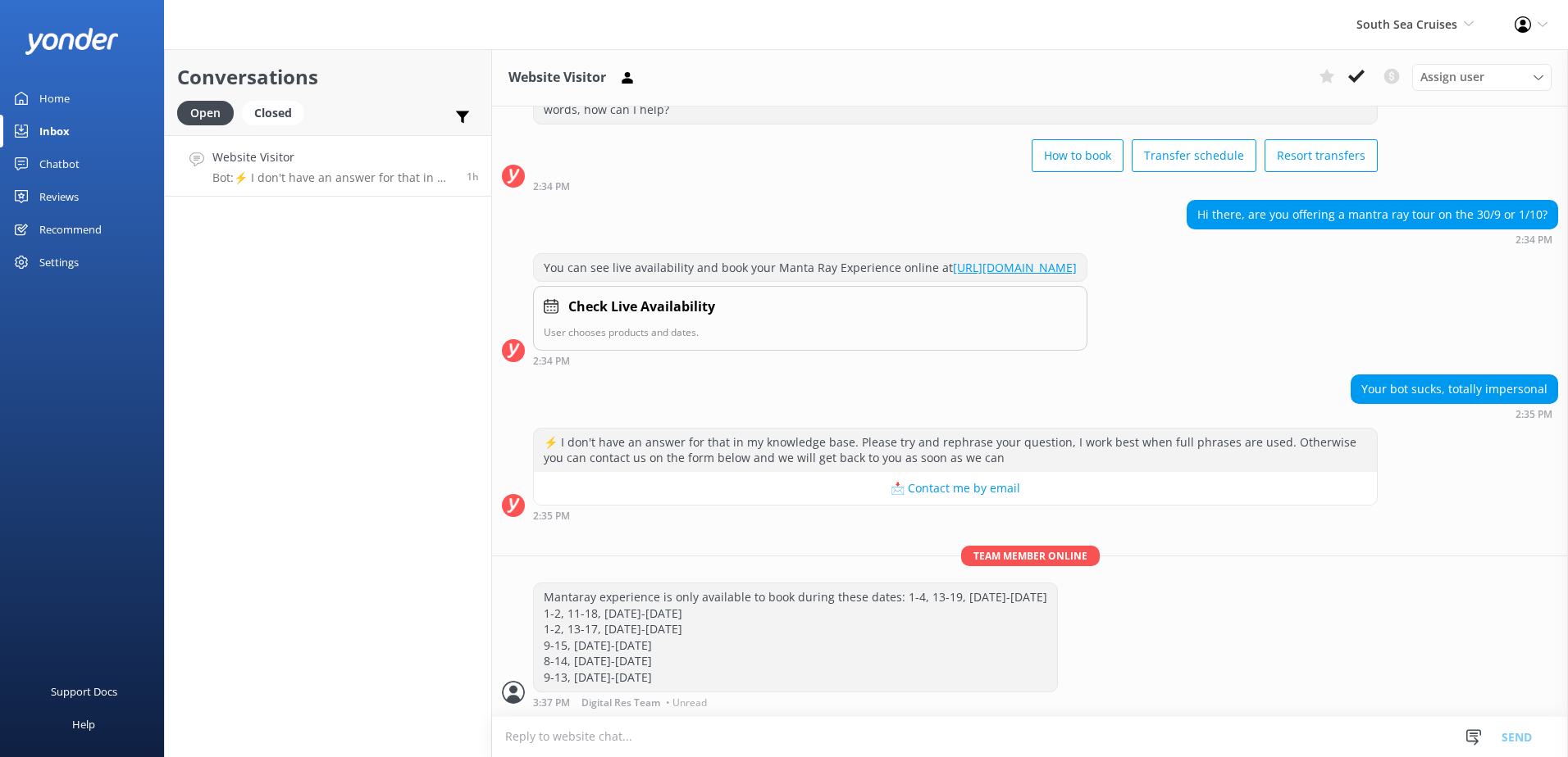
click at [1353, 75] on icon at bounding box center [1356, 76] width 17 height 17
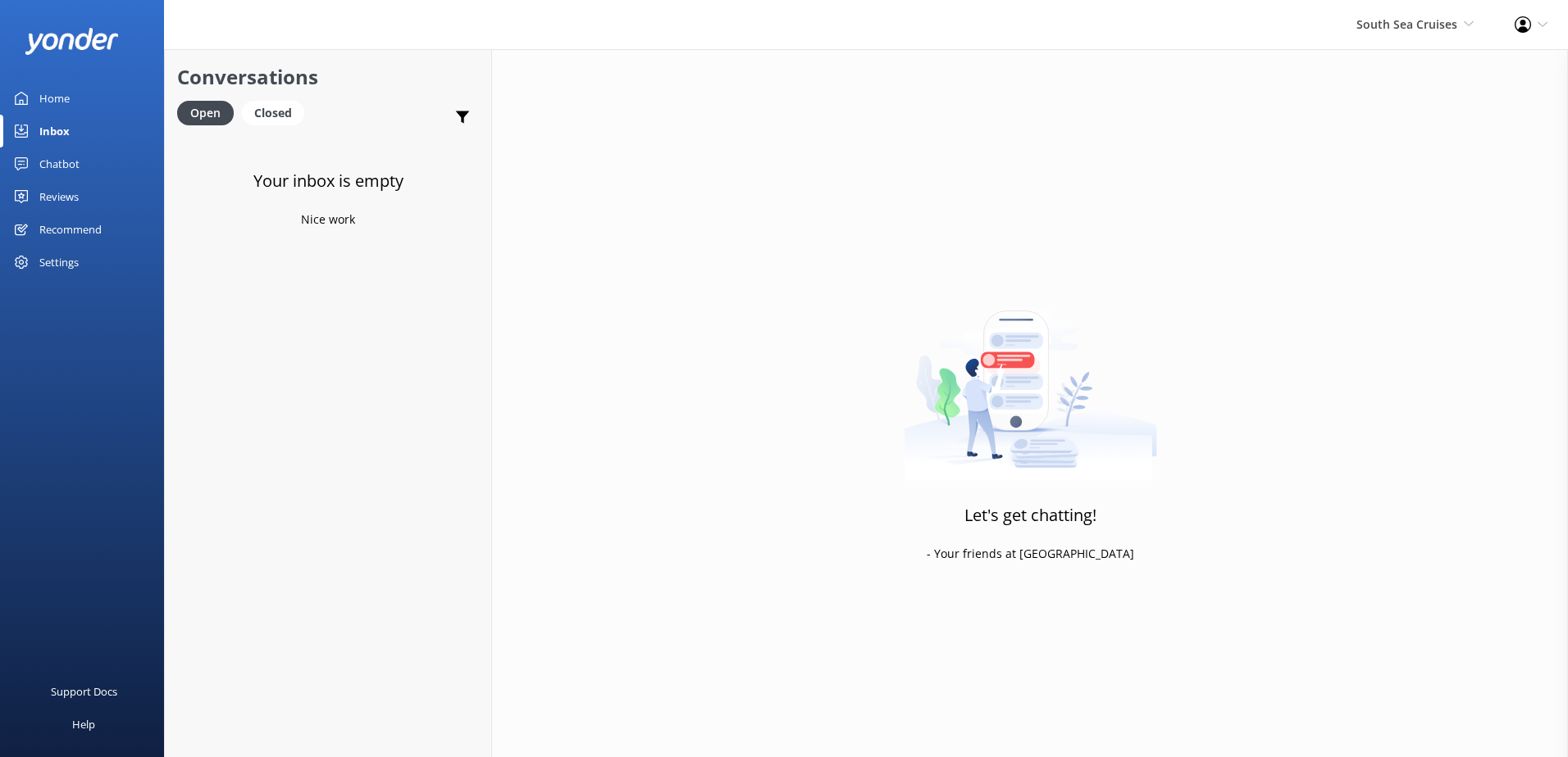
click at [1398, 36] on div "South Sea Cruises South Sea Sailing South Sea Cruises Malamala Beach Club Aweso…" at bounding box center [1414, 25] width 158 height 49
click at [1384, 147] on link "Malamala Beach Club" at bounding box center [1412, 149] width 164 height 39
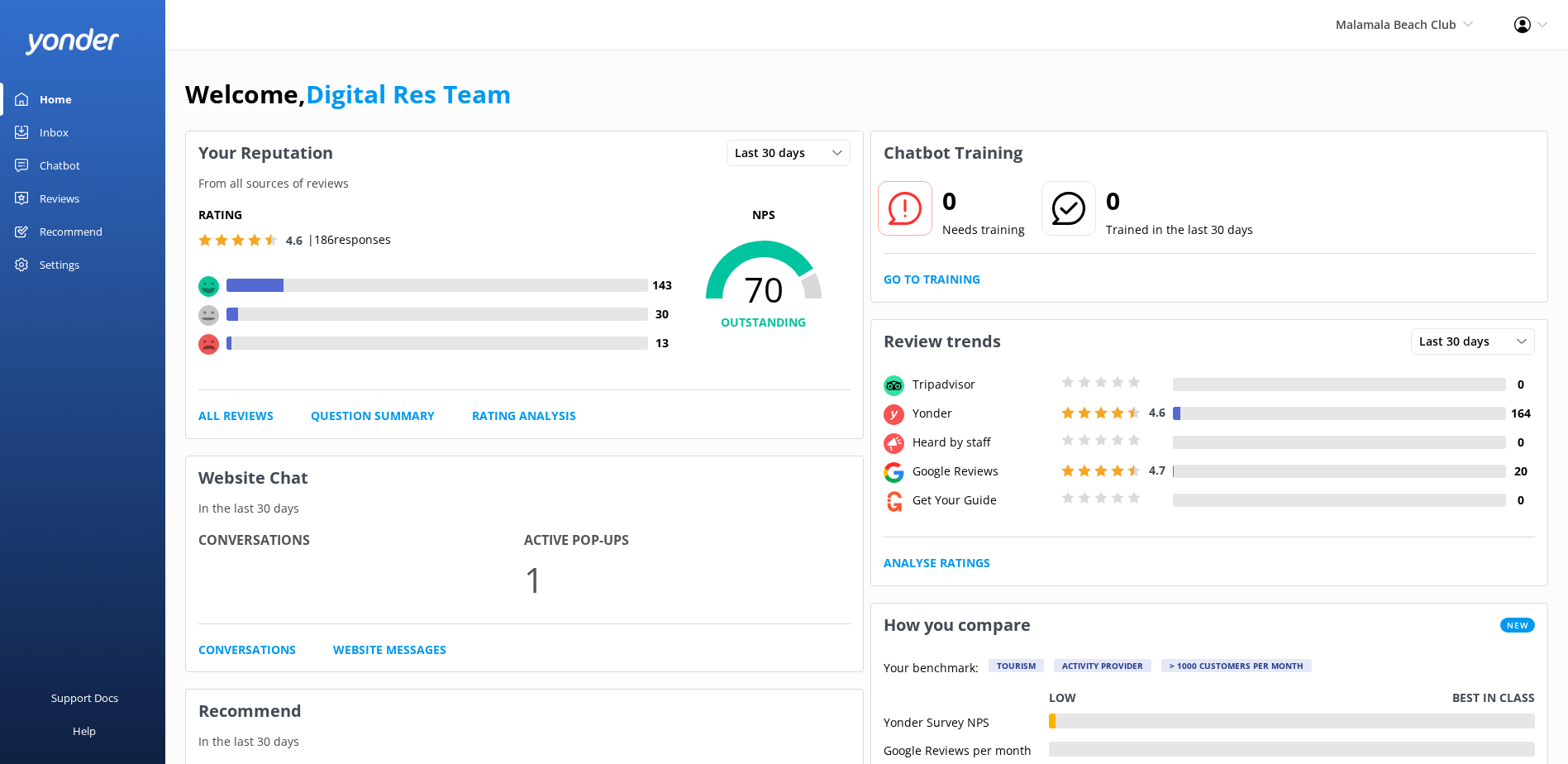
click at [32, 130] on link "Inbox" at bounding box center [83, 131] width 165 height 33
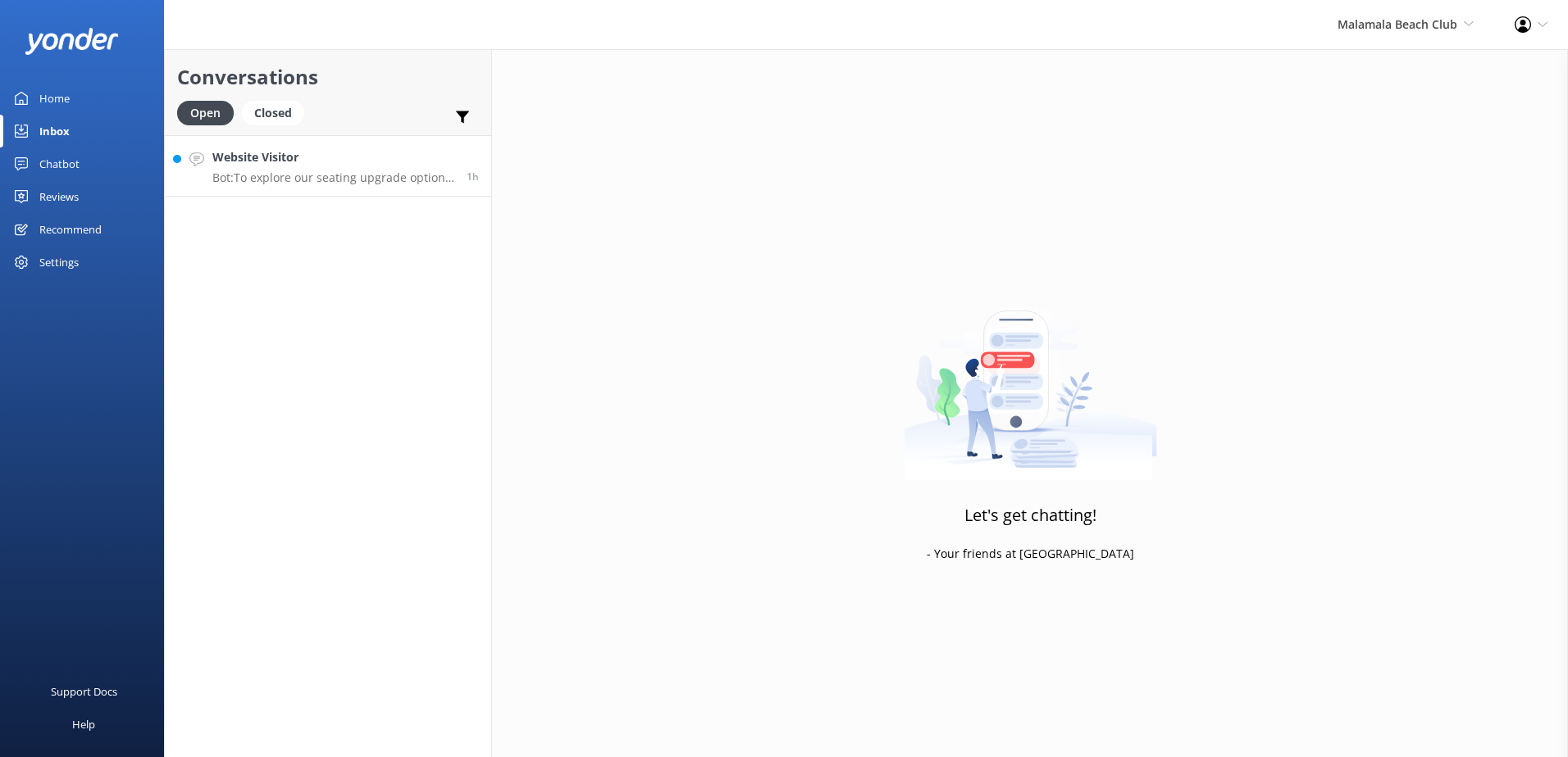
click at [294, 171] on p "Bot: To explore our seating upgrade options, including poolside day beds and ca…" at bounding box center [332, 177] width 242 height 15
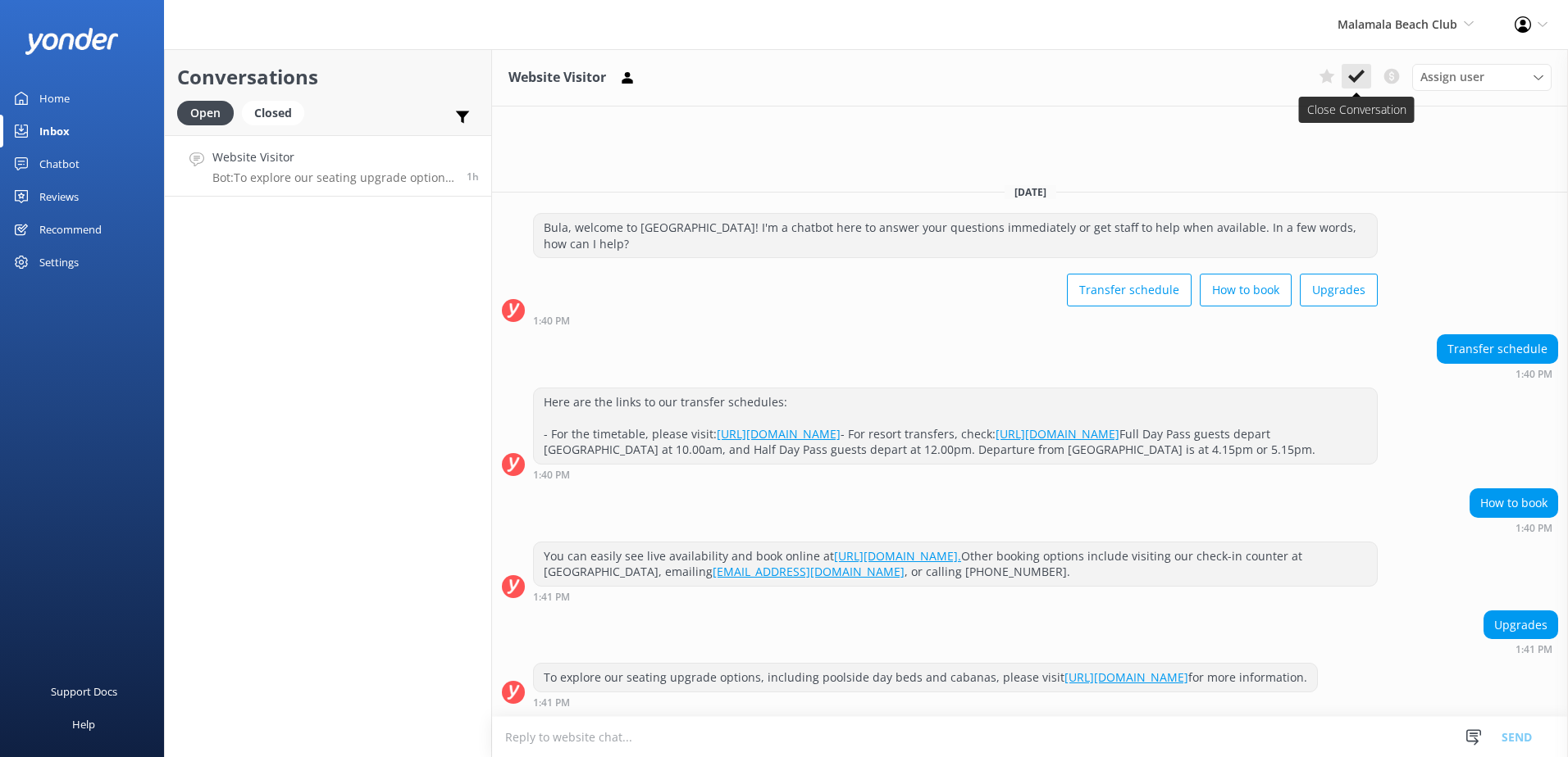
click at [1359, 76] on use at bounding box center [1356, 76] width 17 height 13
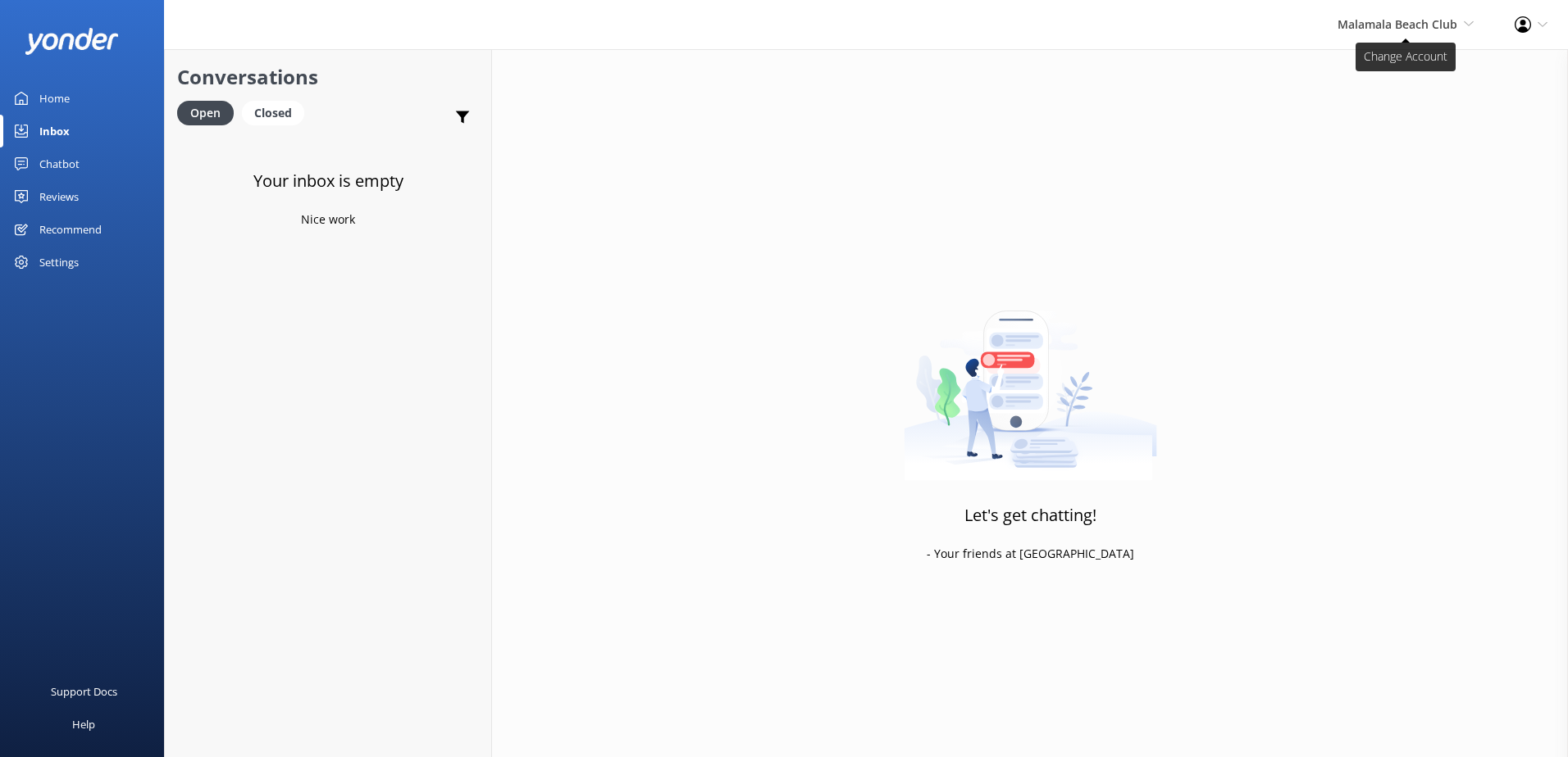
click at [1436, 31] on span "Malamala Beach Club" at bounding box center [1396, 25] width 119 height 16
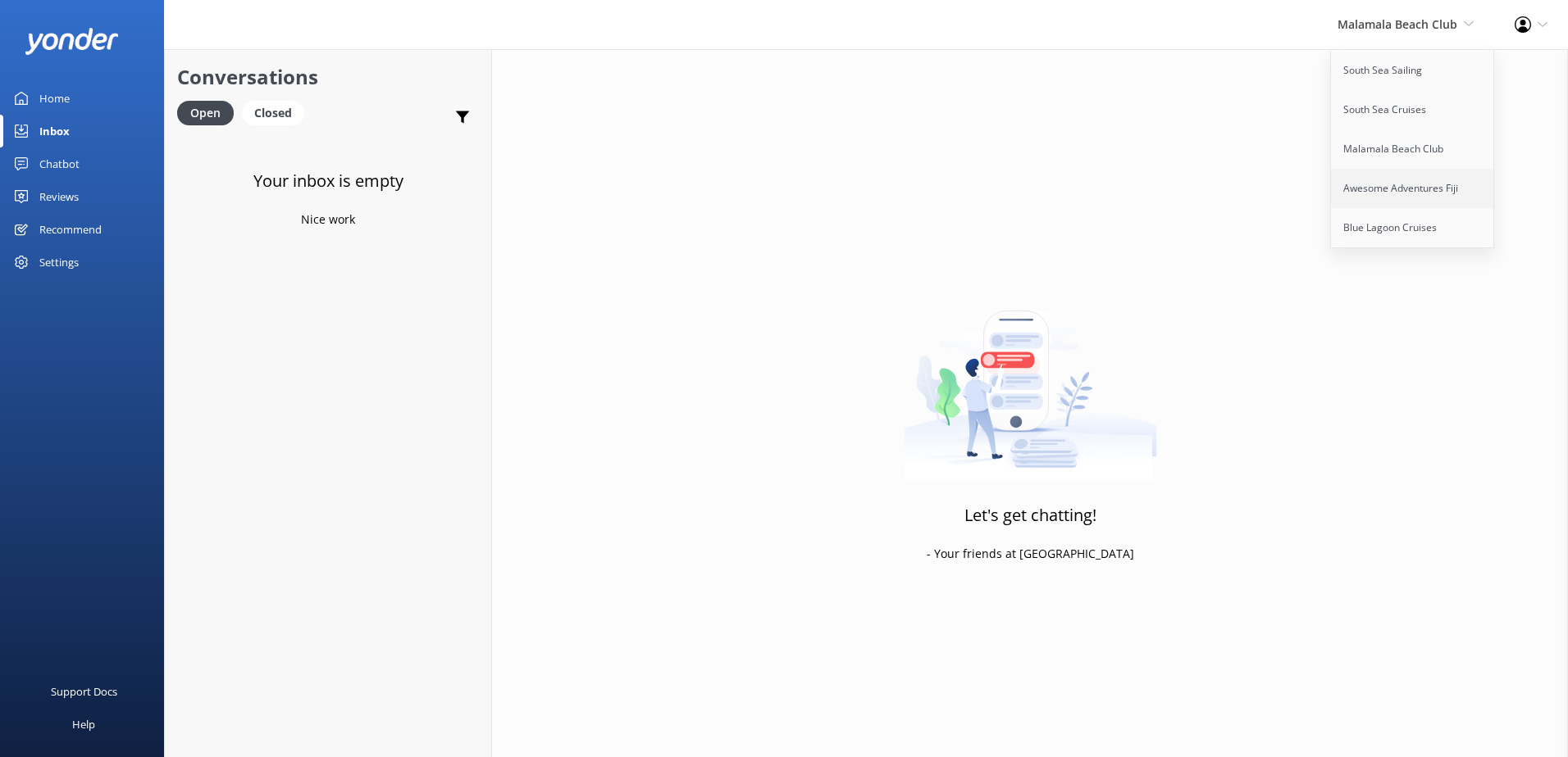
click at [1396, 176] on link "Awesome Adventures Fiji" at bounding box center [1412, 188] width 164 height 39
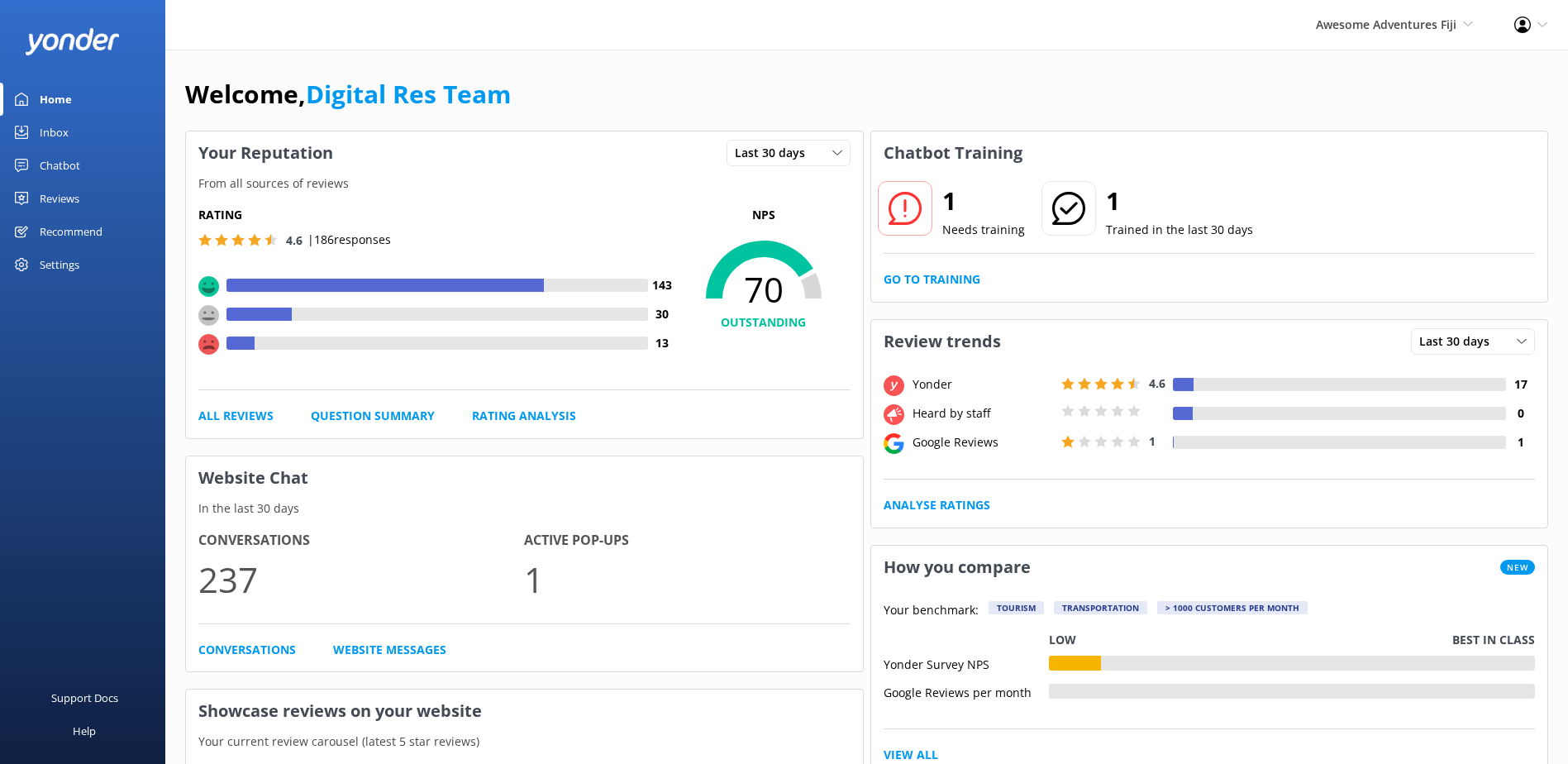
click at [76, 132] on link "Inbox" at bounding box center [83, 131] width 165 height 33
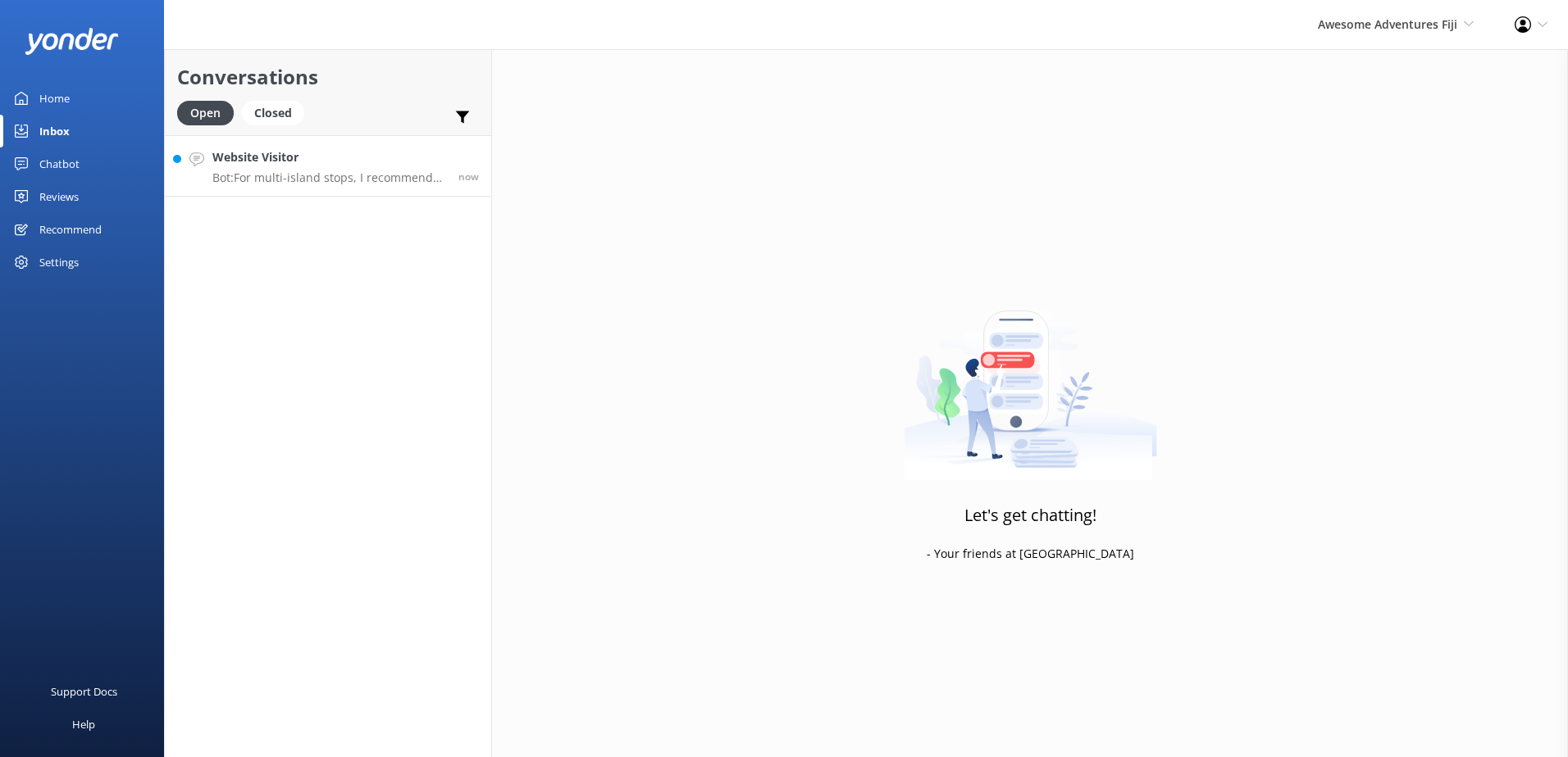
click at [313, 162] on h4 "Website Visitor" at bounding box center [328, 157] width 234 height 18
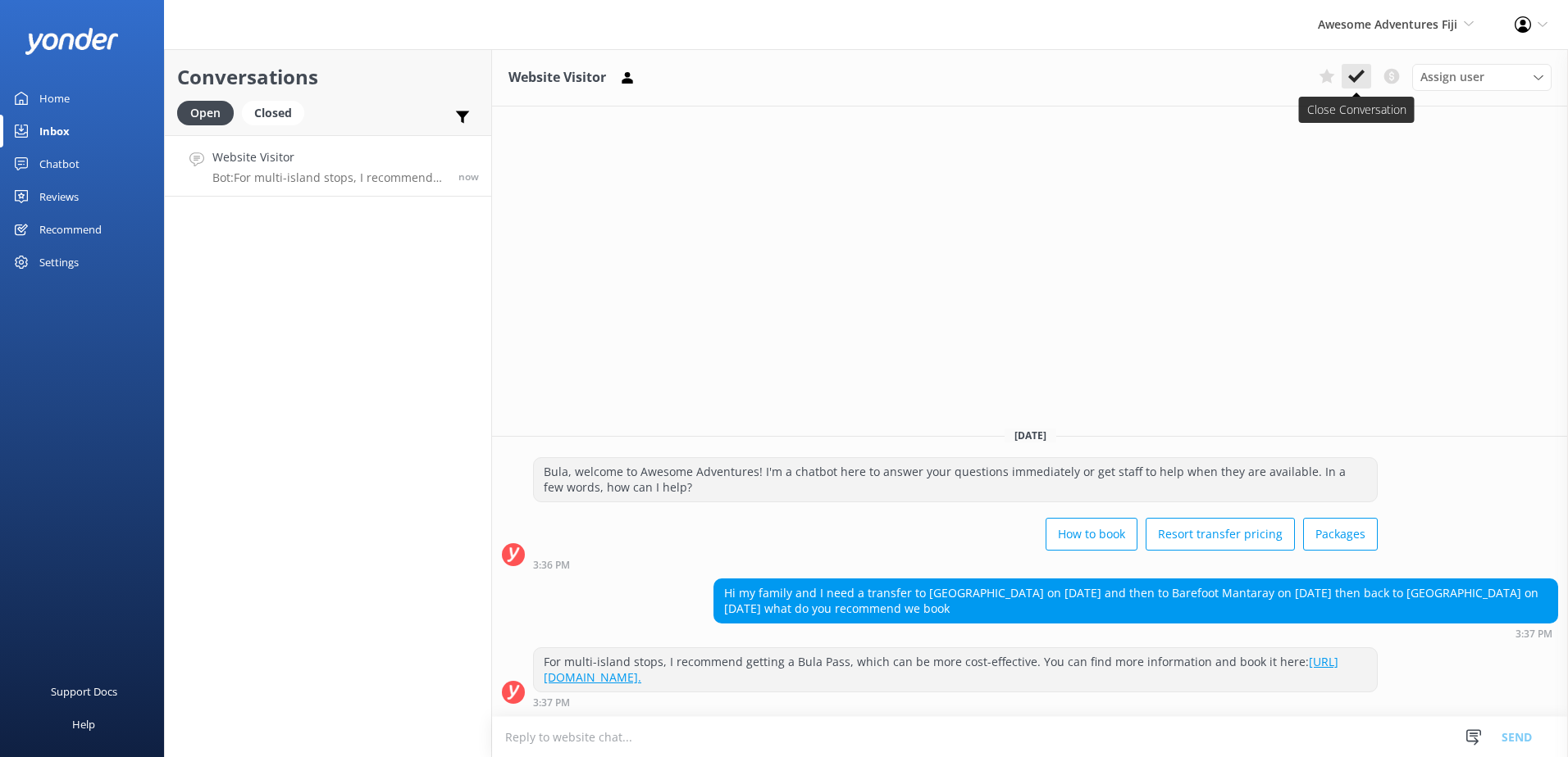
click at [1365, 80] on button at bounding box center [1356, 76] width 30 height 25
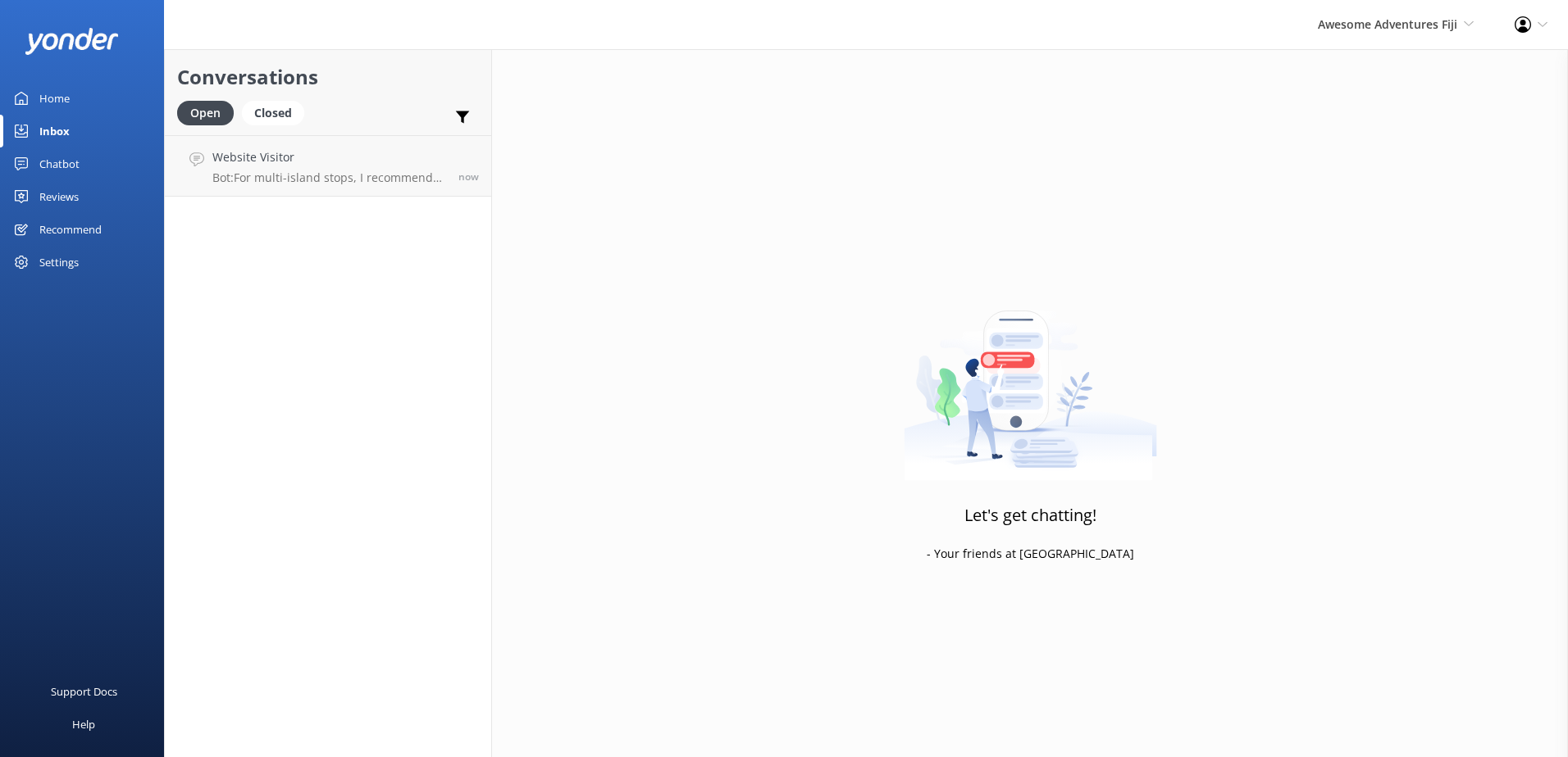
click at [1403, 35] on div "Awesome Adventures Fiji South Sea Sailing South Sea Cruises Malamala Beach Club…" at bounding box center [1395, 25] width 197 height 49
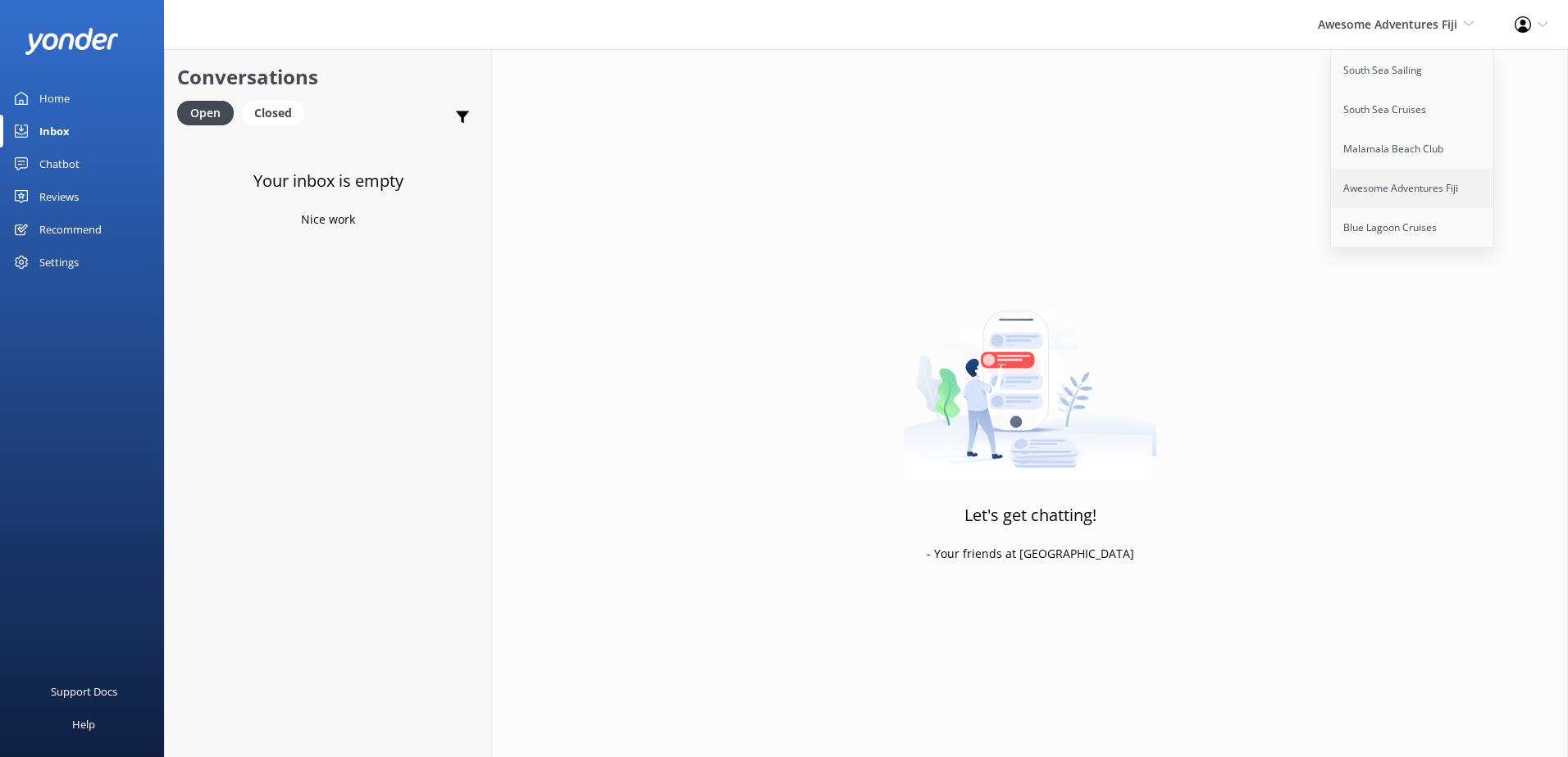
click at [1365, 205] on link "Awesome Adventures Fiji" at bounding box center [1412, 188] width 164 height 39
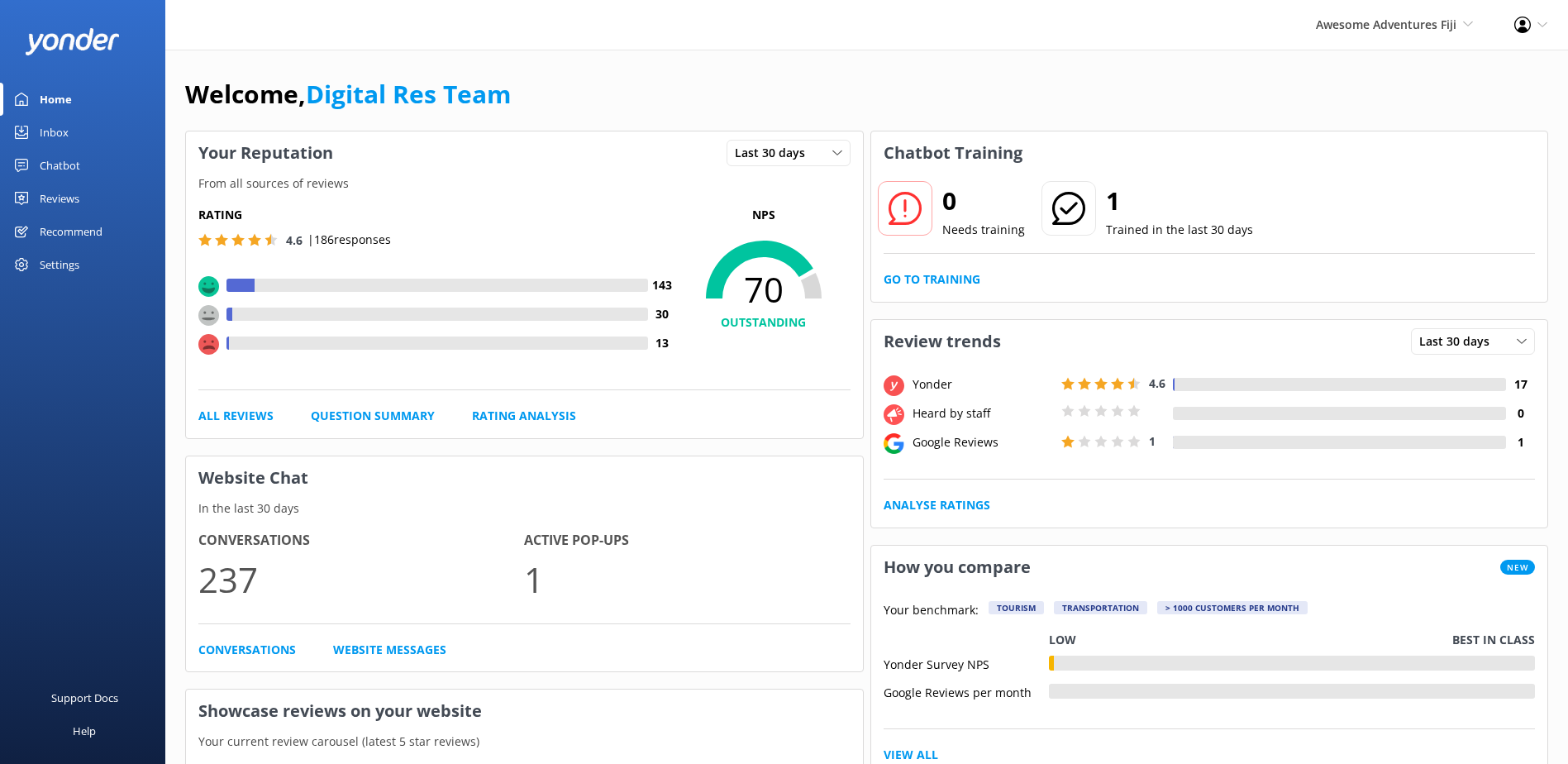
click at [1419, 33] on span "Awesome Adventures Fiji South Sea Sailing South Sea Cruises Malamala Beach Club…" at bounding box center [1395, 25] width 157 height 18
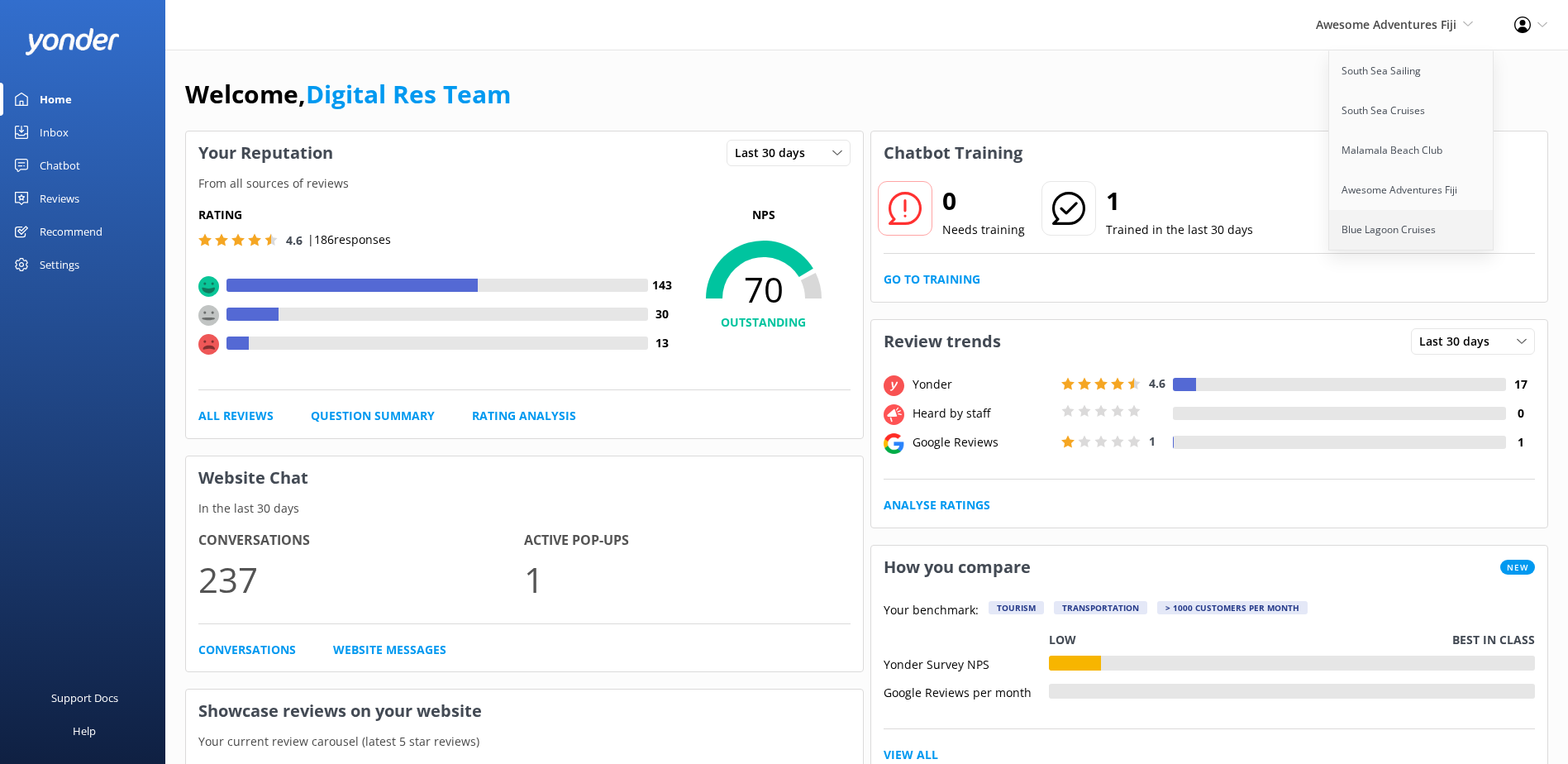
click at [1407, 220] on link "Blue Lagoon Cruises" at bounding box center [1412, 230] width 165 height 40
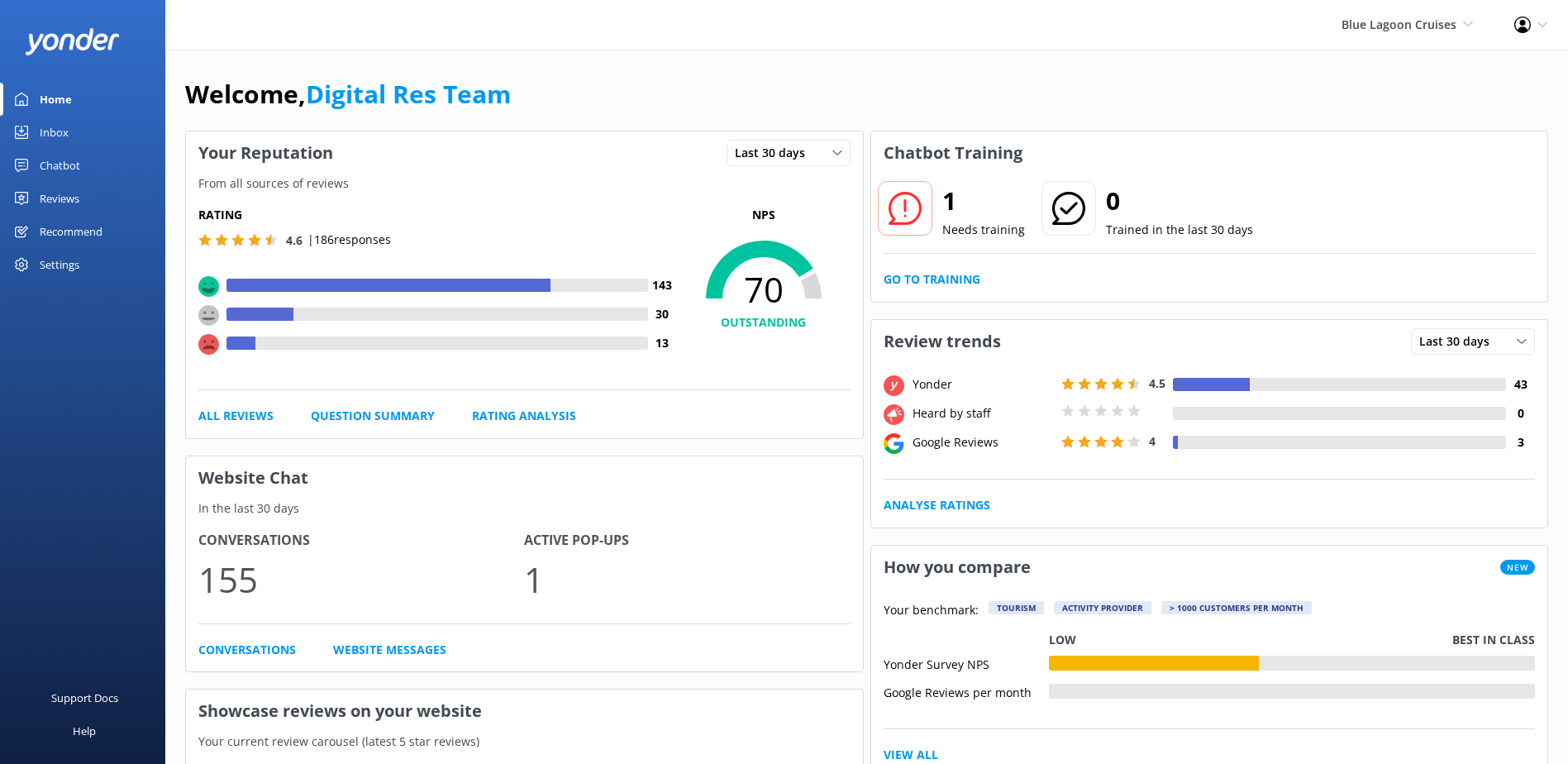
click at [65, 140] on div "Inbox" at bounding box center [54, 131] width 29 height 33
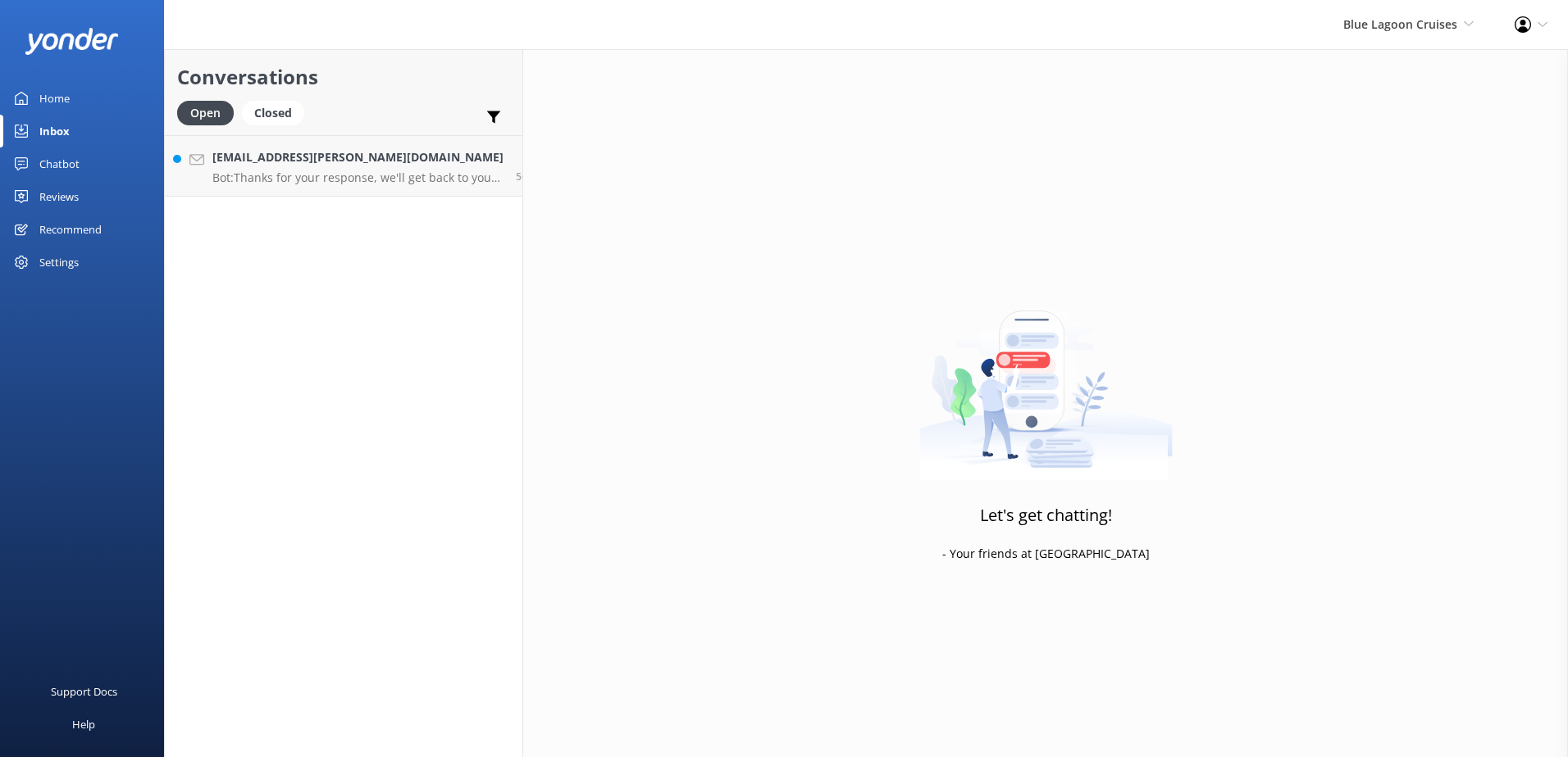
click at [360, 205] on div "Conversations Open Closed Important Converted Assigned to me Unassigned [EMAIL_…" at bounding box center [343, 403] width 359 height 708
click at [362, 181] on p "Bot: Thanks for your response, we'll get back to you as soon as we can during o…" at bounding box center [357, 177] width 291 height 15
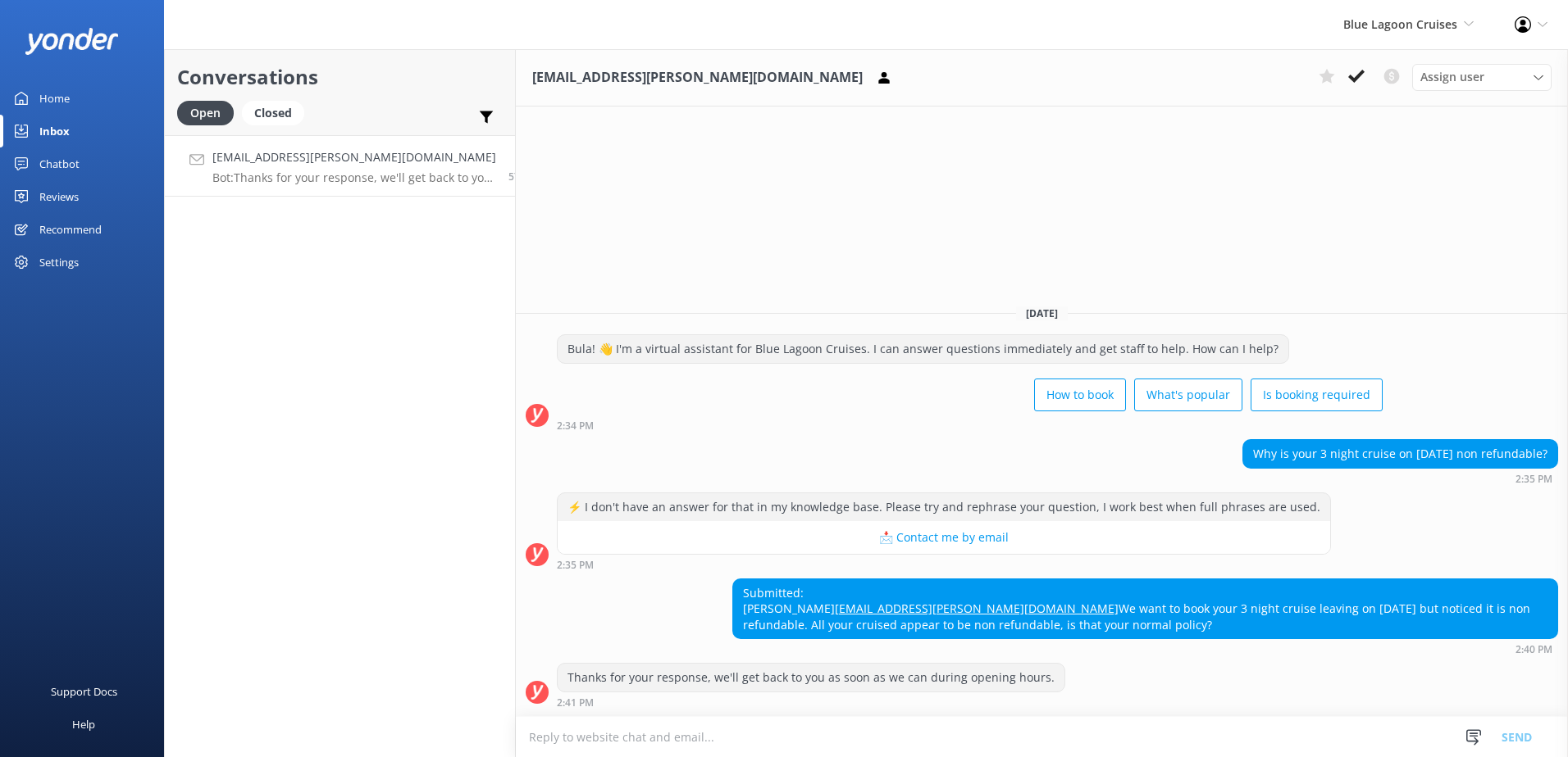
click at [67, 100] on div "Home" at bounding box center [54, 98] width 31 height 33
